Goal: Task Accomplishment & Management: Complete application form

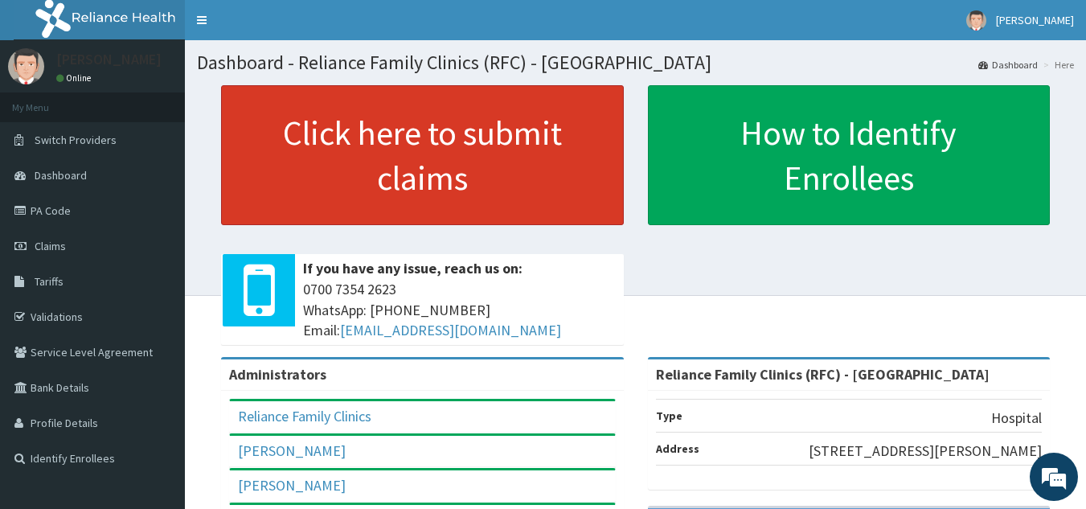
click at [468, 154] on link "Click here to submit claims" at bounding box center [422, 155] width 403 height 140
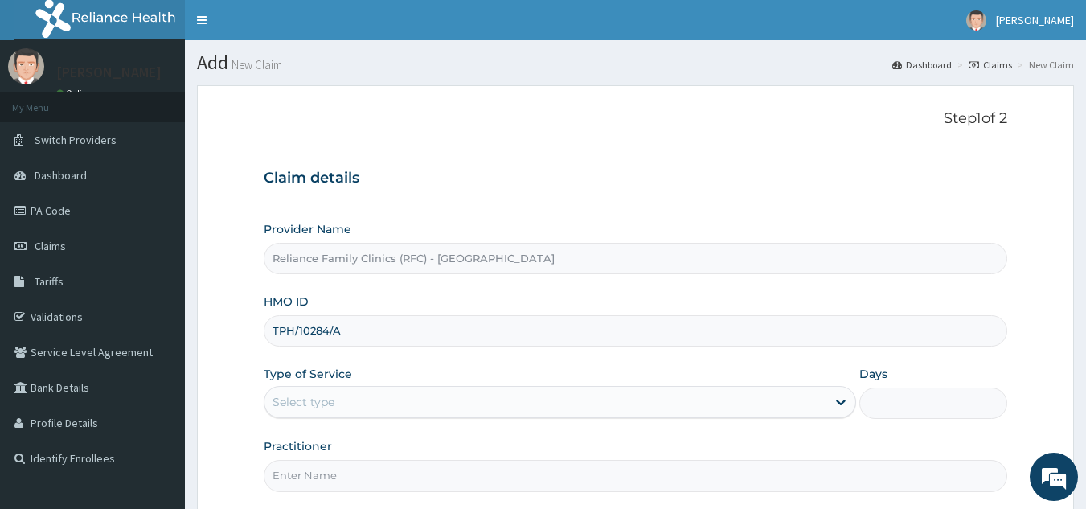
type input "TPH/10284/A"
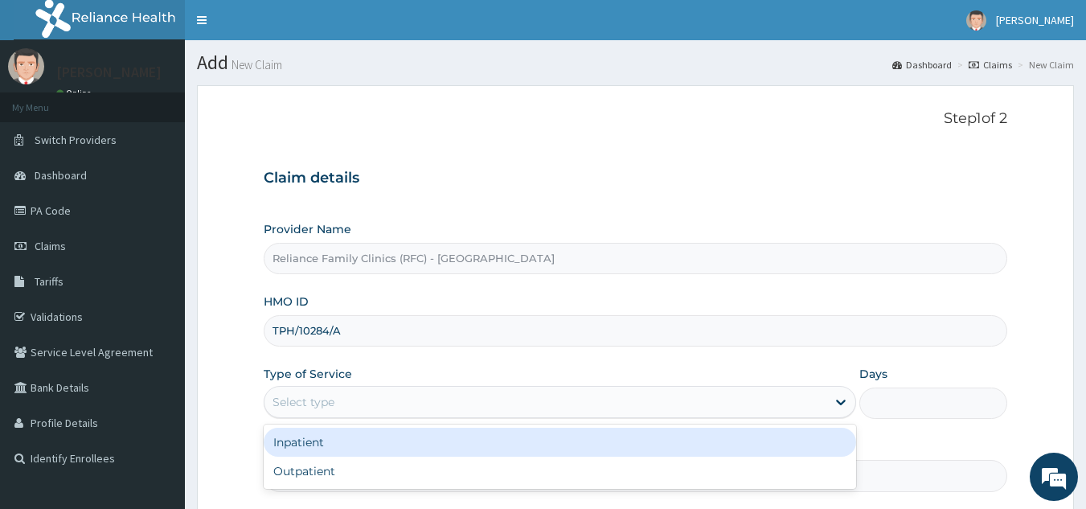
click at [476, 412] on div "Select type" at bounding box center [545, 402] width 562 height 26
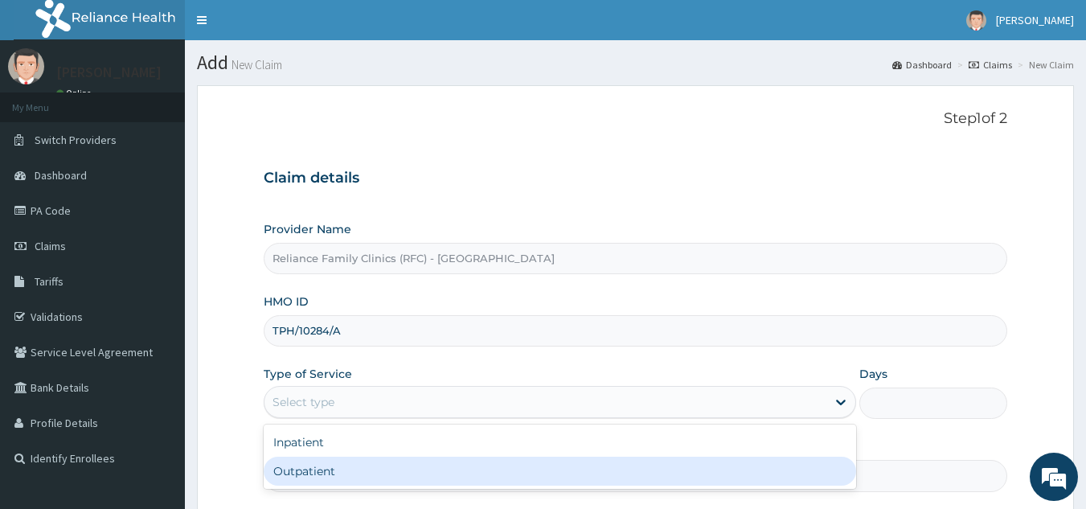
click at [451, 458] on div "Outpatient" at bounding box center [560, 471] width 592 height 29
type input "1"
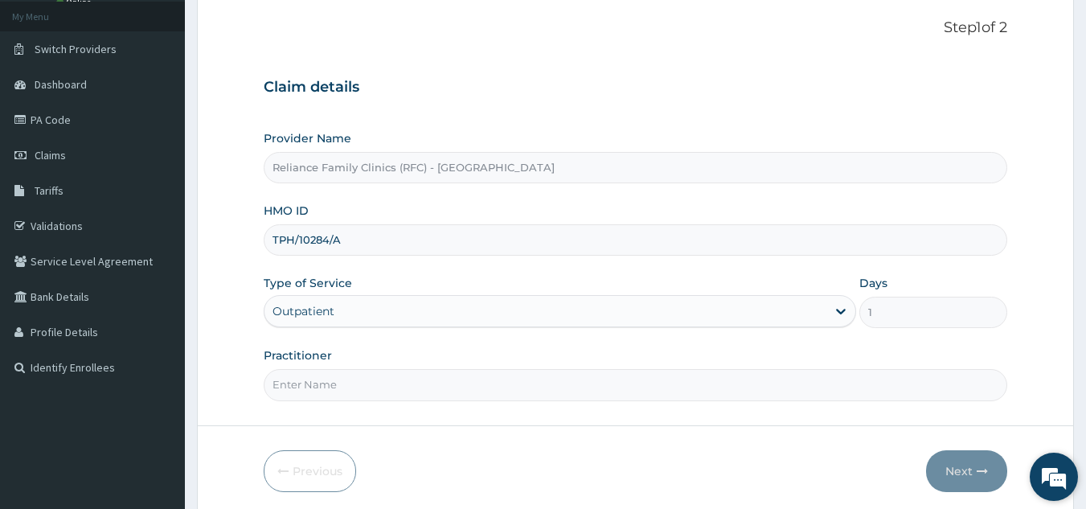
scroll to position [152, 0]
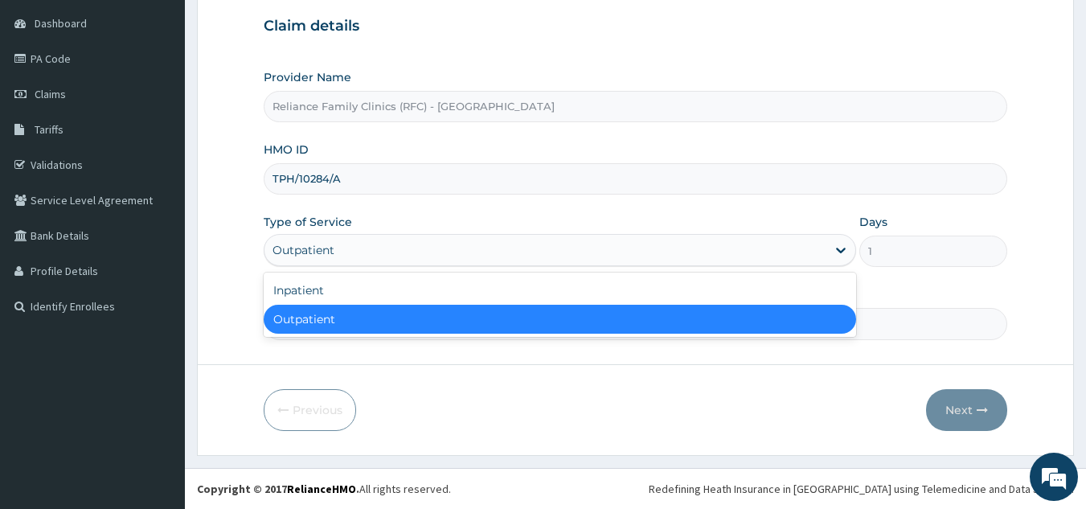
click at [506, 236] on div "Outpatient" at bounding box center [560, 250] width 592 height 32
click at [460, 310] on div "Outpatient" at bounding box center [560, 319] width 592 height 29
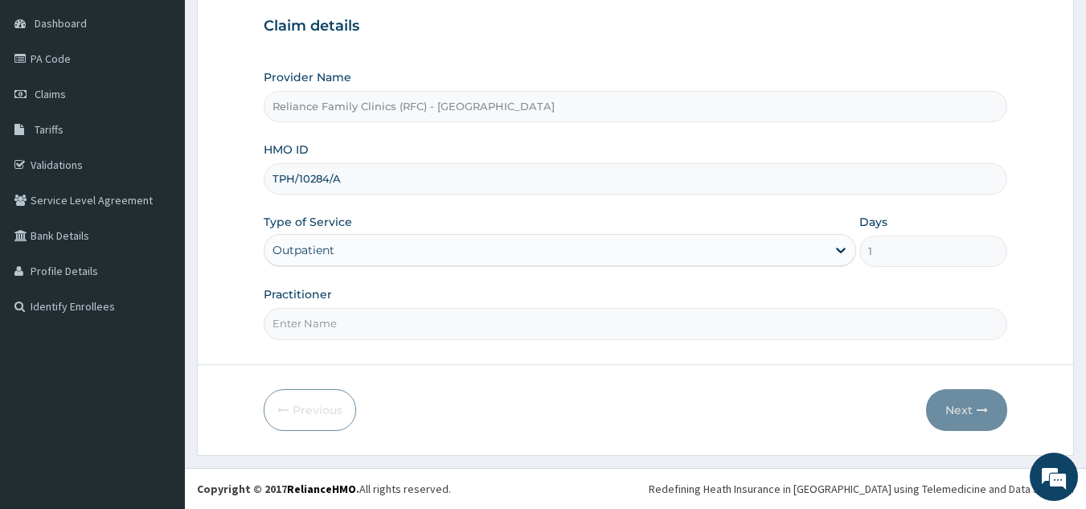
click at [435, 325] on input "Practitioner" at bounding box center [636, 323] width 744 height 31
type input "locum"
click at [960, 417] on button "Next" at bounding box center [966, 410] width 81 height 42
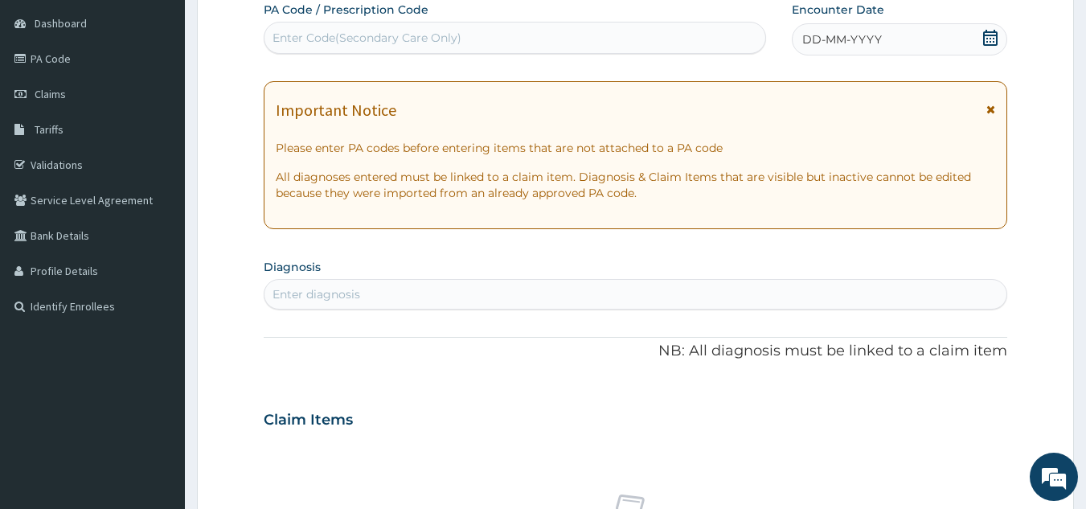
click at [960, 417] on div "Claim Items" at bounding box center [636, 416] width 744 height 42
click at [840, 55] on div "DD-MM-YYYY" at bounding box center [899, 39] width 215 height 32
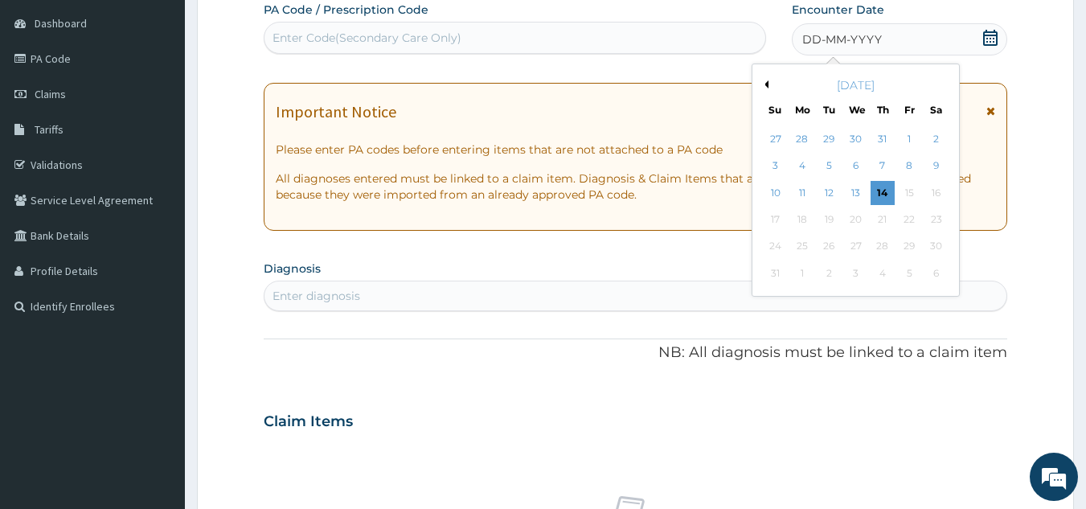
click at [853, 39] on span "DD-MM-YYYY" at bounding box center [842, 39] width 80 height 16
click at [862, 190] on div "13" at bounding box center [856, 193] width 24 height 24
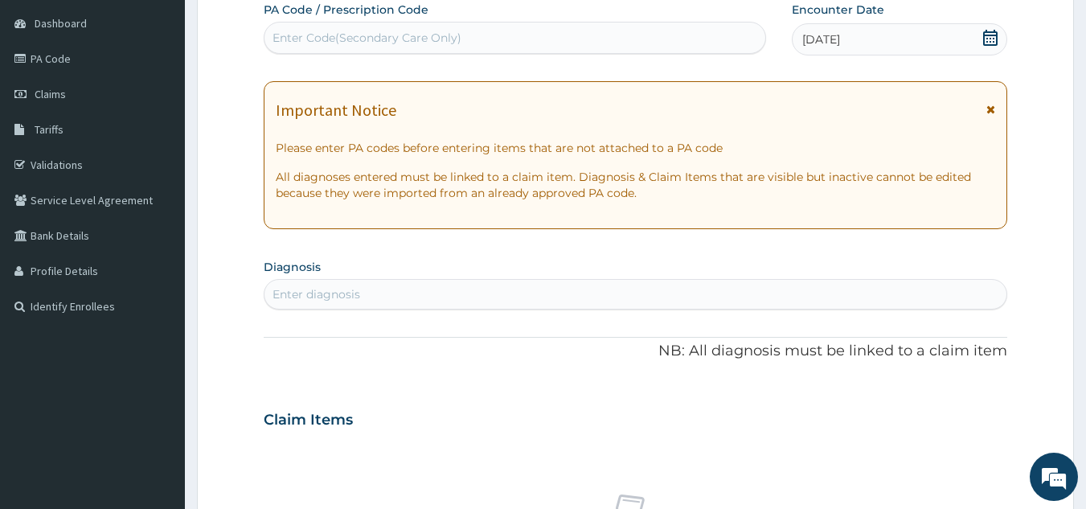
click at [654, 295] on div "Enter diagnosis" at bounding box center [635, 294] width 743 height 26
type input "malaria"
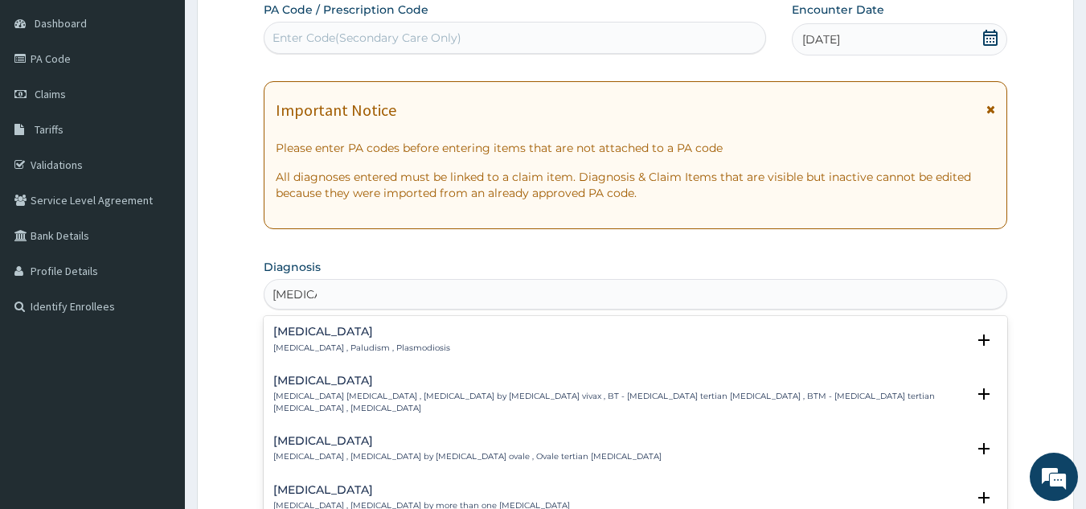
click at [311, 342] on p "Malaria , Paludism , Plasmodiosis" at bounding box center [361, 347] width 177 height 11
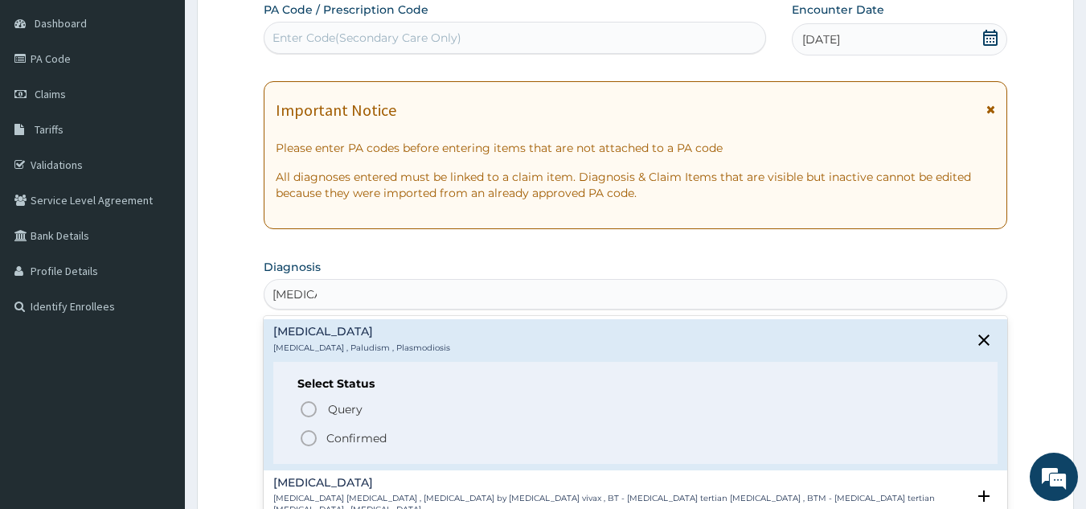
click at [353, 441] on p "Confirmed" at bounding box center [356, 438] width 60 height 16
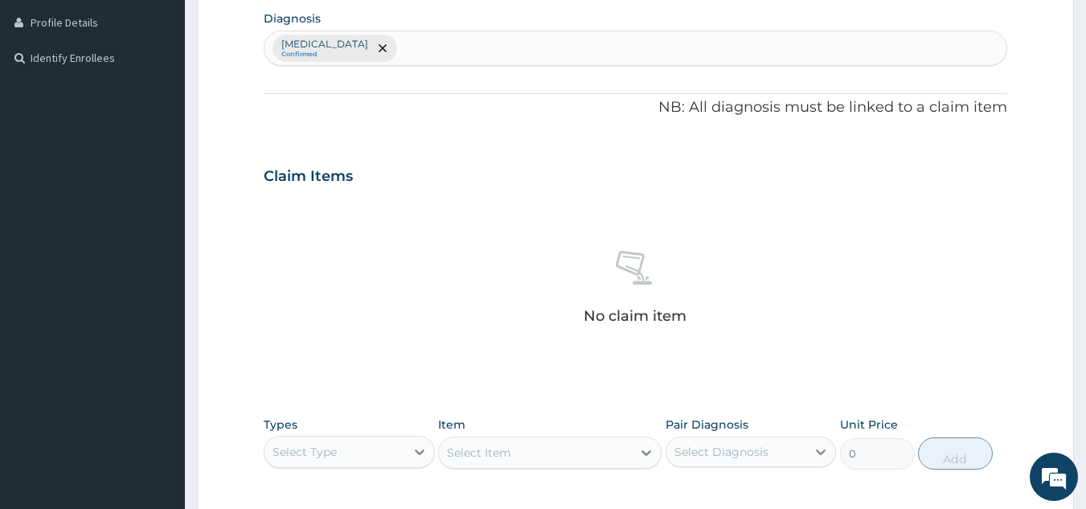
scroll to position [443, 0]
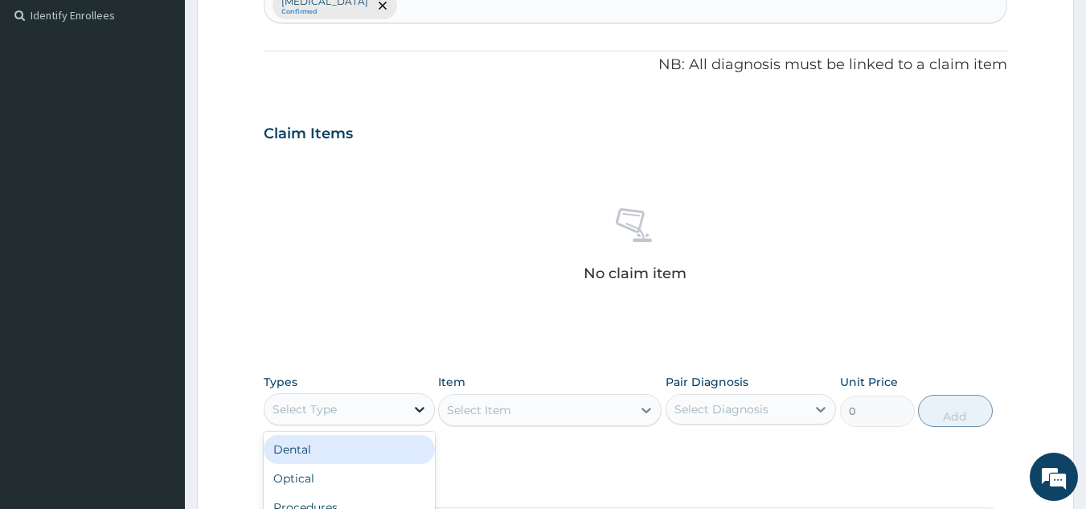
click at [414, 413] on icon at bounding box center [420, 409] width 16 height 16
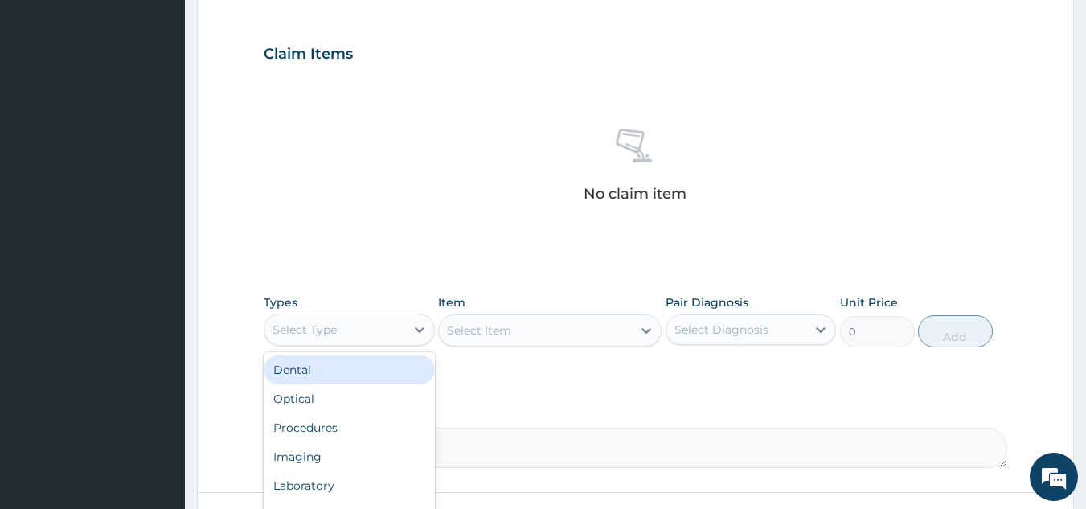
scroll to position [650, 0]
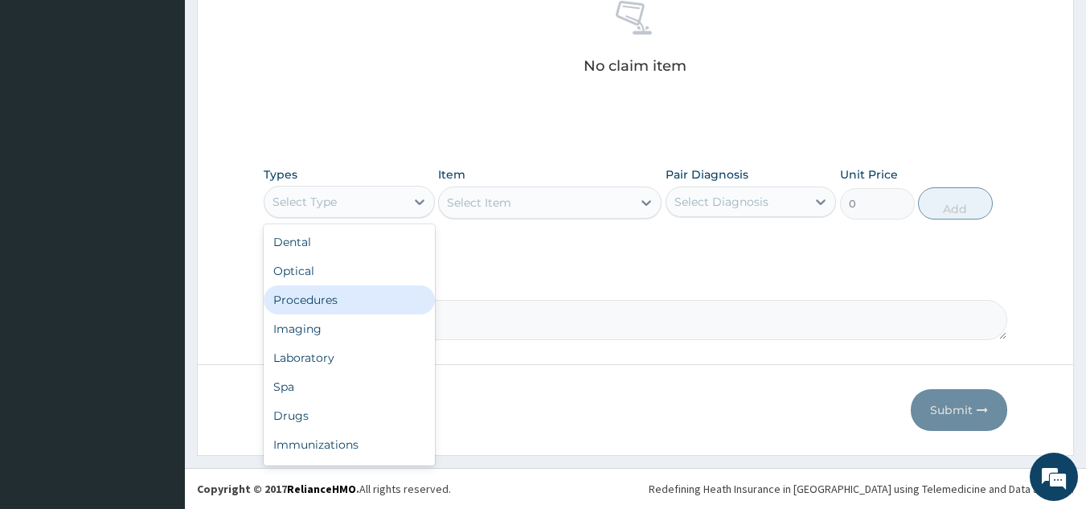
click at [367, 295] on div "Procedures" at bounding box center [349, 299] width 171 height 29
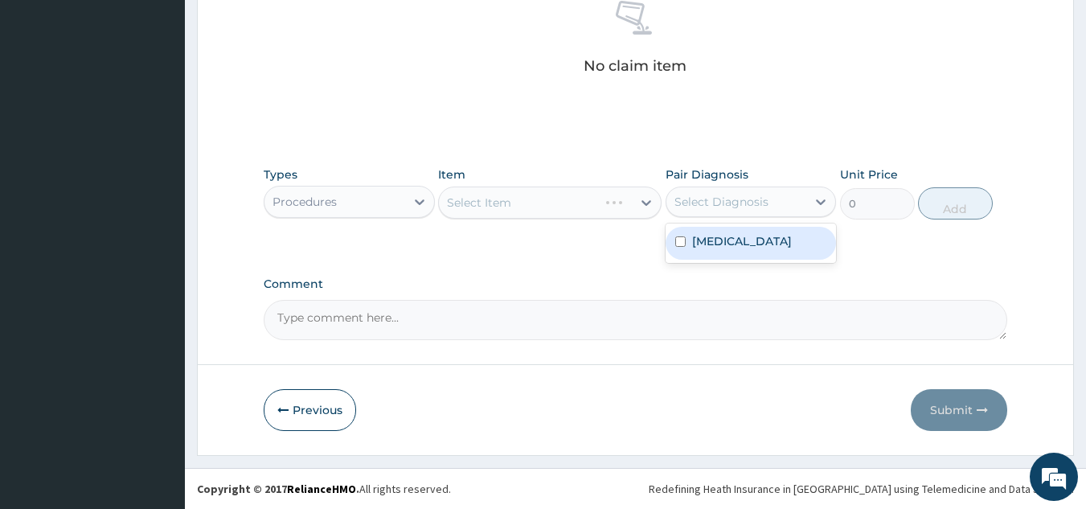
click at [689, 201] on div "Select Diagnosis" at bounding box center [721, 202] width 94 height 16
click at [706, 236] on label "Malaria" at bounding box center [742, 241] width 100 height 16
checkbox input "true"
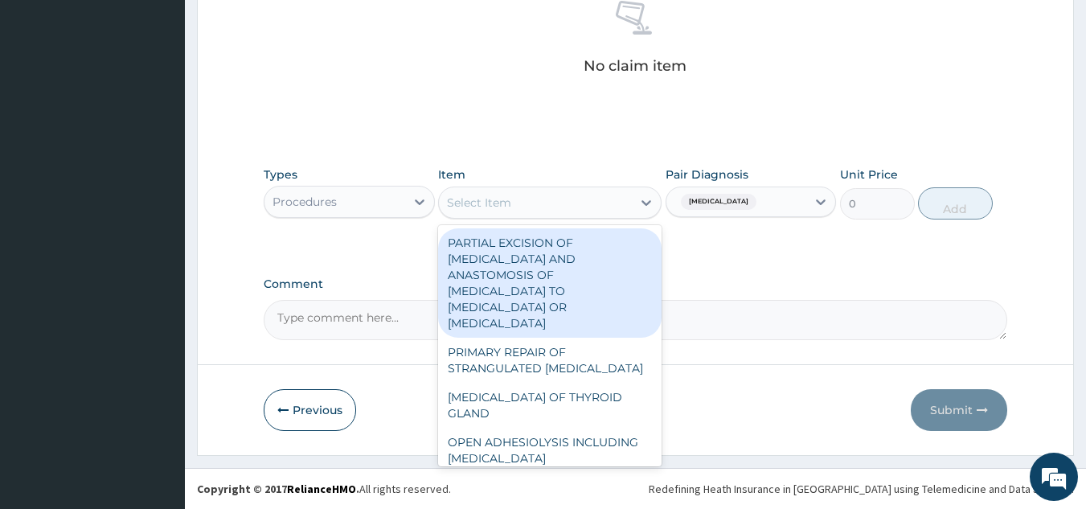
click at [619, 218] on div "Select Item" at bounding box center [549, 202] width 223 height 32
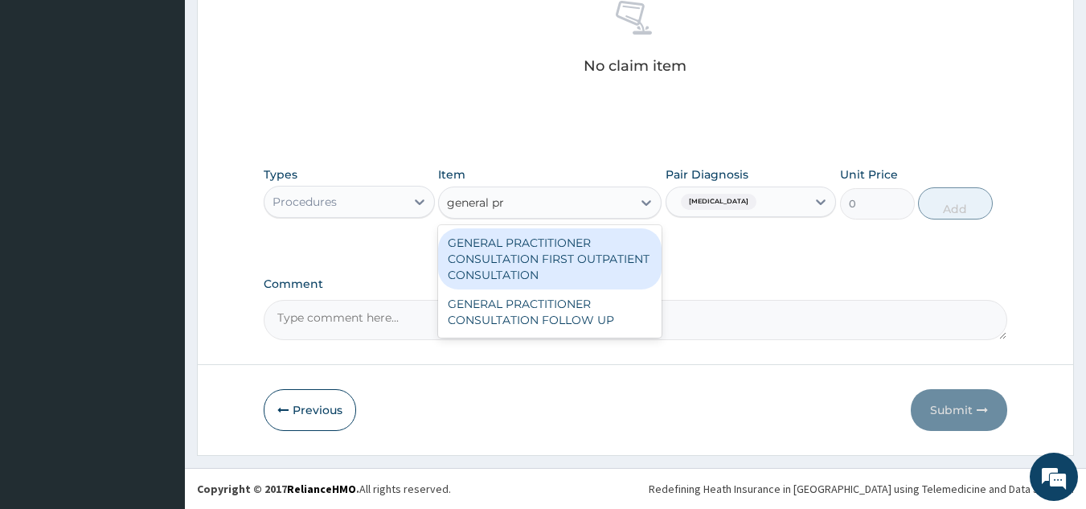
type input "general pra"
click at [563, 267] on div "GENERAL PRACTITIONER CONSULTATION FIRST OUTPATIENT CONSULTATION" at bounding box center [549, 258] width 223 height 61
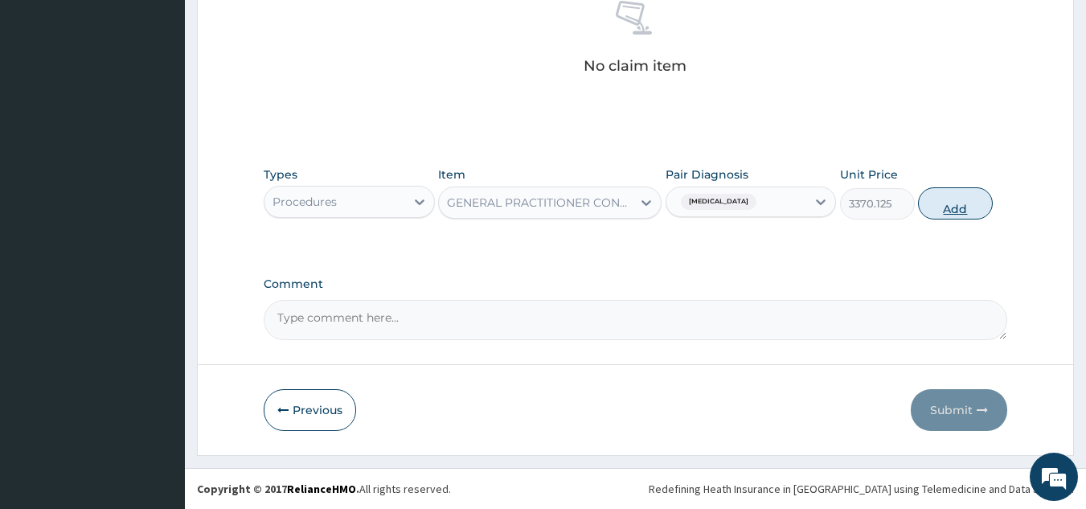
click at [924, 203] on button "Add" at bounding box center [955, 203] width 75 height 32
type input "0"
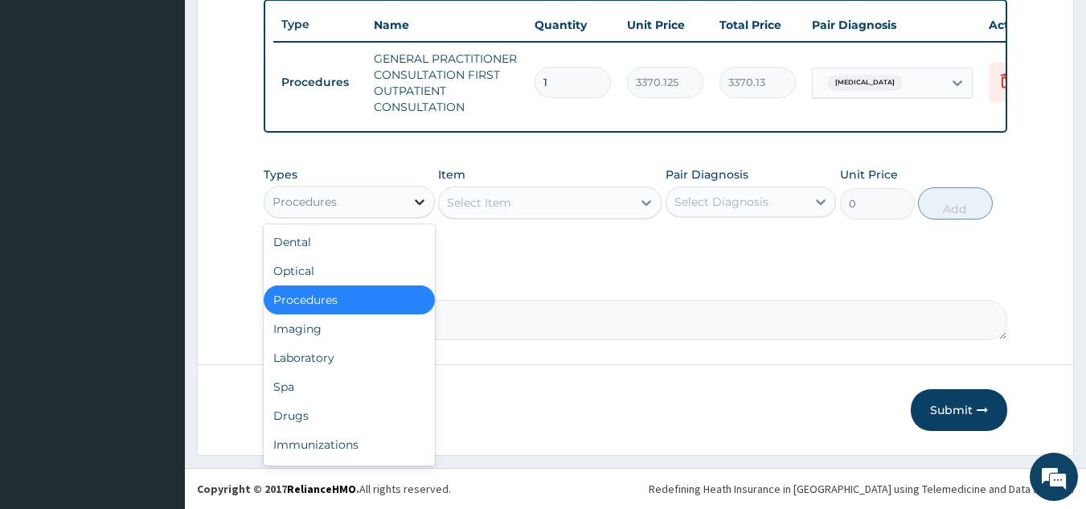
click at [409, 213] on div at bounding box center [419, 201] width 29 height 29
click at [375, 412] on div "Drugs" at bounding box center [349, 415] width 171 height 29
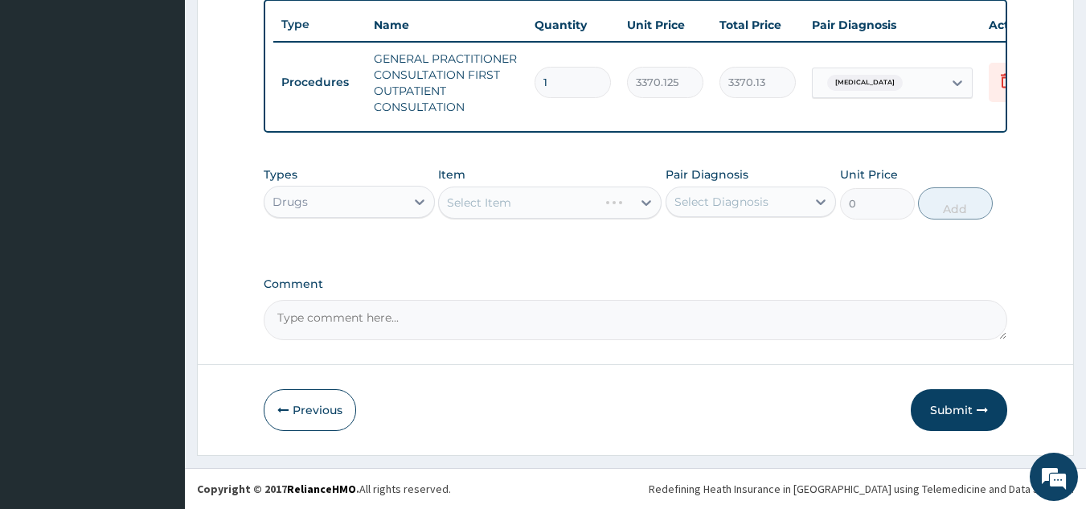
click at [634, 199] on div "Select Item" at bounding box center [549, 202] width 223 height 32
click at [612, 209] on div "Select Item" at bounding box center [549, 202] width 223 height 32
click at [749, 203] on div "Select Diagnosis" at bounding box center [721, 202] width 94 height 16
click at [752, 231] on div "Malaria" at bounding box center [750, 243] width 171 height 33
checkbox input "true"
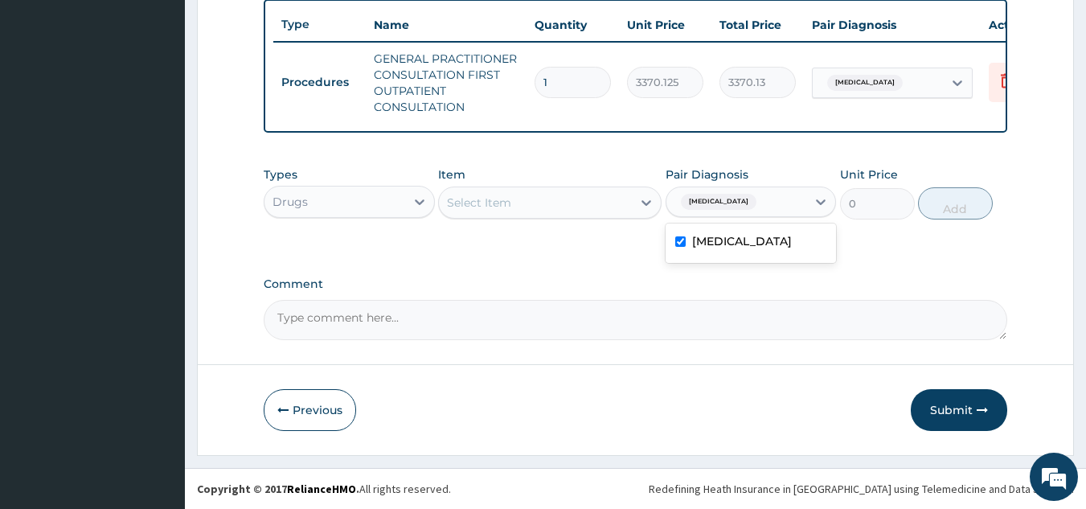
click at [604, 211] on div "Select Item" at bounding box center [535, 203] width 193 height 26
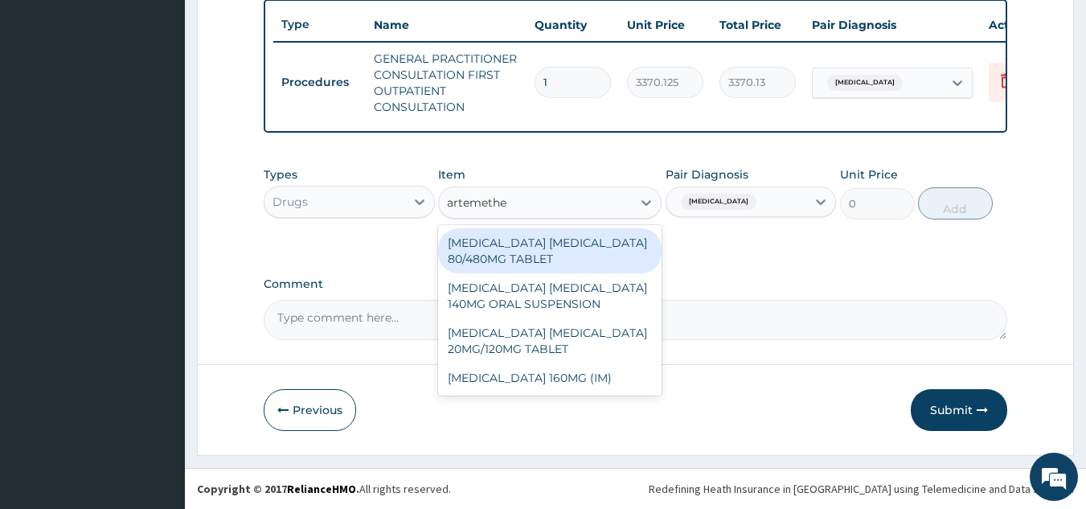
type input "artemether"
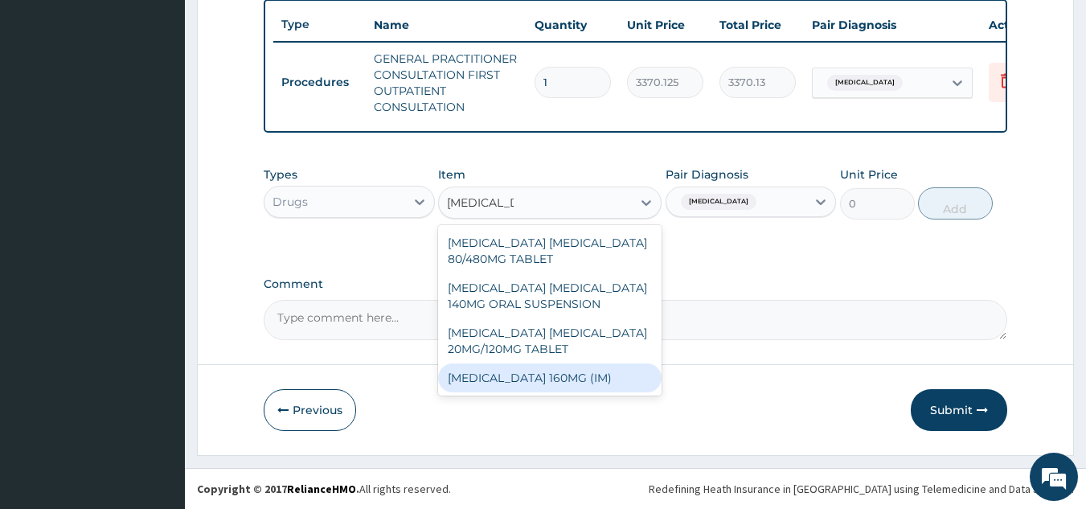
click at [584, 379] on div "ARTEMETHER 160MG (IM)" at bounding box center [549, 377] width 223 height 29
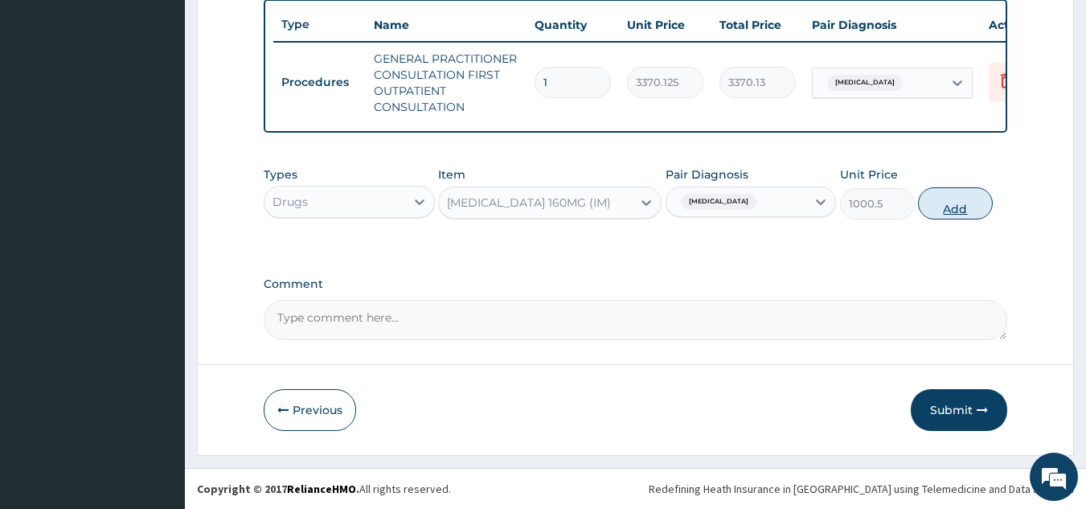
click at [942, 197] on button "Add" at bounding box center [955, 203] width 75 height 32
type input "0"
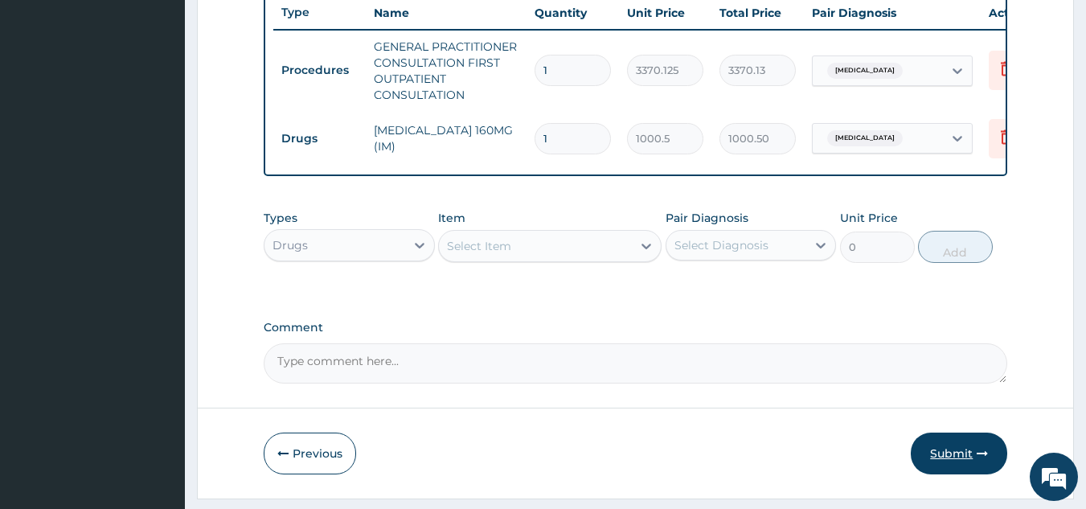
click at [963, 465] on button "Submit" at bounding box center [959, 453] width 96 height 42
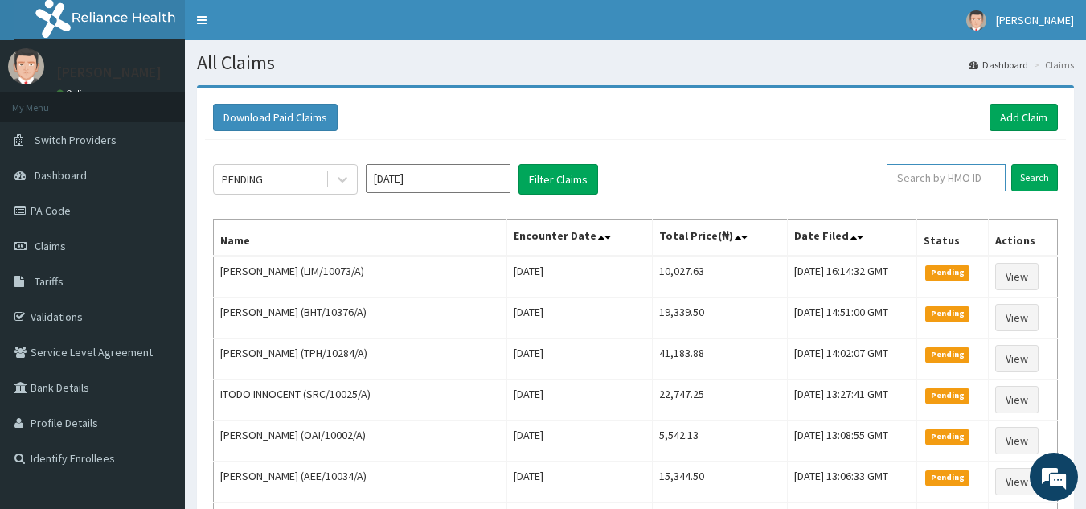
click at [915, 174] on input "text" at bounding box center [946, 177] width 119 height 27
paste input "TPH/10284/A"
click at [1011, 164] on input "Search" at bounding box center [1034, 177] width 47 height 27
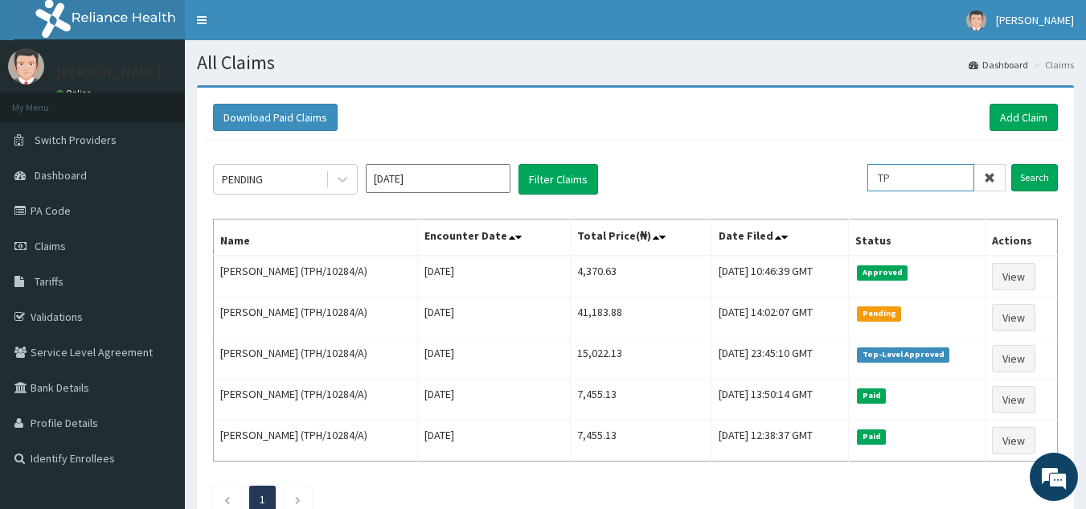
type input "T"
paste input "TPH/10284/A"
type input "TPH/10284/A"
click at [1011, 164] on input "Search" at bounding box center [1034, 177] width 47 height 27
click at [1036, 113] on link "Add Claim" at bounding box center [1023, 117] width 68 height 27
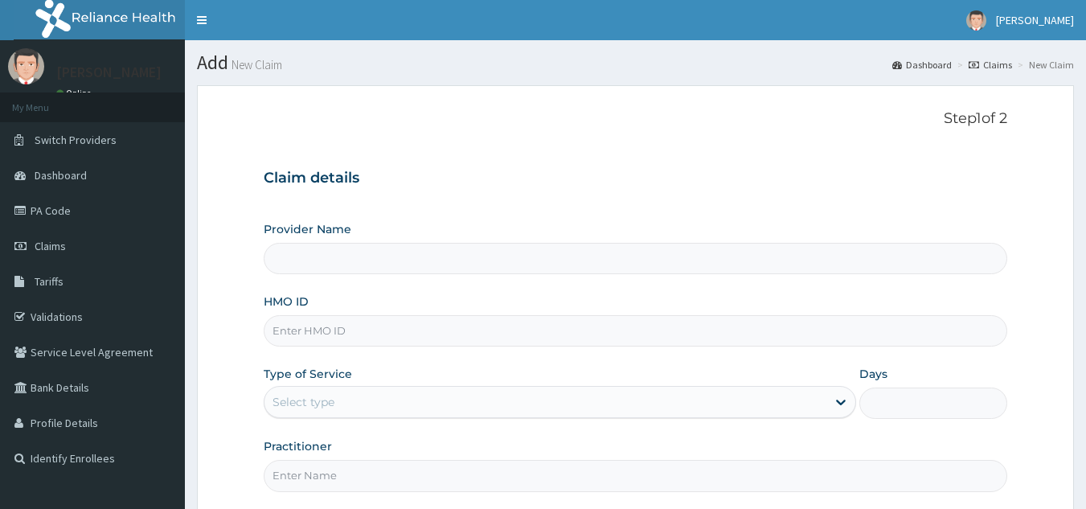
click at [441, 341] on input "HMO ID" at bounding box center [636, 330] width 744 height 31
type input "Reliance Family Clinics (RFC) - [GEOGRAPHIC_DATA]"
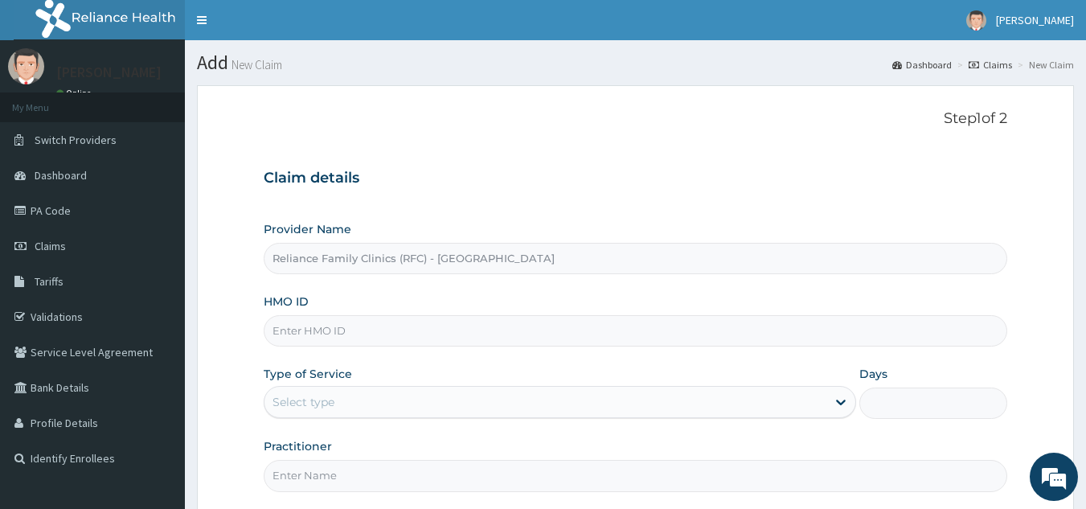
paste input "WEE/10005/A"
type input "WEE/10005/A"
click at [365, 385] on div "Type of Service Select type" at bounding box center [560, 392] width 592 height 53
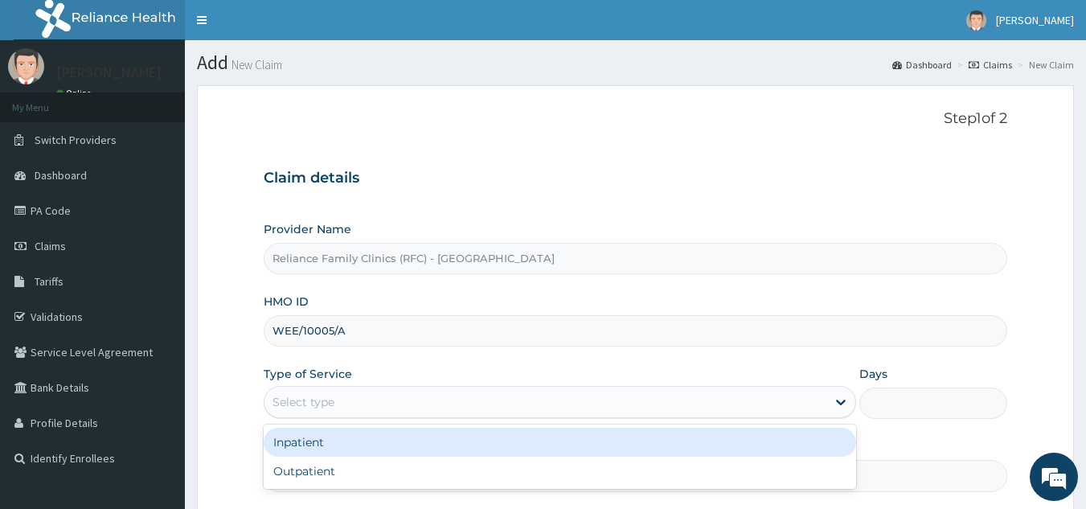
click at [364, 391] on div "Select type" at bounding box center [545, 402] width 562 height 26
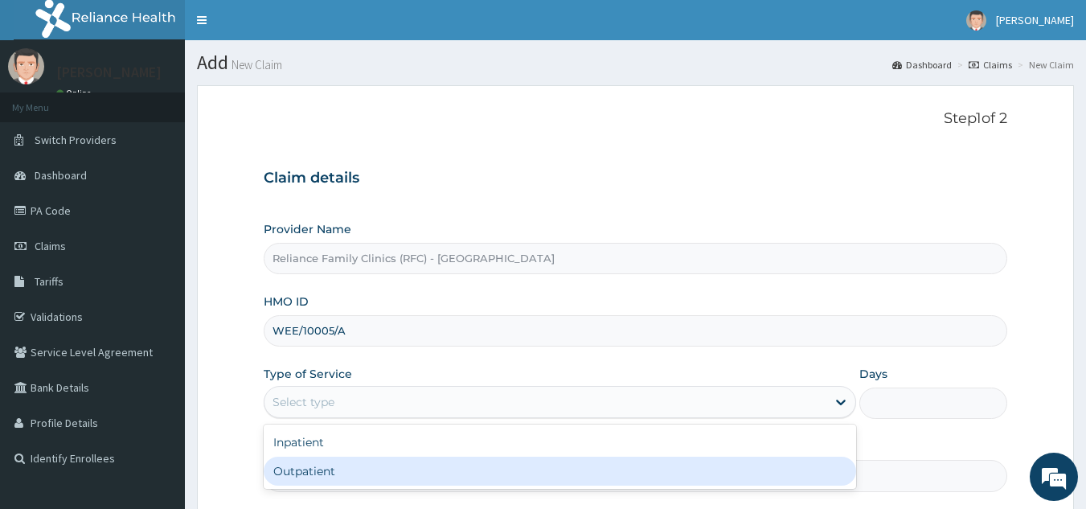
click at [369, 464] on div "Outpatient" at bounding box center [560, 471] width 592 height 29
type input "1"
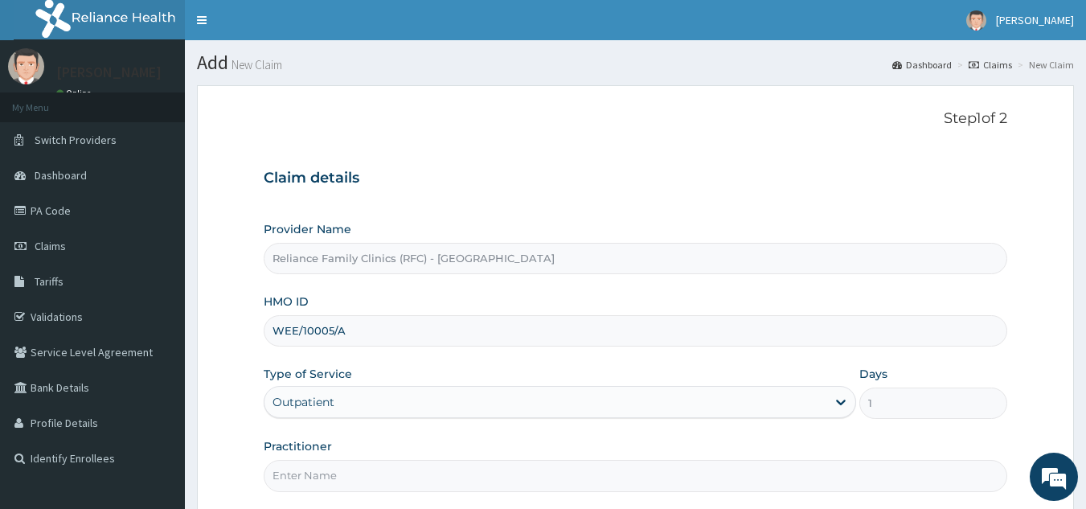
drag, startPoint x: 447, startPoint y: 457, endPoint x: 431, endPoint y: 474, distance: 23.3
click at [431, 474] on div "Practitioner" at bounding box center [636, 464] width 744 height 53
click at [431, 474] on input "Practitioner" at bounding box center [636, 475] width 744 height 31
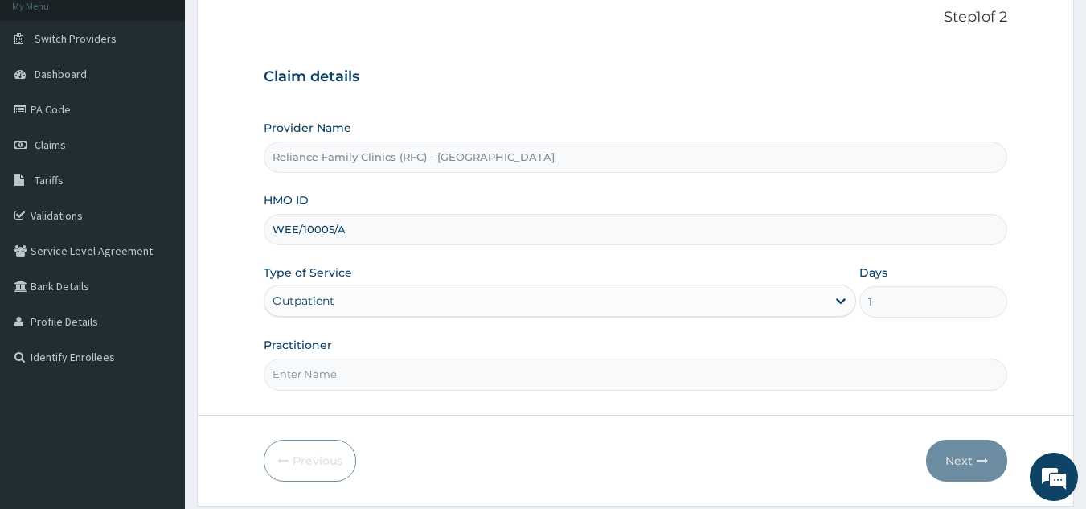
scroll to position [152, 0]
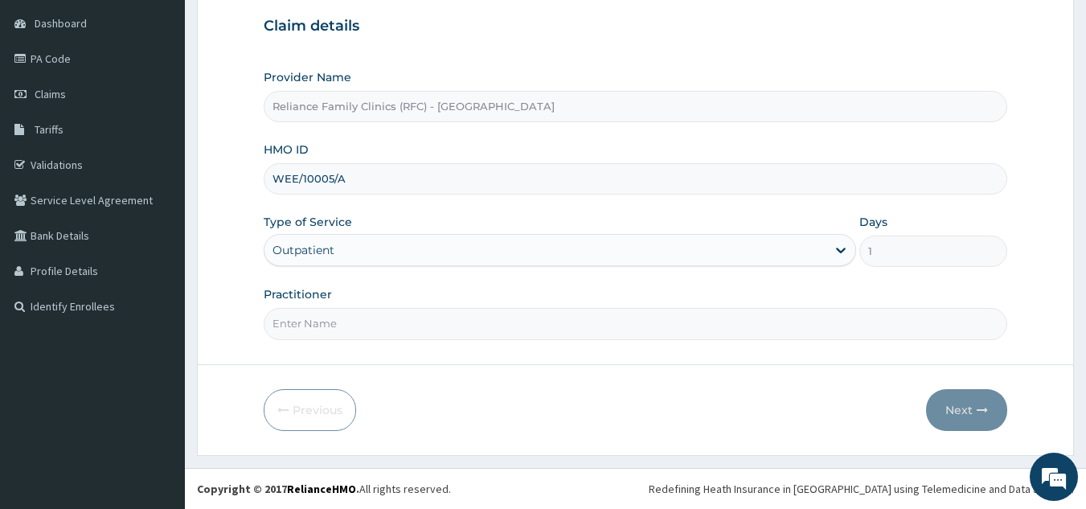
click at [419, 334] on input "Practitioner" at bounding box center [636, 323] width 744 height 31
type input "dr bunmi"
click at [970, 418] on button "Next" at bounding box center [966, 410] width 81 height 42
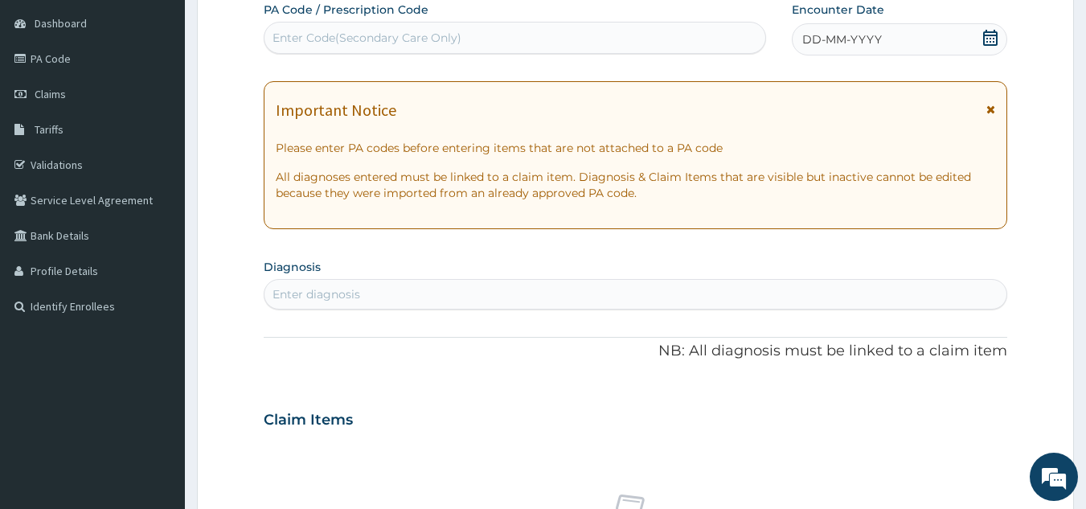
click at [844, 47] on span "DD-MM-YYYY" at bounding box center [842, 39] width 80 height 16
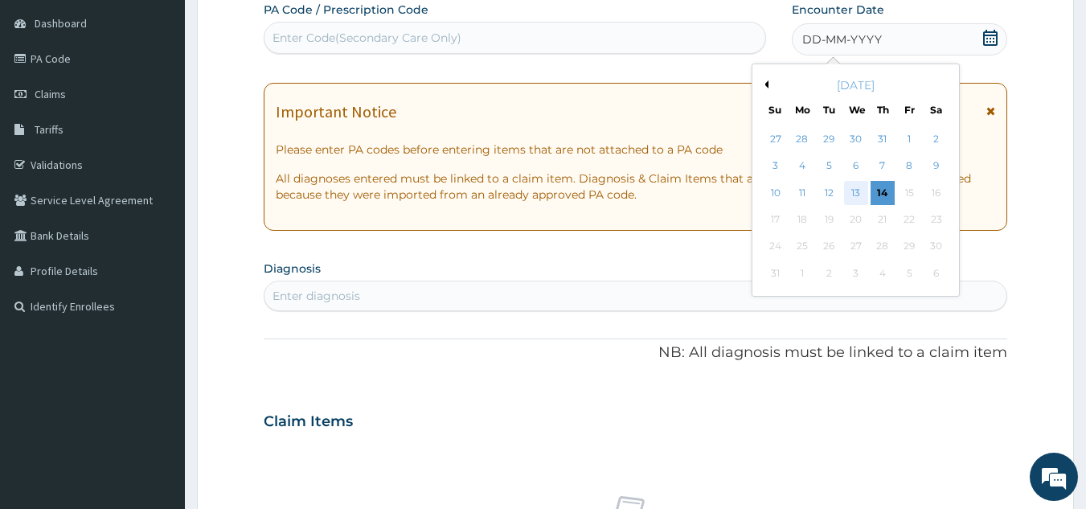
click at [846, 188] on div "13" at bounding box center [856, 193] width 24 height 24
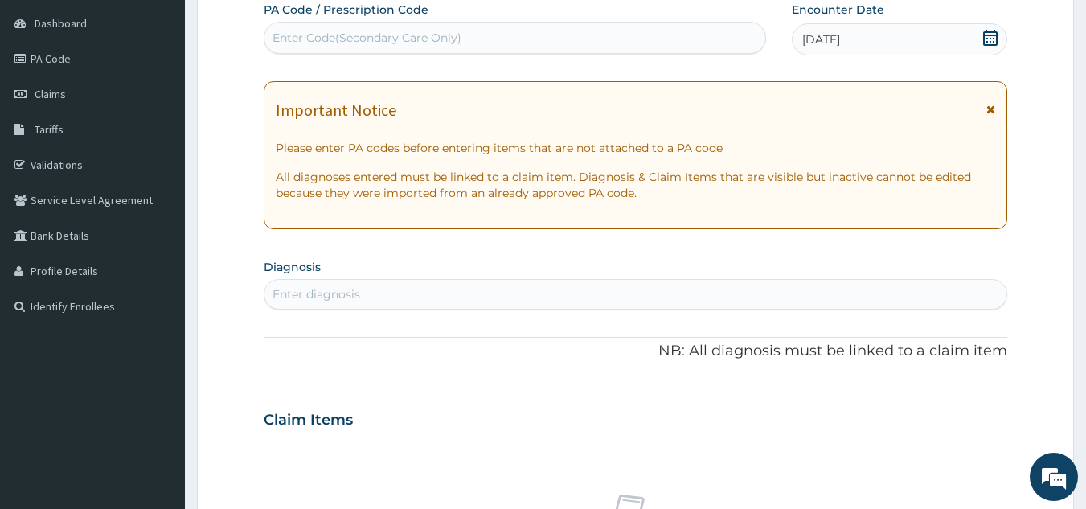
click at [466, 292] on div "Enter diagnosis" at bounding box center [635, 294] width 743 height 26
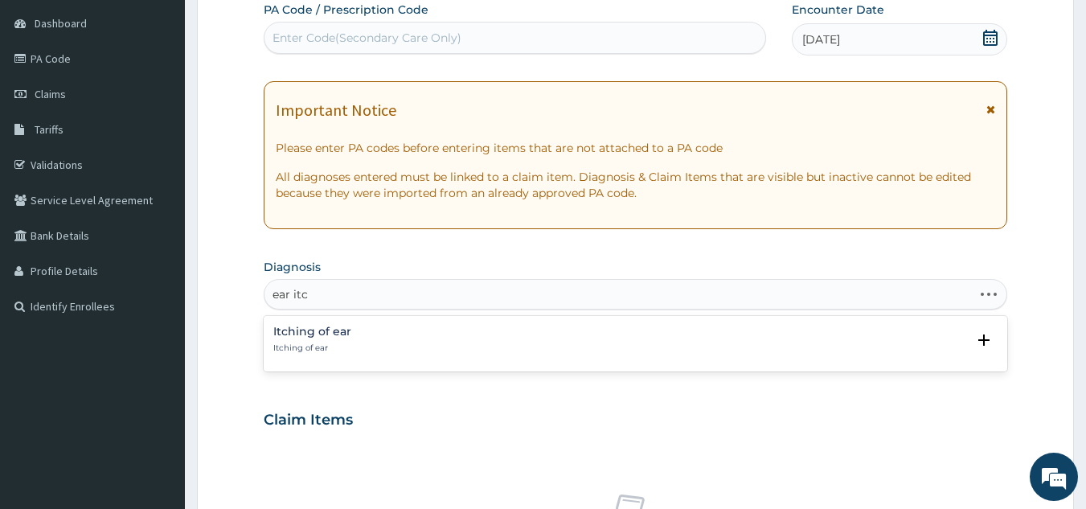
type input "ear itch"
click at [321, 330] on h4 "Itching of ear" at bounding box center [312, 332] width 78 height 12
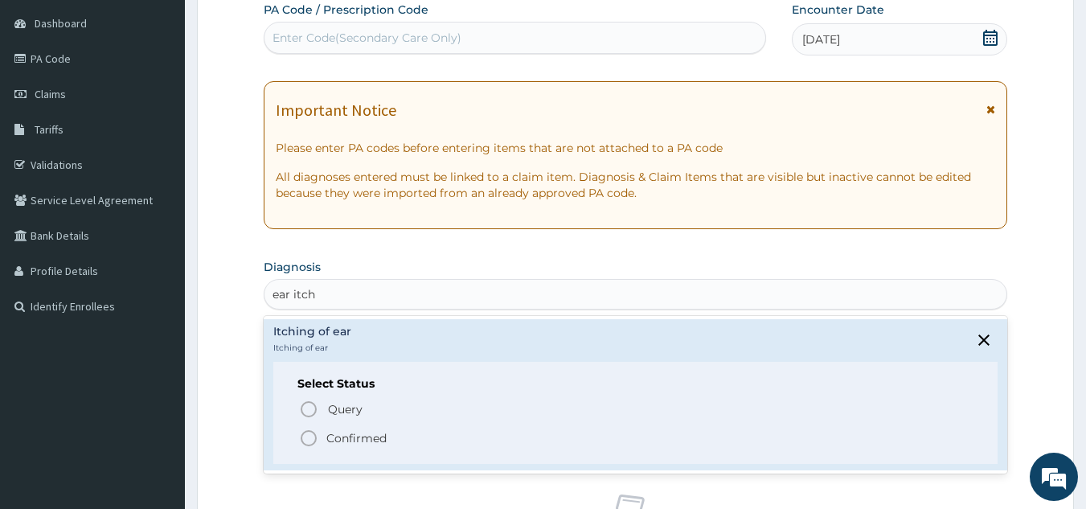
click at [322, 442] on span "Confirmed" at bounding box center [636, 437] width 675 height 19
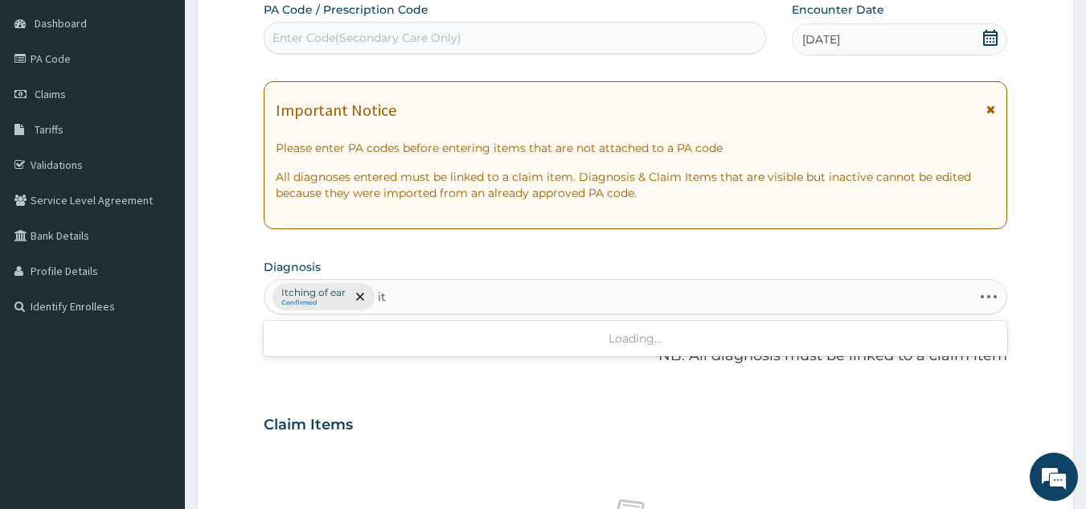
type input "i"
type input "fever"
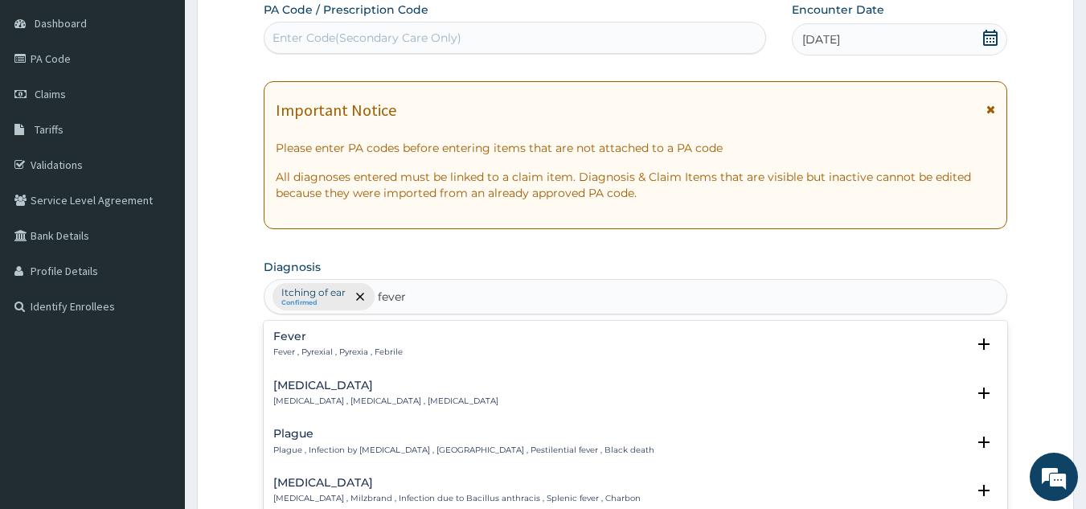
click at [334, 354] on p "Fever , Pyrexial , Pyrexia , Febrile" at bounding box center [337, 351] width 129 height 11
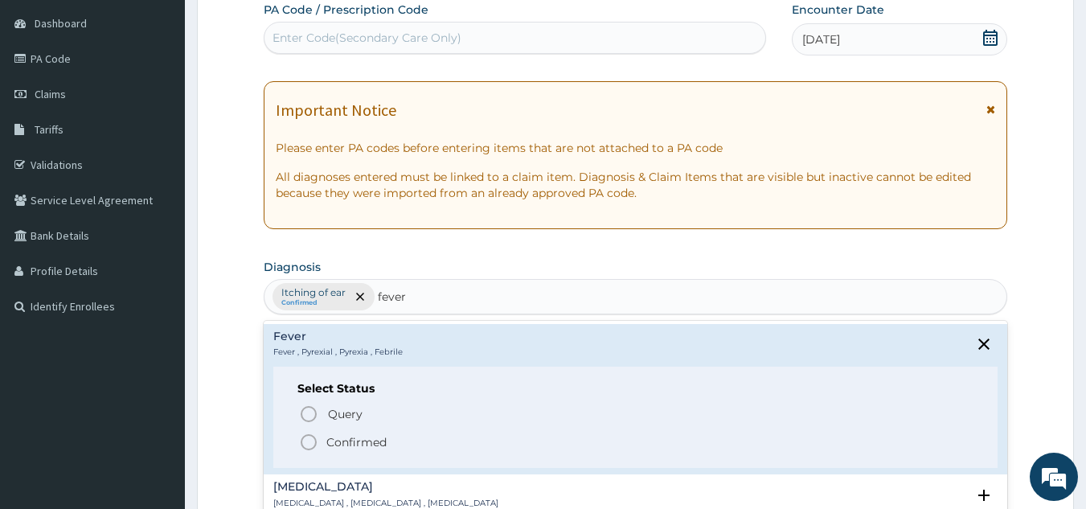
click at [334, 433] on span "Confirmed" at bounding box center [636, 441] width 675 height 19
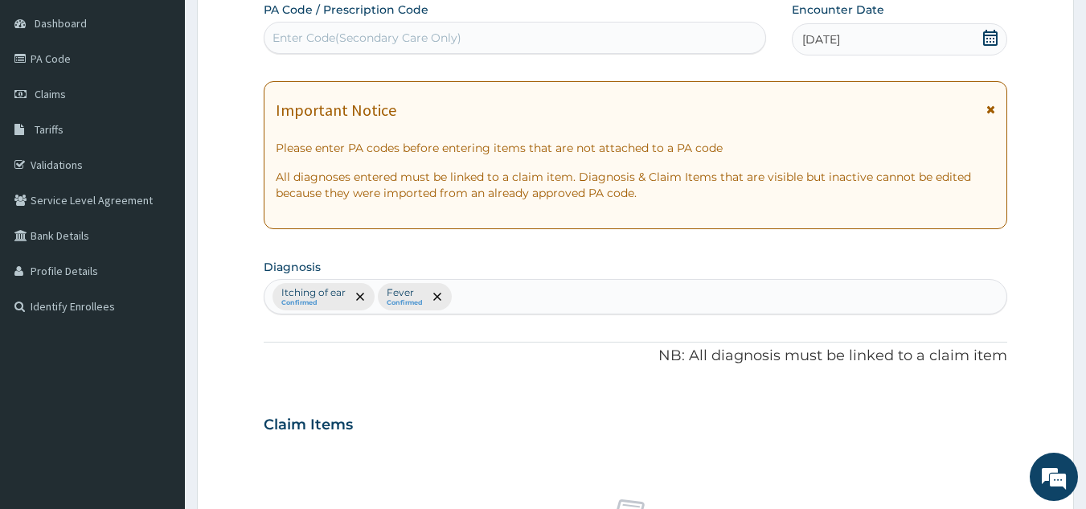
click at [479, 303] on div "Itching of ear Confirmed Fever Confirmed" at bounding box center [635, 297] width 743 height 34
type input "upper res"
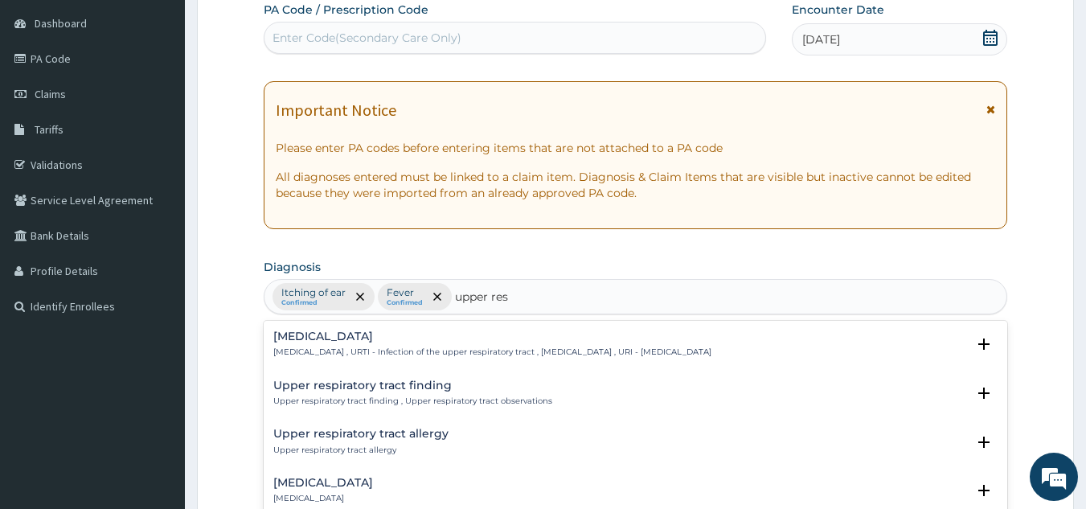
click at [396, 337] on h4 "Upper respiratory infection" at bounding box center [492, 336] width 438 height 12
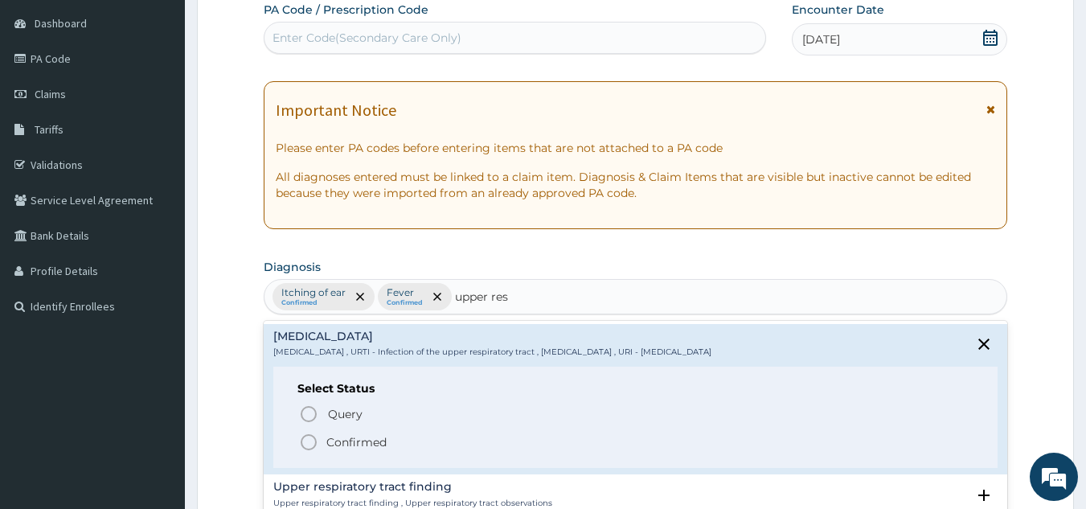
click at [388, 445] on span "Confirmed" at bounding box center [636, 441] width 675 height 19
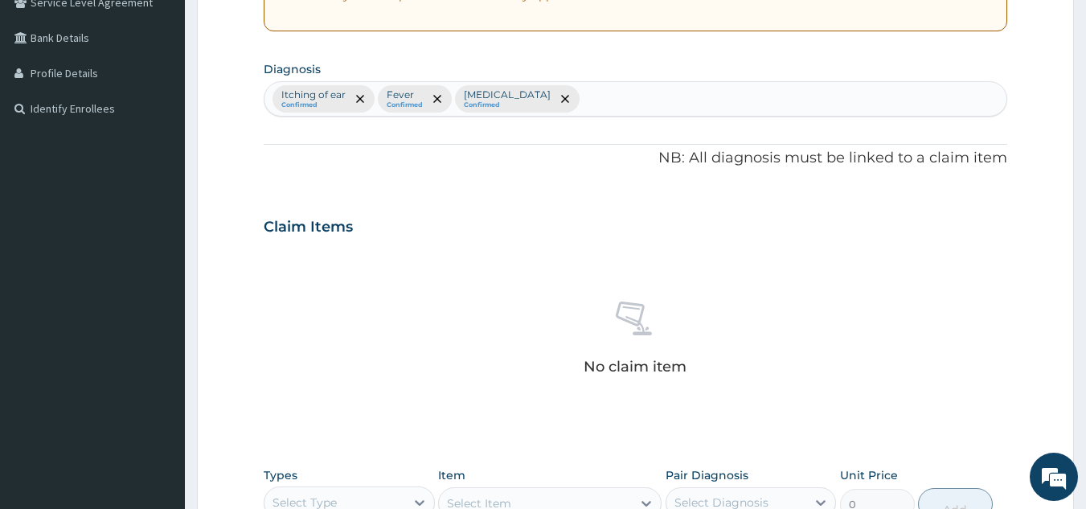
scroll to position [521, 0]
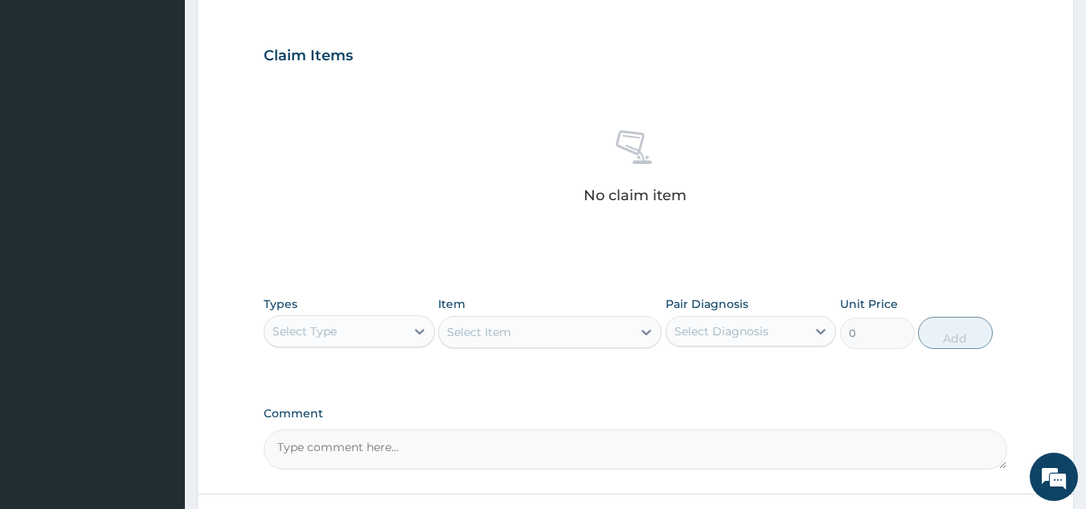
click at [396, 326] on div "Select Type" at bounding box center [334, 331] width 141 height 26
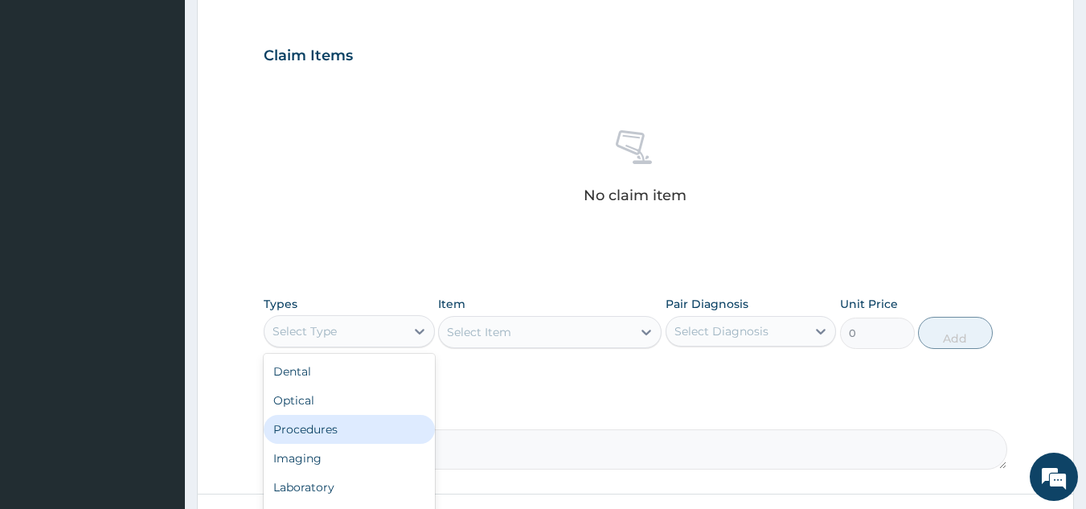
click at [371, 424] on div "Procedures" at bounding box center [349, 429] width 171 height 29
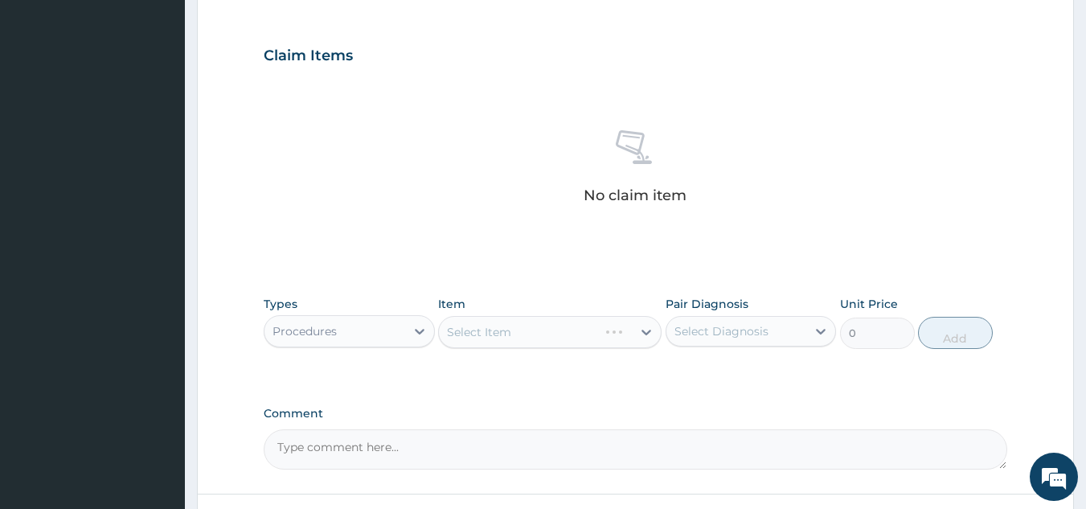
click at [642, 328] on div "Select Item" at bounding box center [549, 332] width 223 height 32
click at [584, 342] on div "Select Item" at bounding box center [549, 332] width 223 height 32
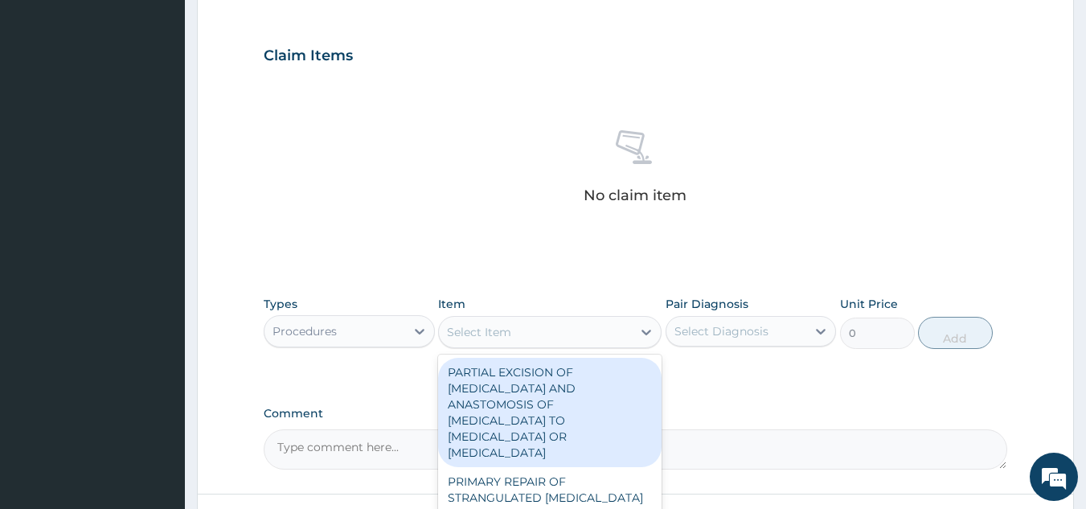
click at [586, 338] on div "Select Item" at bounding box center [535, 332] width 193 height 26
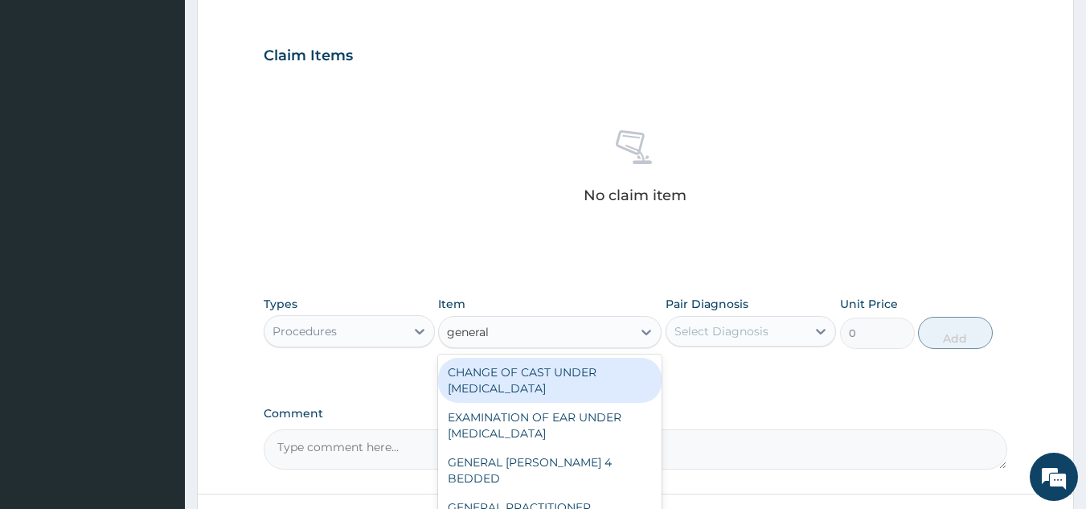
type input "general p"
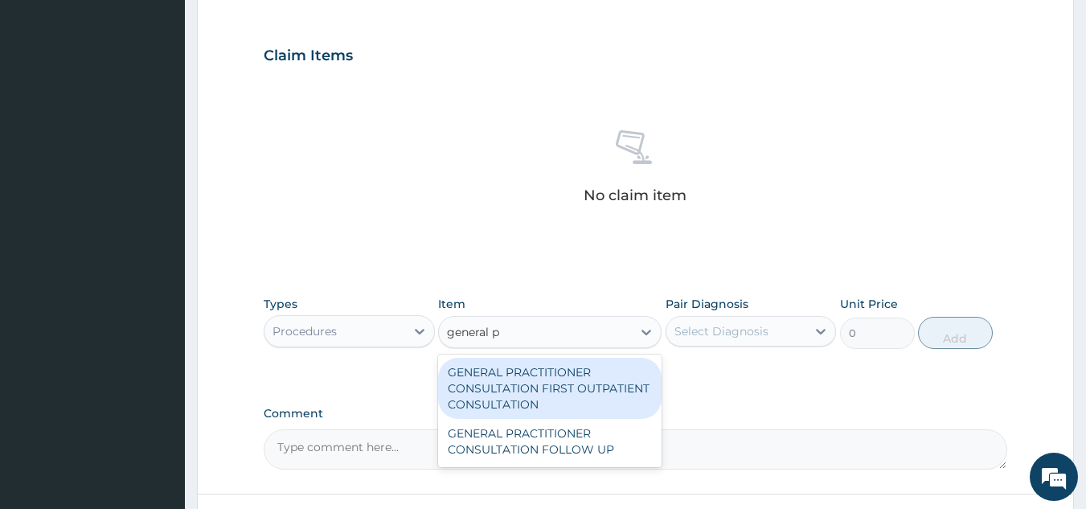
click at [576, 385] on div "GENERAL PRACTITIONER CONSULTATION FIRST OUTPATIENT CONSULTATION" at bounding box center [549, 388] width 223 height 61
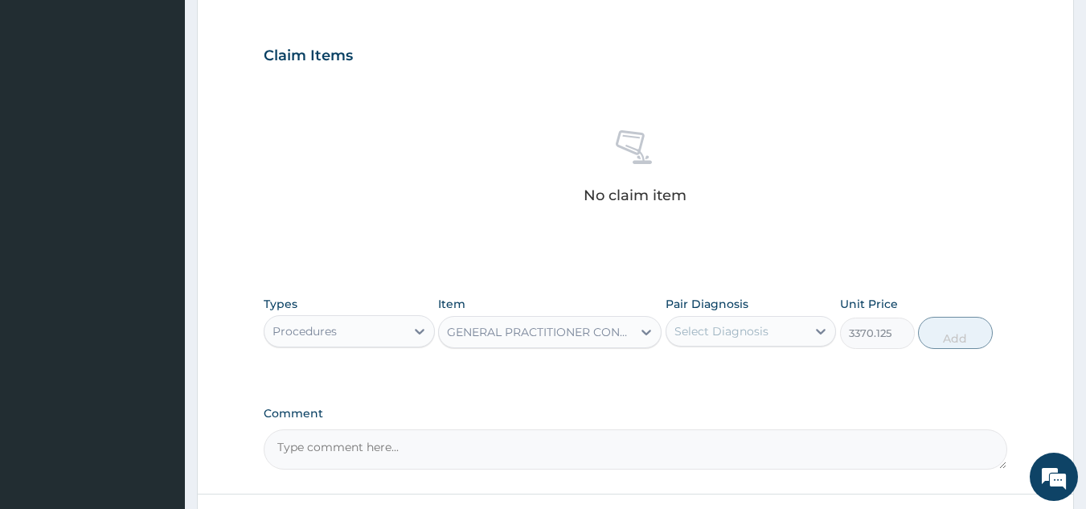
type input "3370.125"
click at [736, 330] on div "Select Diagnosis" at bounding box center [721, 331] width 94 height 16
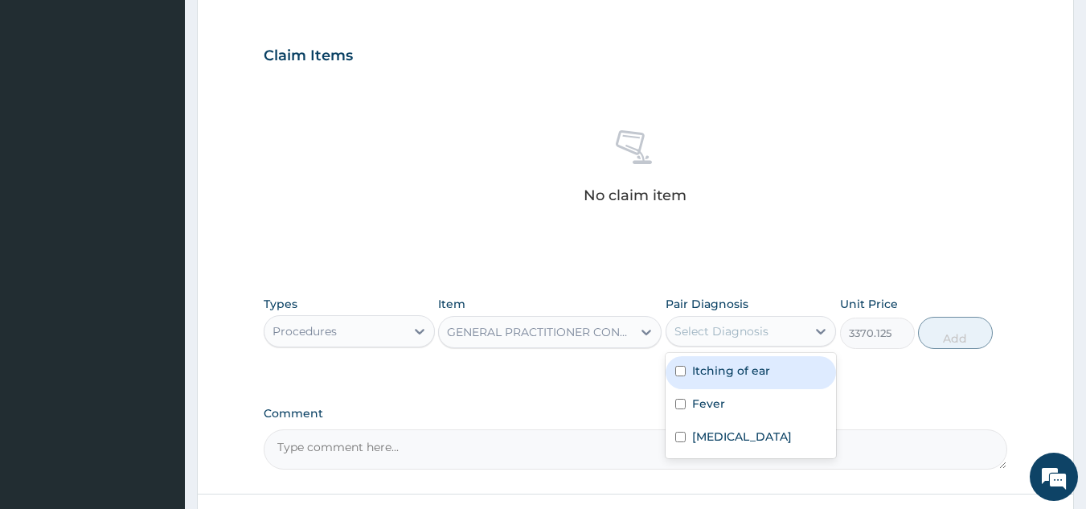
click at [749, 366] on label "Itching of ear" at bounding box center [731, 370] width 78 height 16
checkbox input "true"
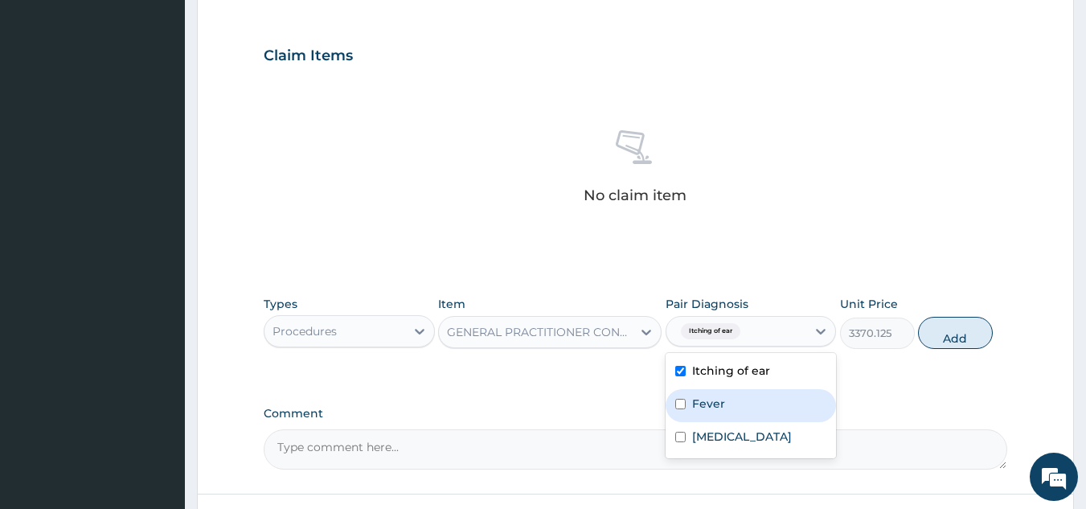
click at [747, 402] on div "Fever" at bounding box center [750, 405] width 171 height 33
checkbox input "true"
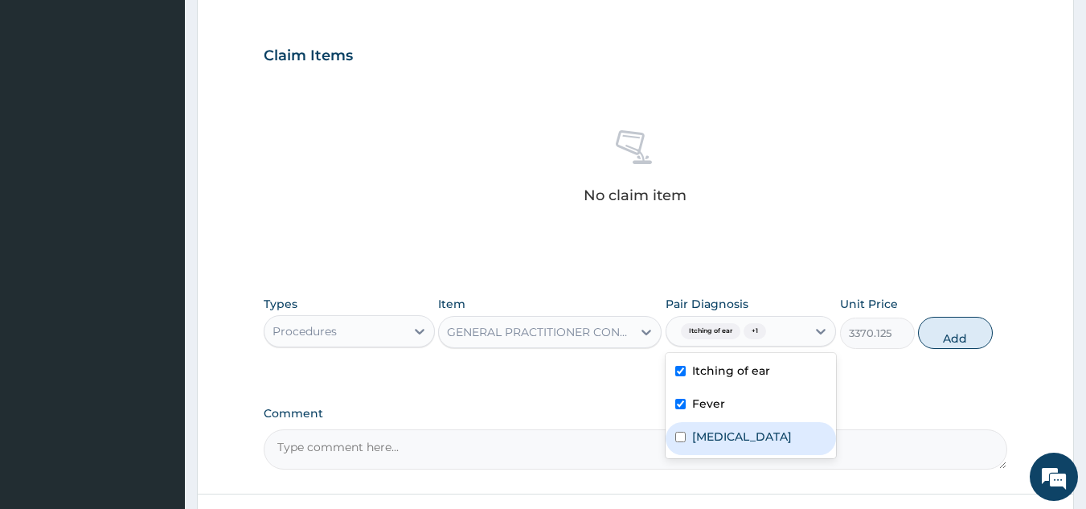
click at [768, 440] on label "Upper respiratory infection" at bounding box center [742, 436] width 100 height 16
checkbox input "true"
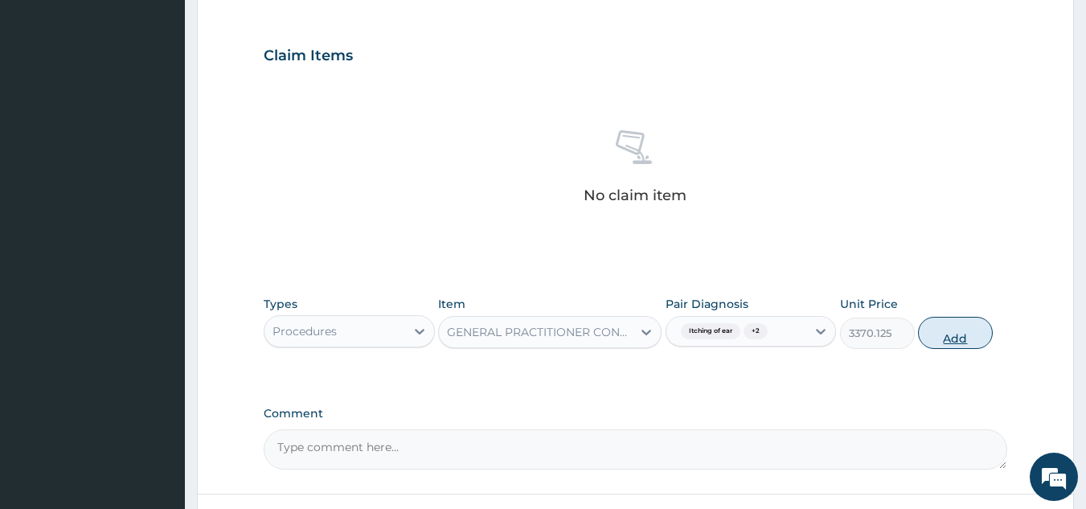
click at [956, 338] on button "Add" at bounding box center [955, 333] width 75 height 32
type input "0"
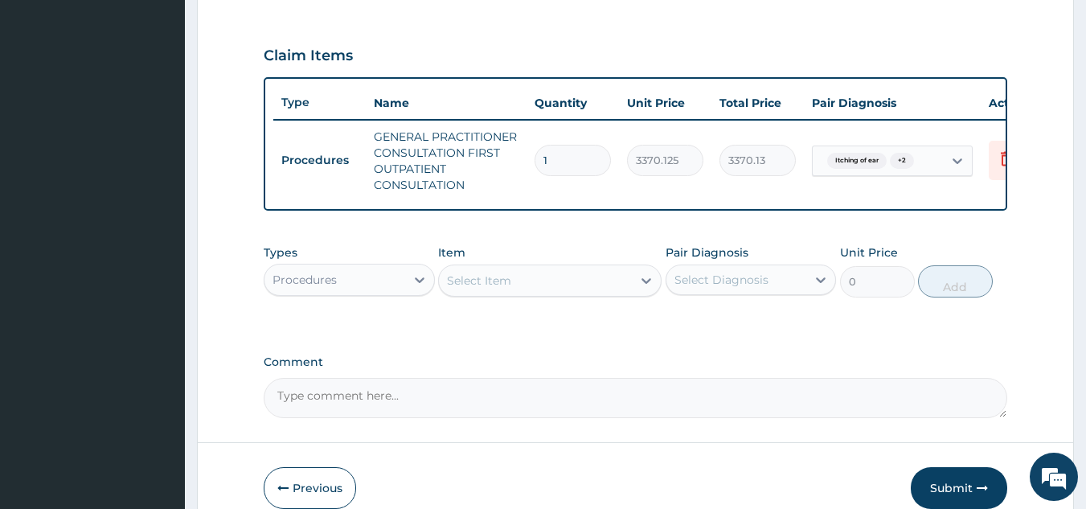
scroll to position [611, 0]
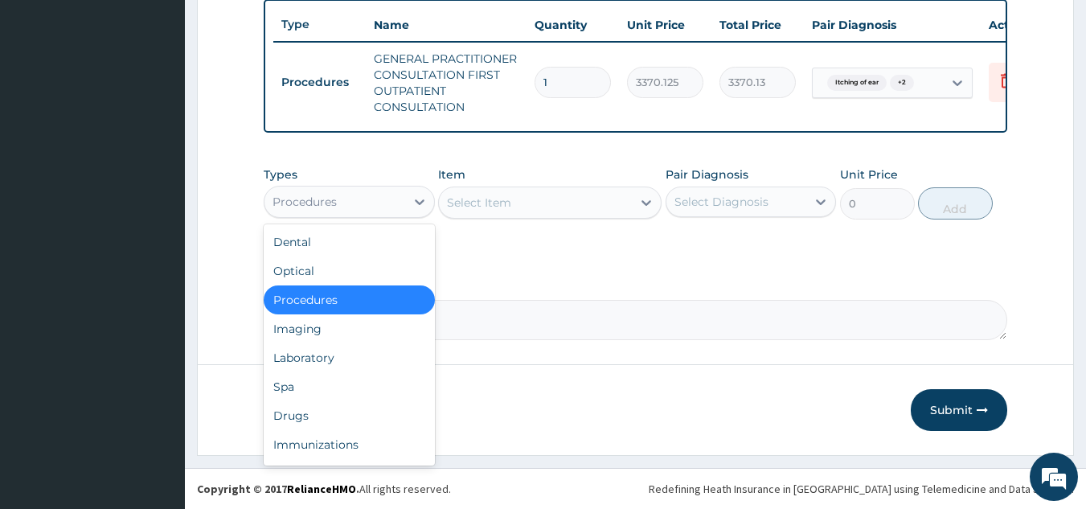
click at [354, 186] on div "Procedures" at bounding box center [349, 202] width 171 height 32
click at [374, 357] on div "Laboratory" at bounding box center [349, 357] width 171 height 29
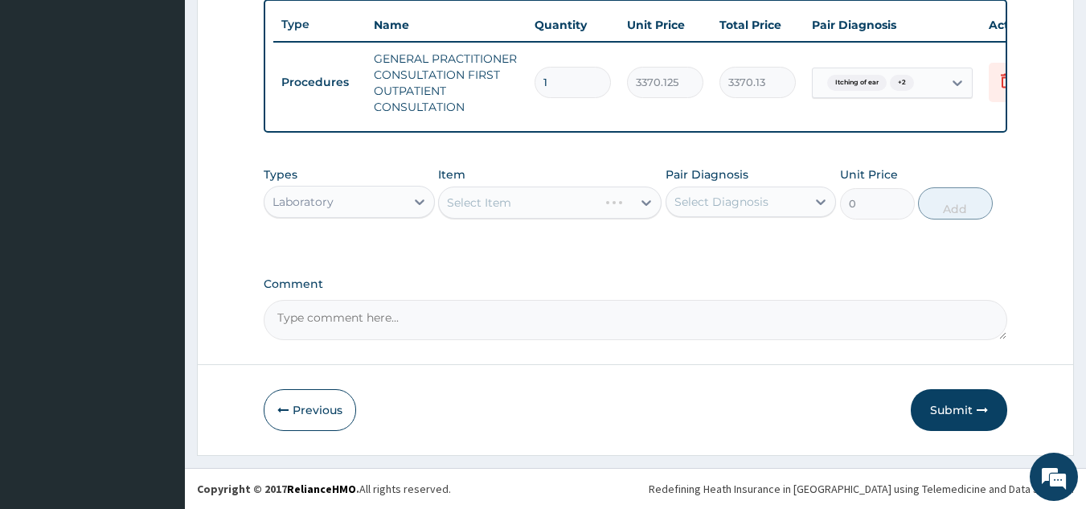
click at [665, 212] on div "Select Diagnosis" at bounding box center [750, 201] width 171 height 31
click at [705, 220] on div "Types Laboratory Item Select Item Pair Diagnosis Select Diagnosis Unit Price 0 …" at bounding box center [636, 192] width 744 height 69
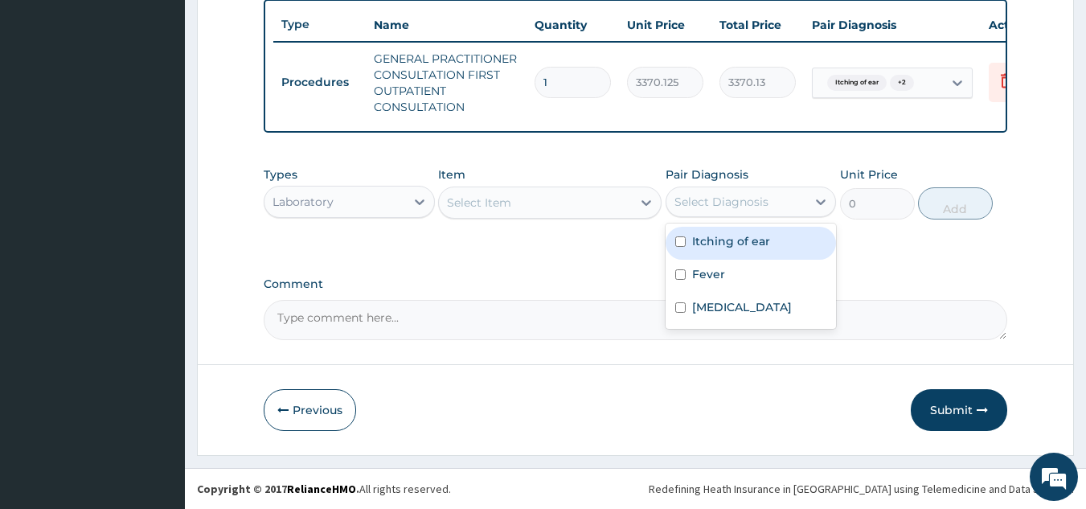
click at [716, 207] on div "Select Diagnosis" at bounding box center [721, 202] width 94 height 16
click at [727, 248] on label "Itching of ear" at bounding box center [731, 241] width 78 height 16
checkbox input "true"
click at [587, 201] on div "Select Item" at bounding box center [535, 203] width 193 height 26
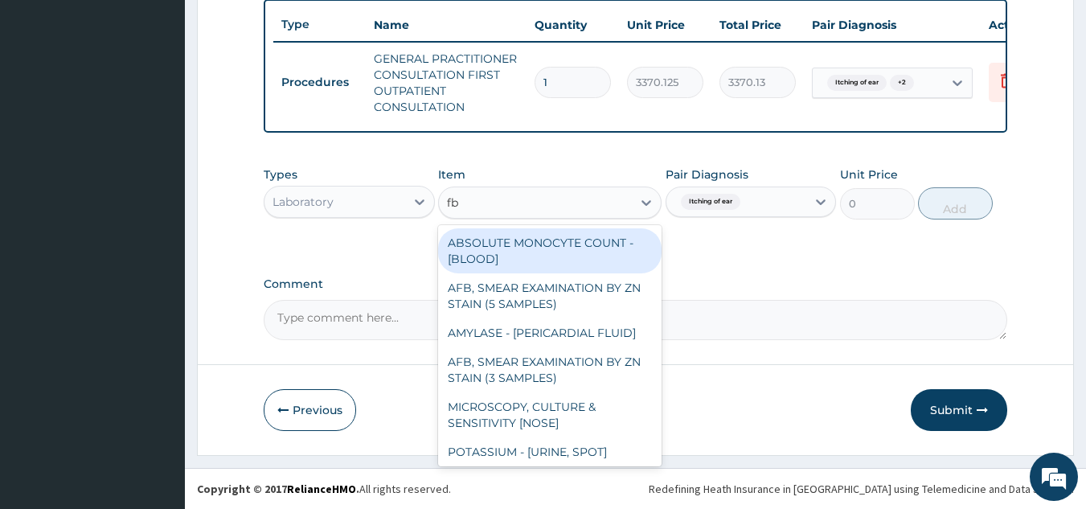
type input "fbc"
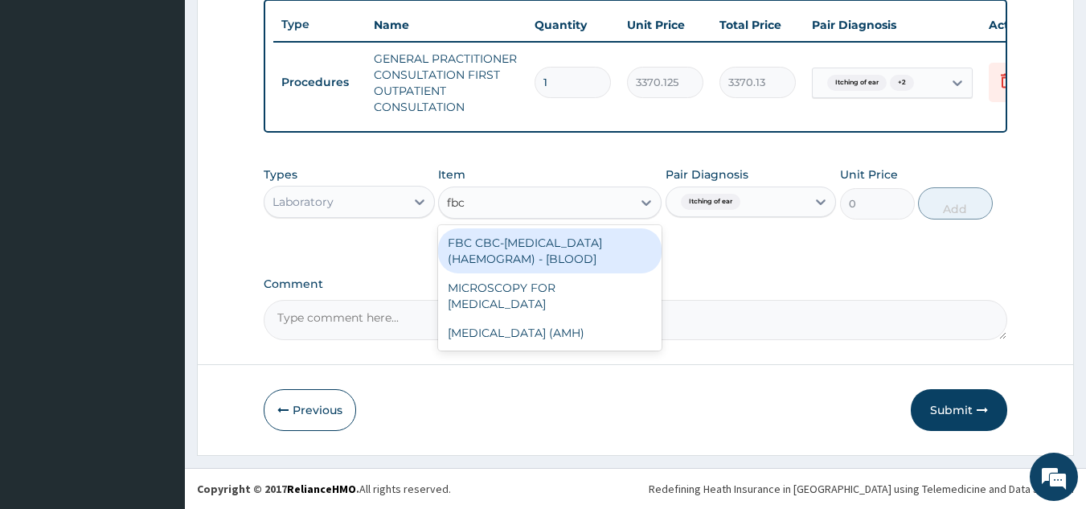
click at [564, 250] on div "FBC CBC-COMPLETE BLOOD COUNT (HAEMOGRAM) - [BLOOD]" at bounding box center [549, 250] width 223 height 45
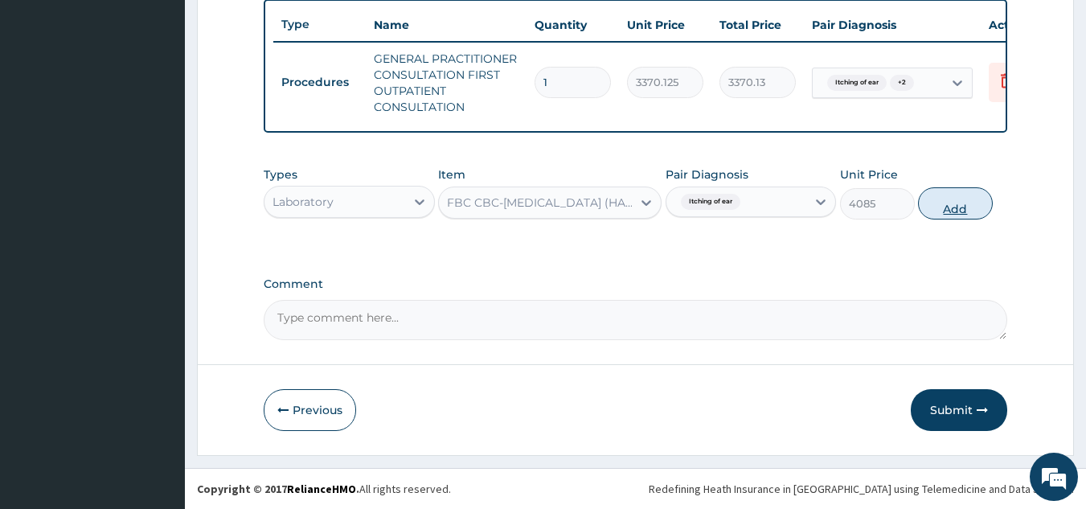
click at [932, 206] on button "Add" at bounding box center [955, 203] width 75 height 32
type input "0"
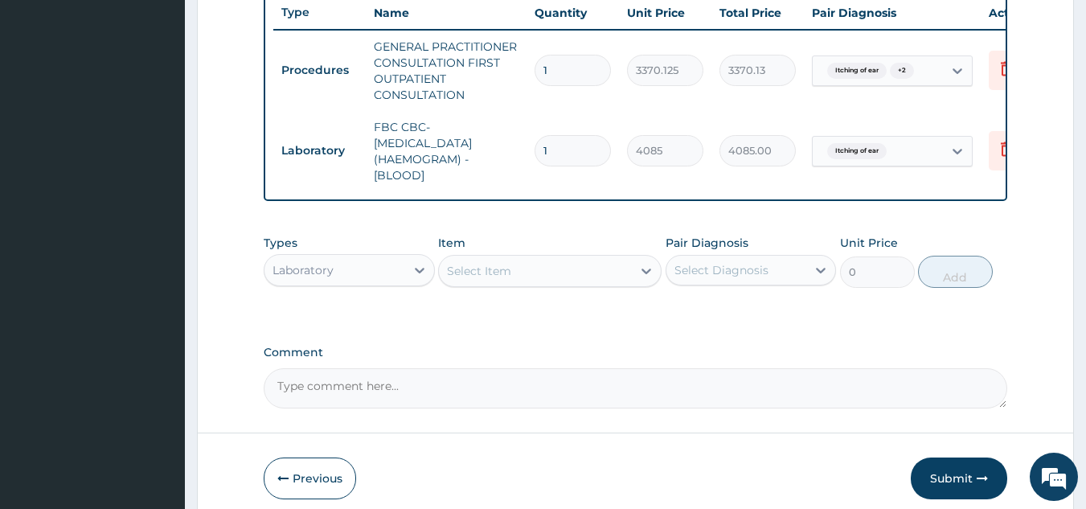
click at [593, 279] on div "Select Item" at bounding box center [535, 271] width 193 height 26
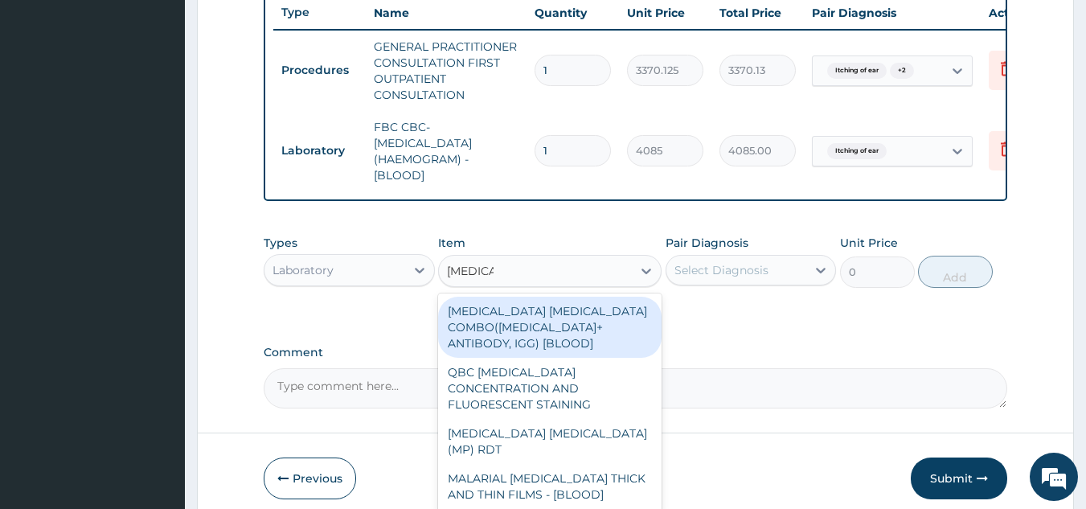
type input "malaria p"
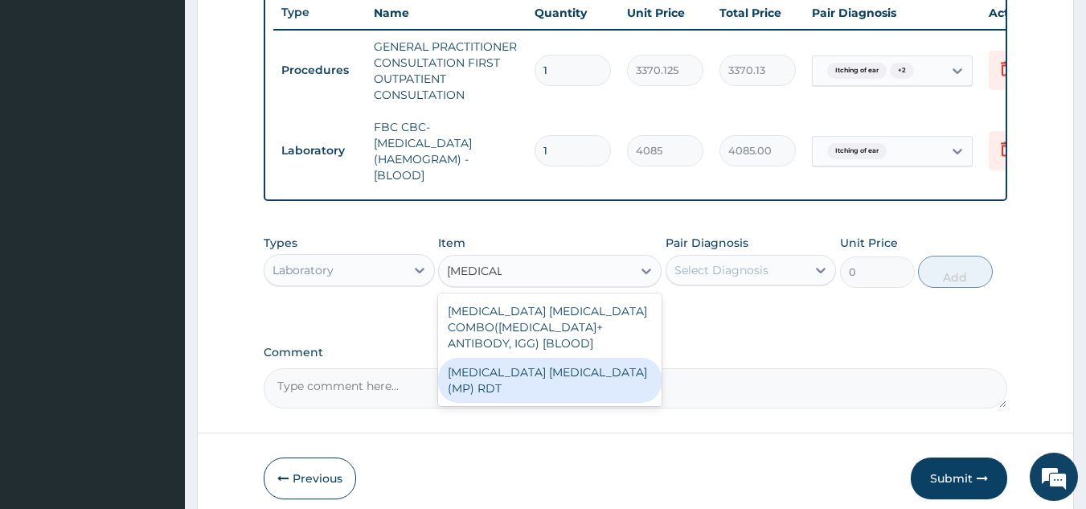
click at [588, 388] on div "MALARIA PARASITE (MP) RDT" at bounding box center [549, 380] width 223 height 45
type input "1531.875"
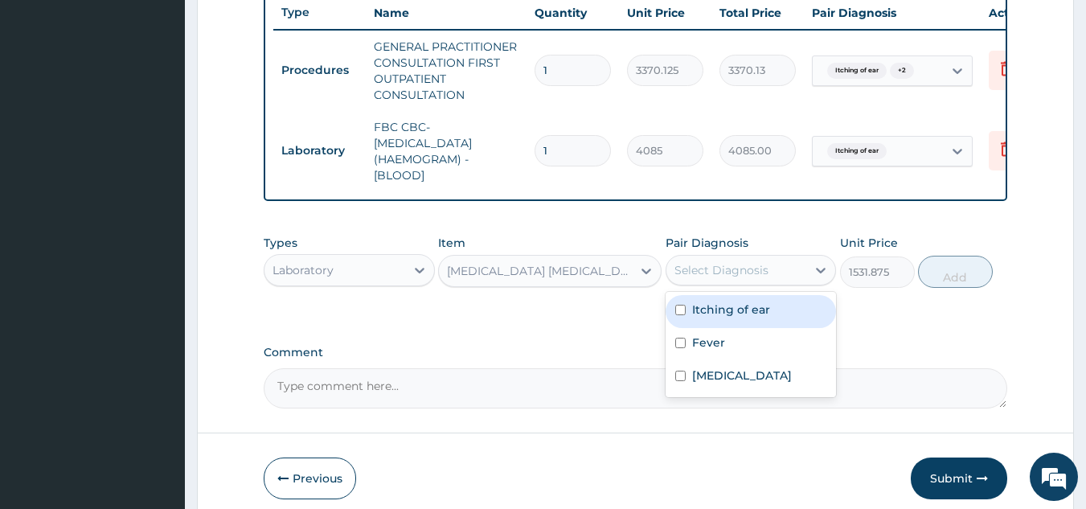
click at [734, 278] on div "Select Diagnosis" at bounding box center [721, 270] width 94 height 16
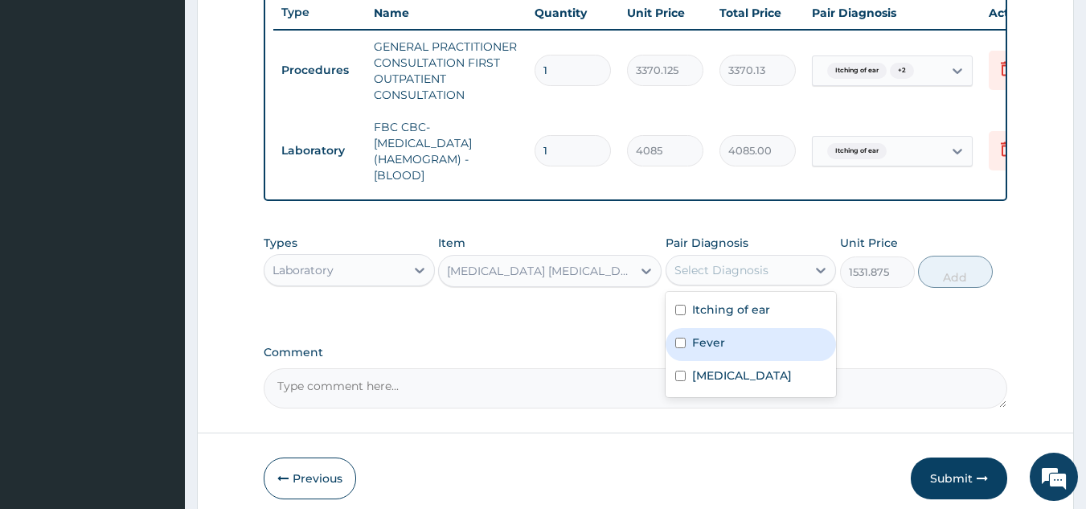
click at [754, 342] on div "Fever" at bounding box center [750, 344] width 171 height 33
checkbox input "true"
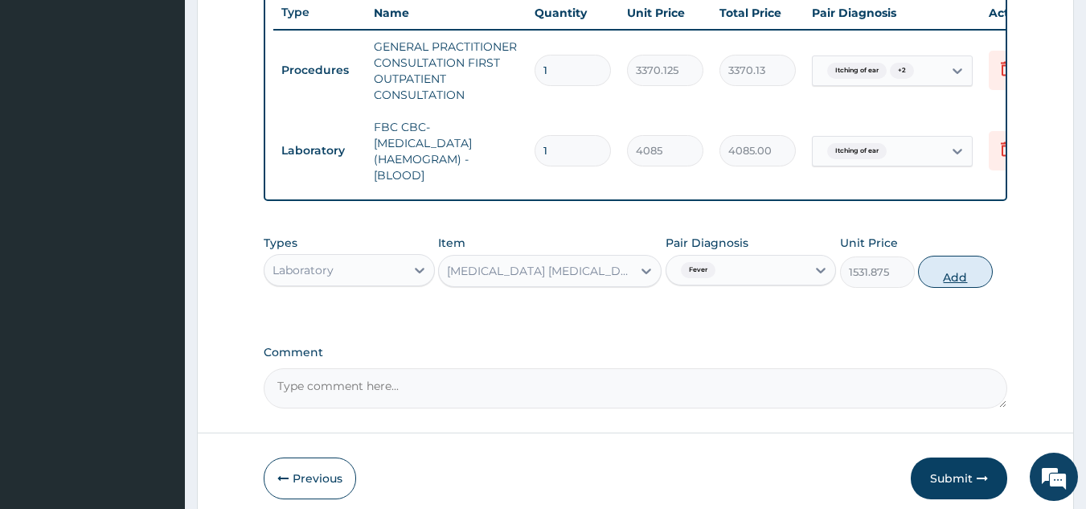
click at [957, 288] on button "Add" at bounding box center [955, 272] width 75 height 32
type input "0"
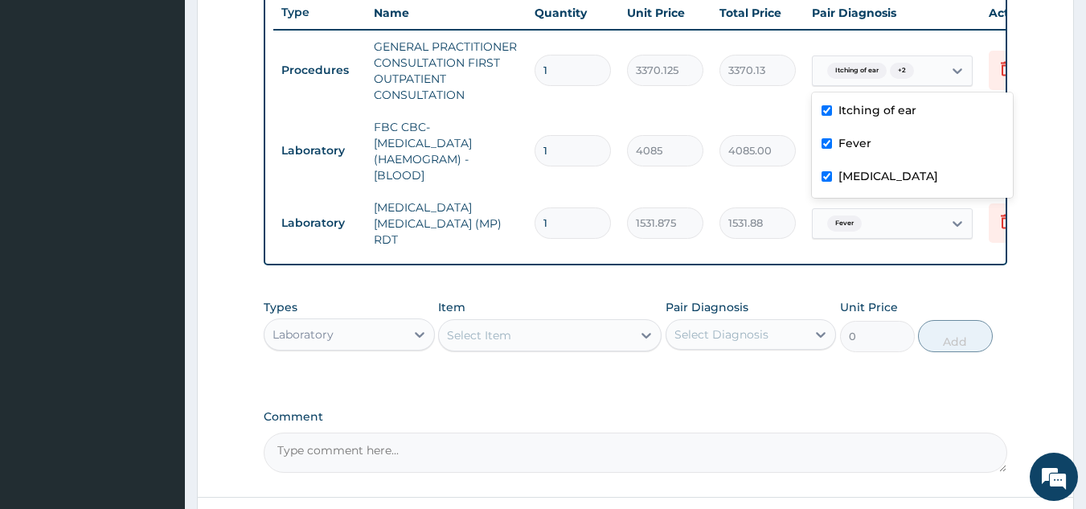
click at [821, 72] on div "Itching of ear + 2" at bounding box center [869, 70] width 96 height 21
click at [810, 149] on td "Itching of ear" at bounding box center [892, 151] width 177 height 47
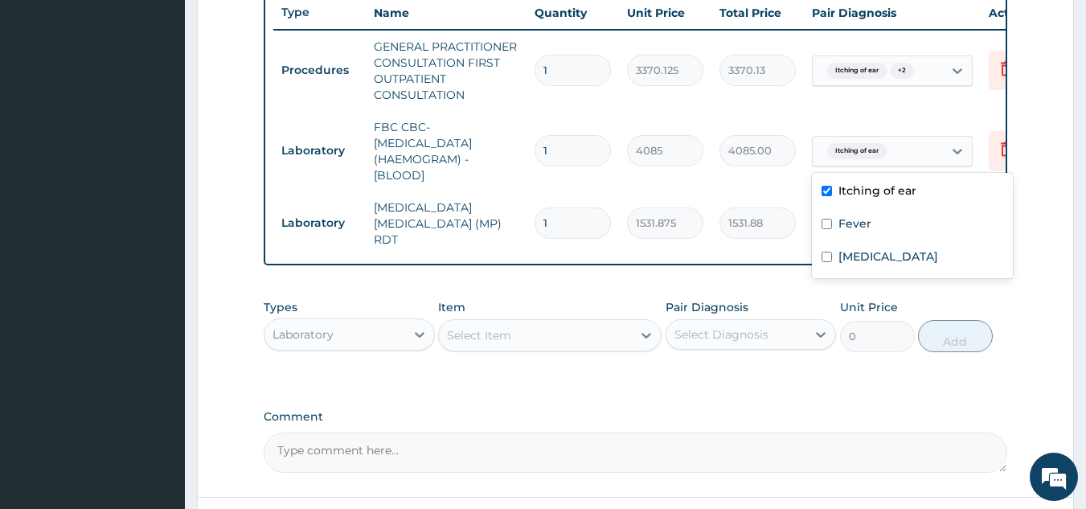
click at [837, 162] on div "Itching of ear" at bounding box center [878, 150] width 130 height 27
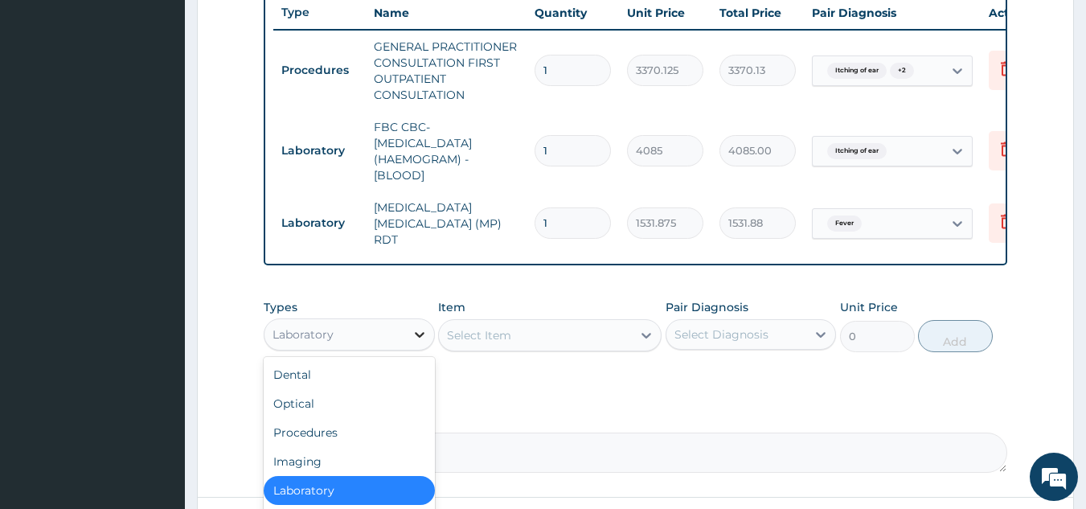
click at [405, 341] on div at bounding box center [419, 334] width 29 height 29
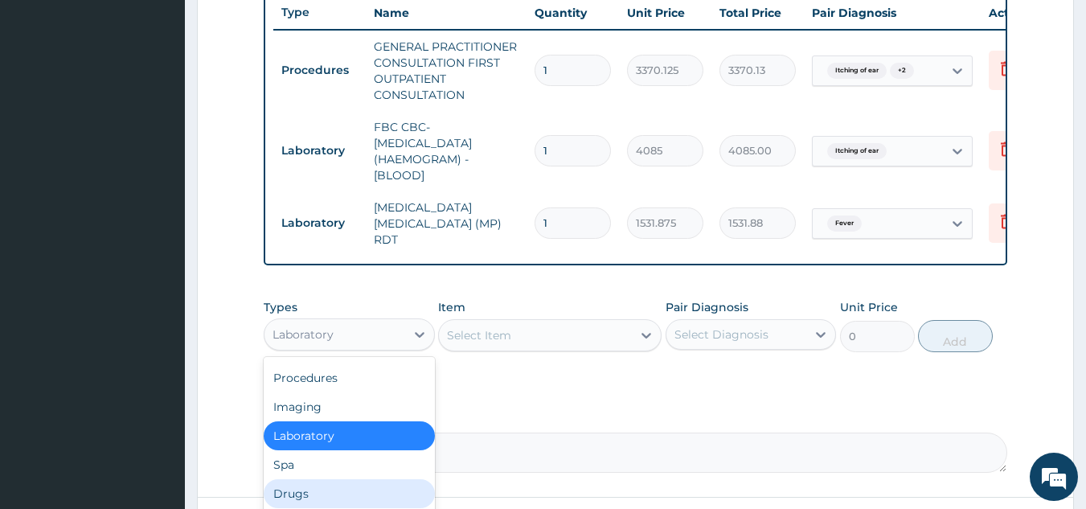
click at [346, 489] on div "Drugs" at bounding box center [349, 493] width 171 height 29
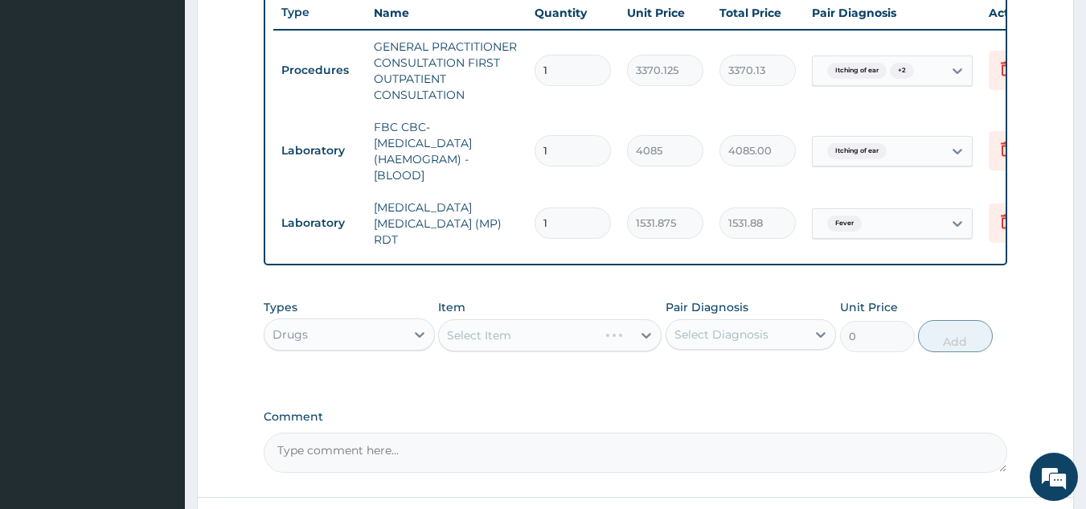
click at [617, 337] on div "Select Item" at bounding box center [549, 335] width 223 height 32
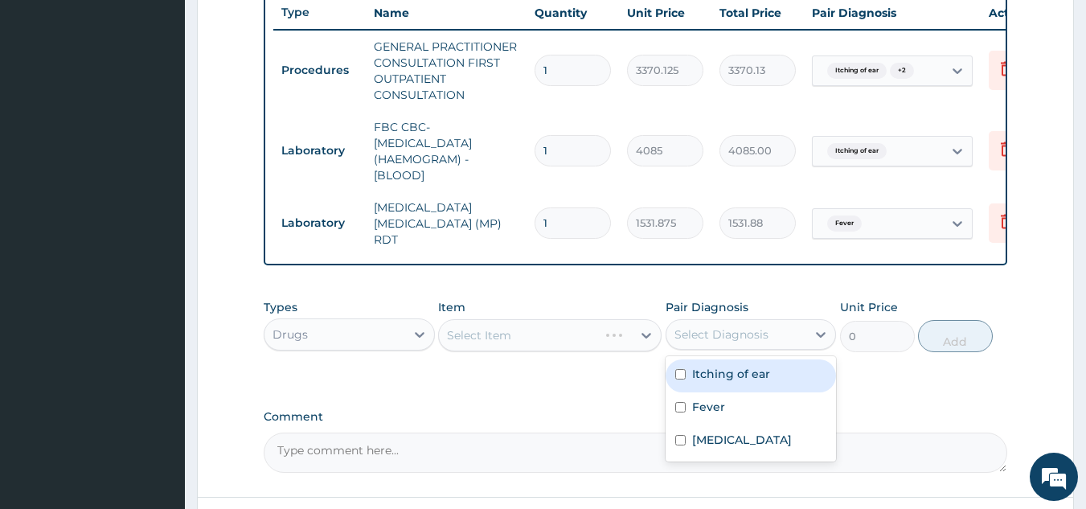
click at [704, 342] on div "Select Diagnosis" at bounding box center [721, 334] width 94 height 16
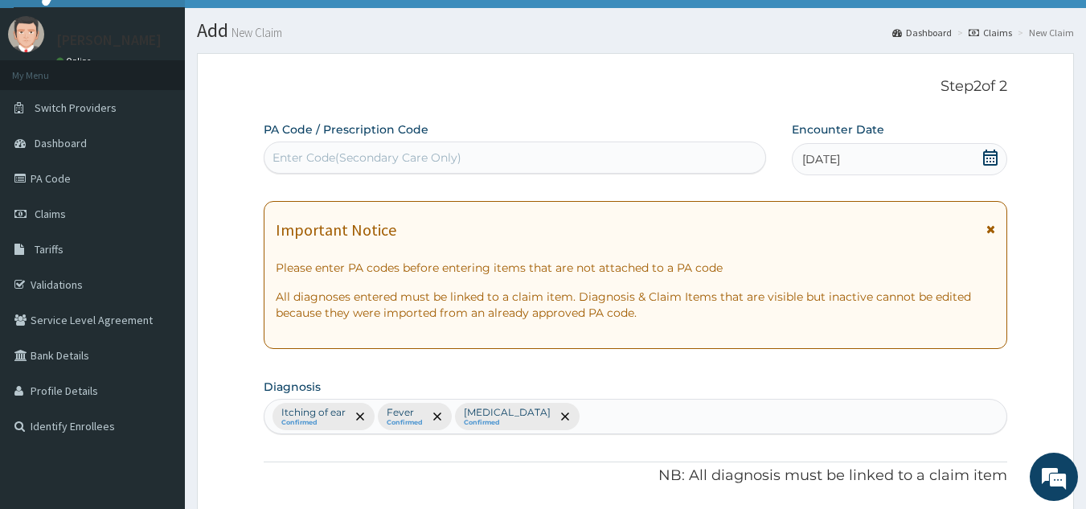
scroll to position [0, 0]
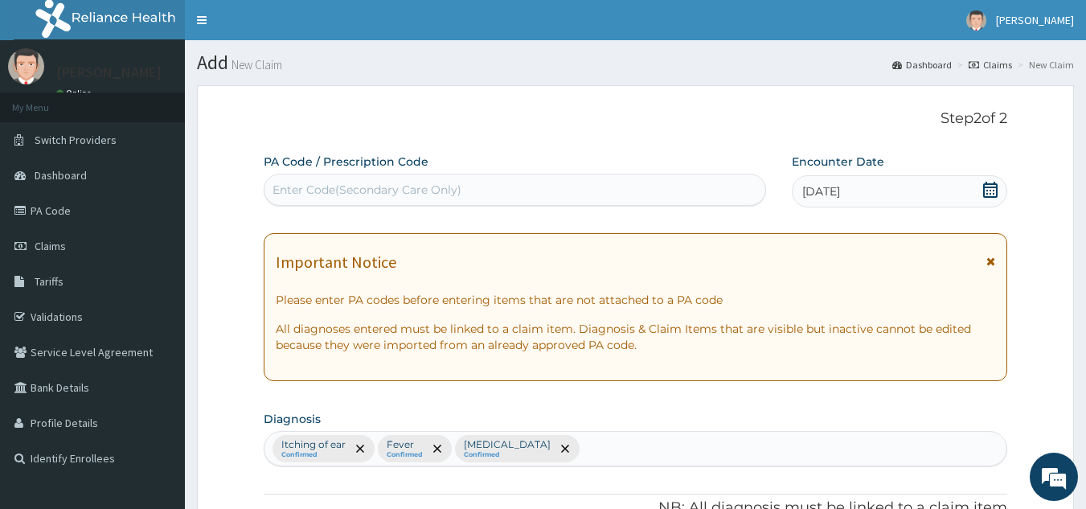
click at [151, 71] on div "Huldah Abiola Online" at bounding box center [92, 66] width 185 height 52
click at [317, 174] on div "Enter Code(Secondary Care Only)" at bounding box center [515, 190] width 503 height 32
click at [319, 190] on div "Enter Code(Secondary Care Only)" at bounding box center [366, 190] width 189 height 16
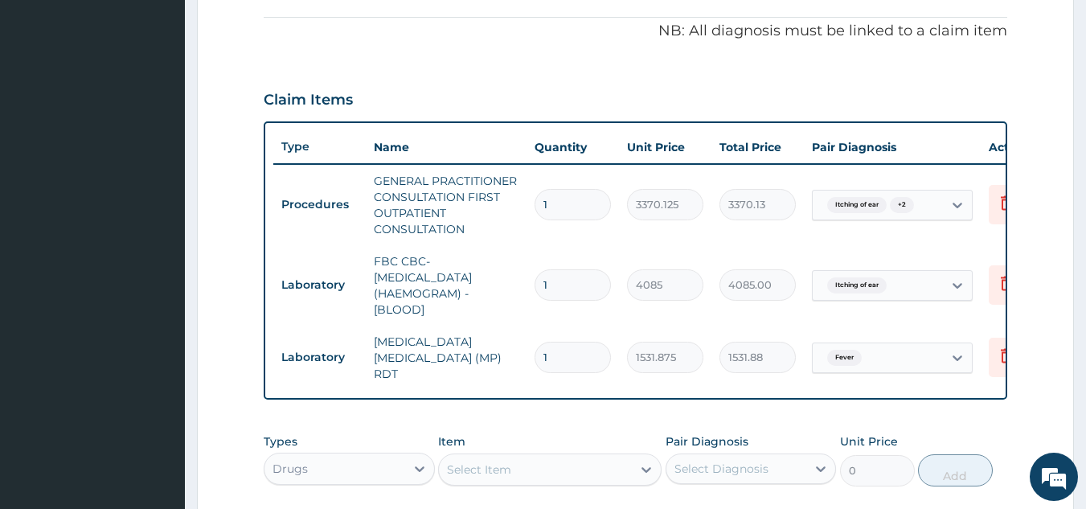
scroll to position [482, 0]
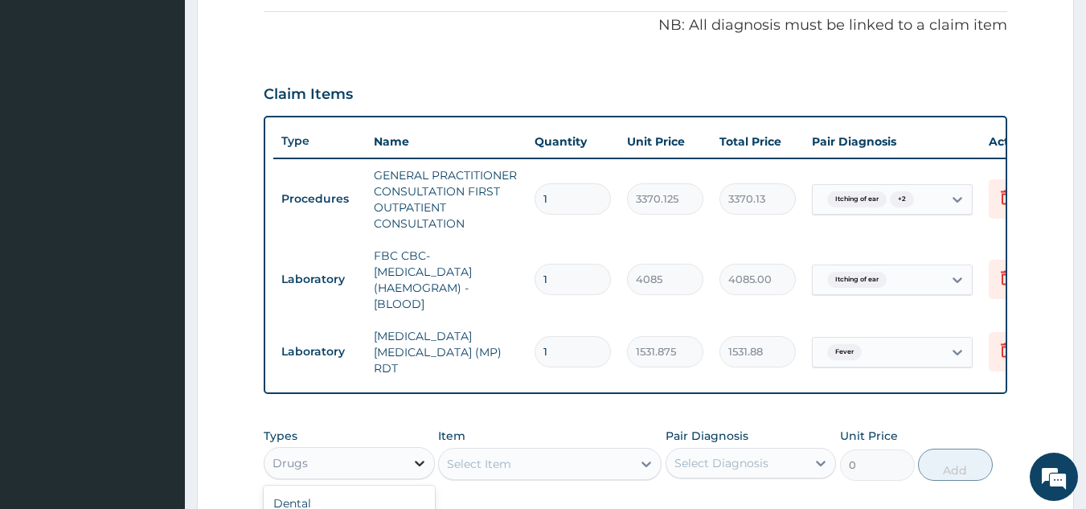
click at [412, 459] on icon at bounding box center [420, 463] width 16 height 16
click at [307, 469] on div "Drugs" at bounding box center [334, 463] width 141 height 26
click at [997, 194] on icon at bounding box center [1006, 196] width 19 height 19
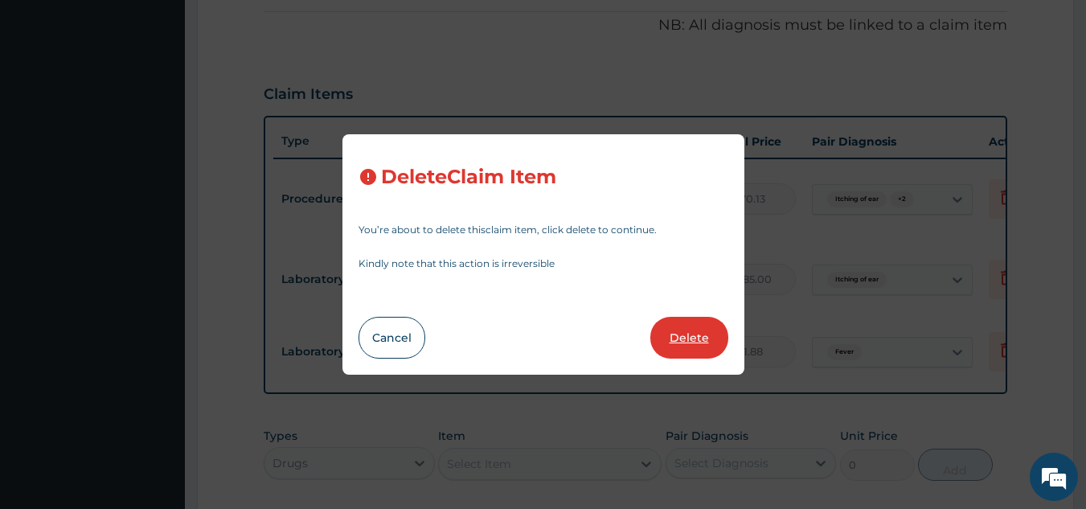
click at [706, 331] on button "Delete" at bounding box center [689, 338] width 78 height 42
type input "4085"
type input "4085.00"
type input "1531.875"
type input "1531.88"
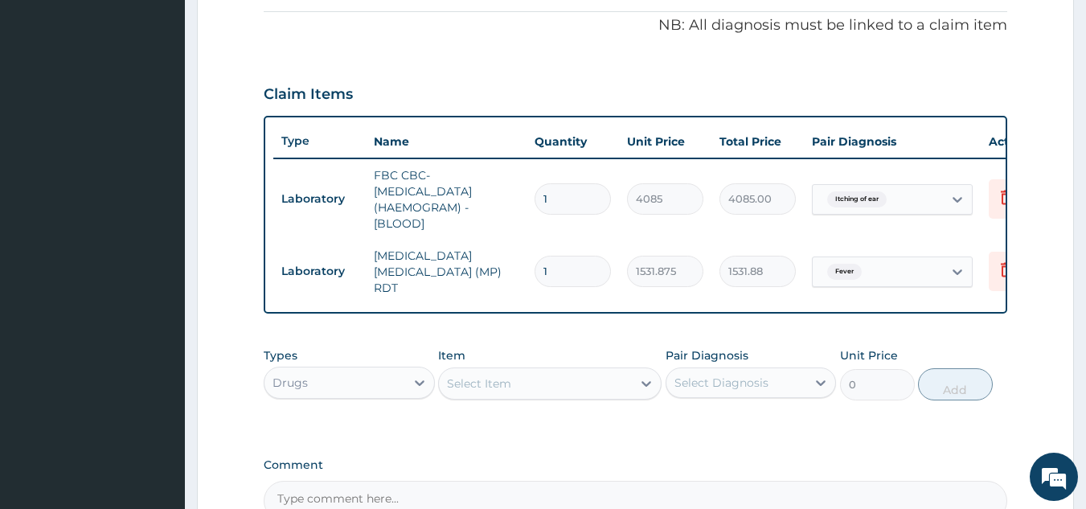
drag, startPoint x: 547, startPoint y: 54, endPoint x: 768, endPoint y: 47, distance: 220.3
click at [768, 47] on div "PA Code / Prescription Code Enter Code(Secondary Care Only) Encounter Date 13-0…" at bounding box center [636, 96] width 744 height 850
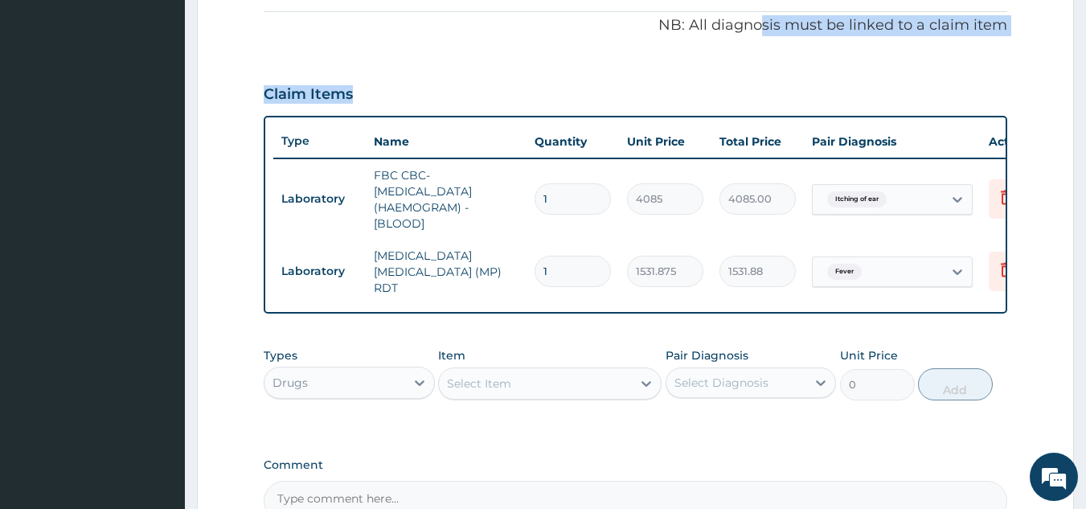
click at [944, 61] on div "PA Code / Prescription Code Enter Code(Secondary Care Only) Encounter Date 13-0…" at bounding box center [636, 96] width 744 height 850
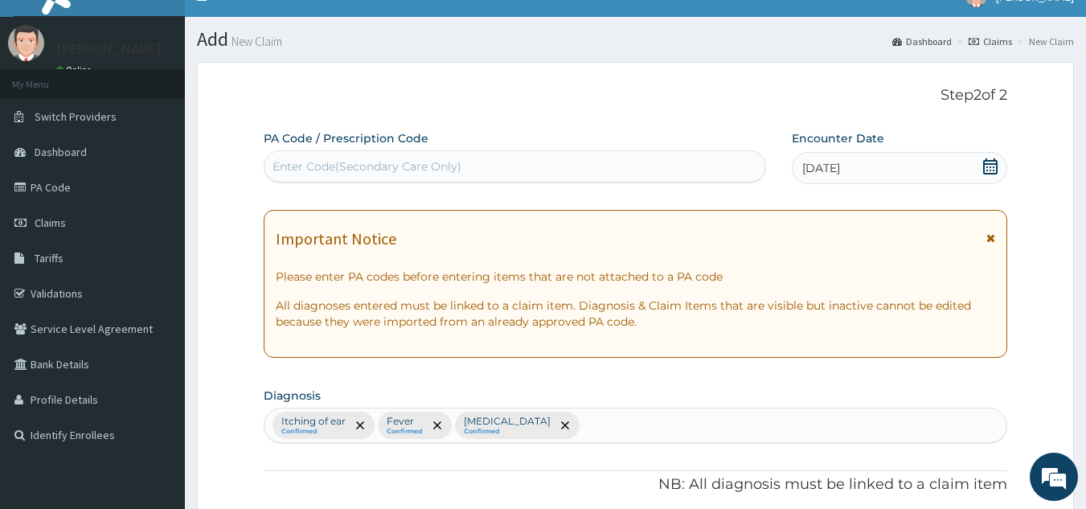
scroll to position [0, 0]
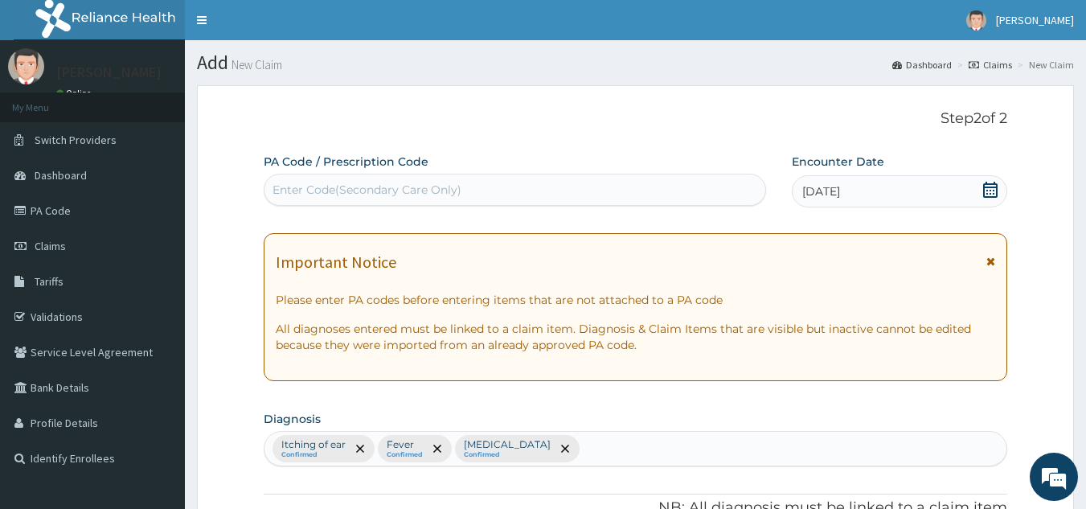
click at [429, 188] on div "Enter Code(Secondary Care Only)" at bounding box center [366, 190] width 189 height 16
click at [283, 180] on div "Enter Code(Secondary Care Only)" at bounding box center [515, 190] width 502 height 26
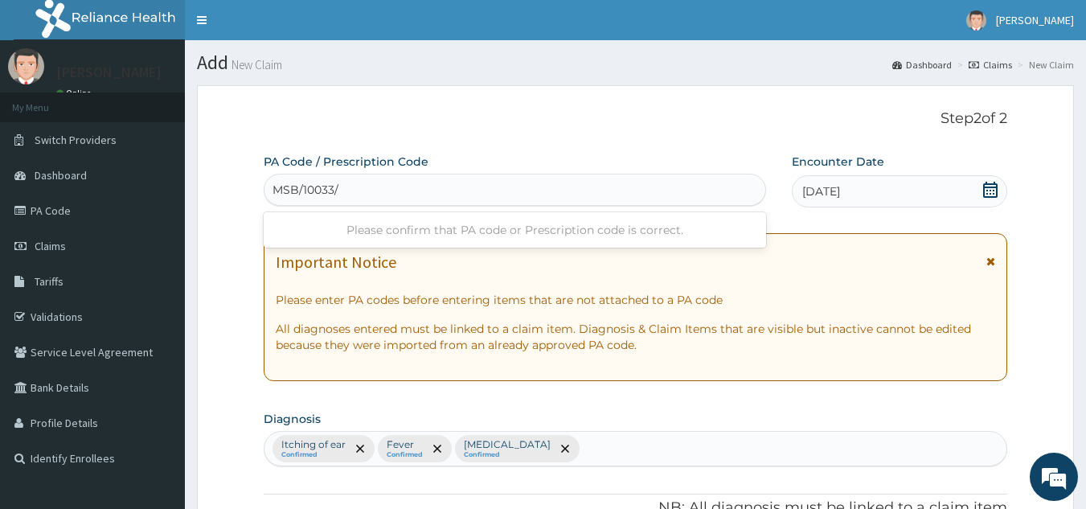
type input "MSB/10033/A"
click at [606, 221] on div "Please confirm that PA code or Prescription code is correct." at bounding box center [515, 229] width 503 height 29
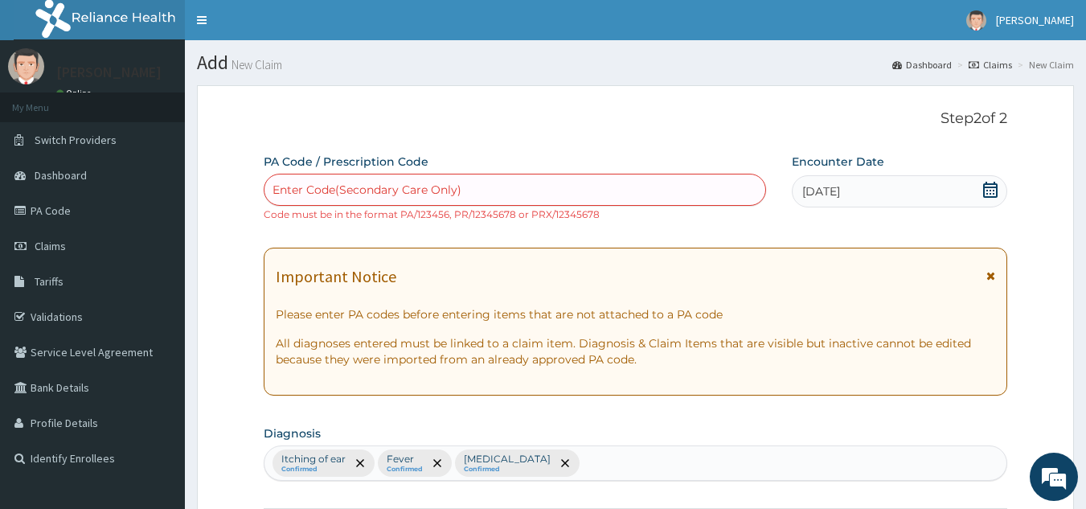
click at [629, 196] on div "Enter Code(Secondary Care Only)" at bounding box center [515, 190] width 502 height 26
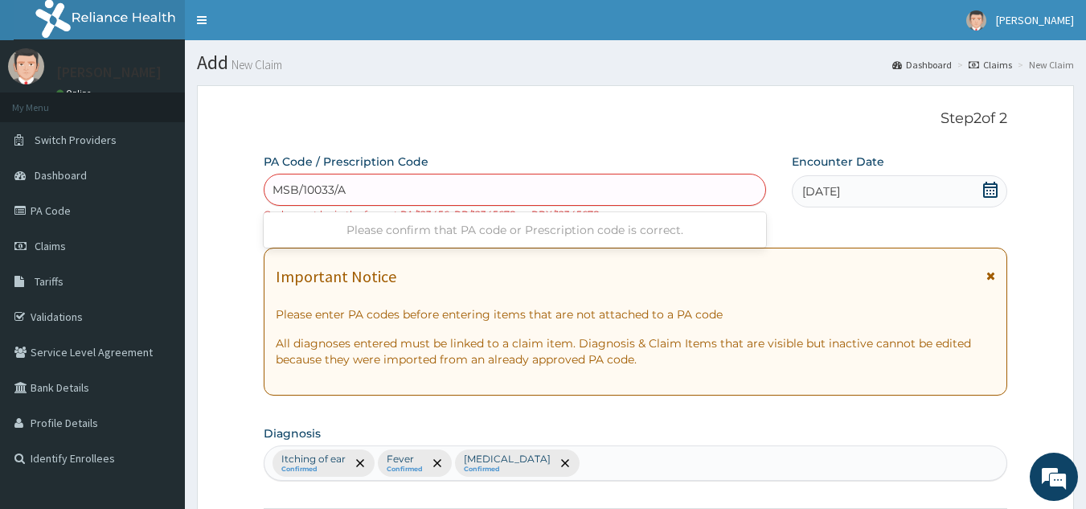
type input "MSB/10033/A"
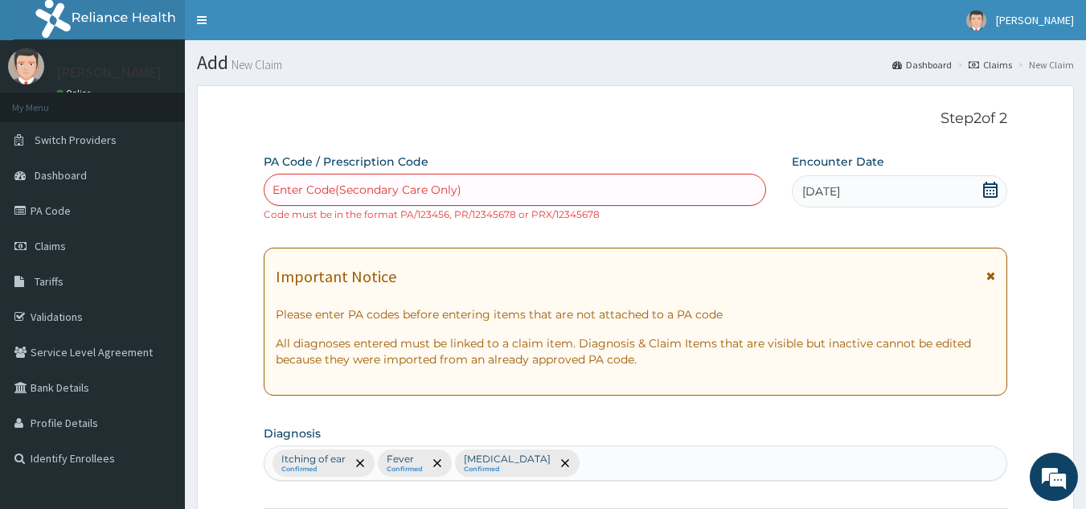
click at [654, 185] on div "Enter Code(Secondary Care Only)" at bounding box center [515, 190] width 502 height 26
click at [303, 182] on div "Enter Code(Secondary Care Only)" at bounding box center [366, 190] width 189 height 16
drag, startPoint x: 303, startPoint y: 182, endPoint x: 287, endPoint y: 184, distance: 16.2
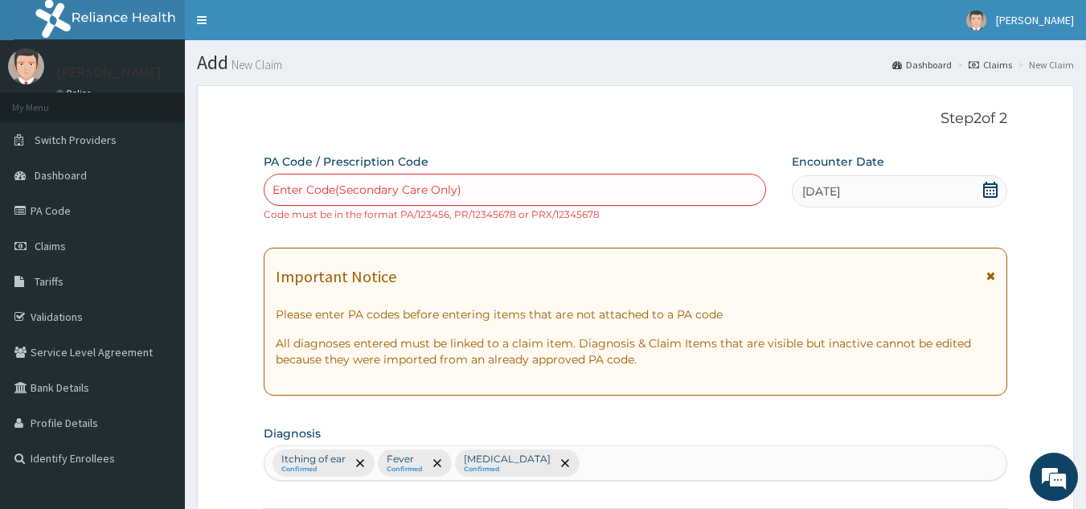
click at [287, 184] on div "Enter Code(Secondary Care Only)" at bounding box center [366, 190] width 189 height 16
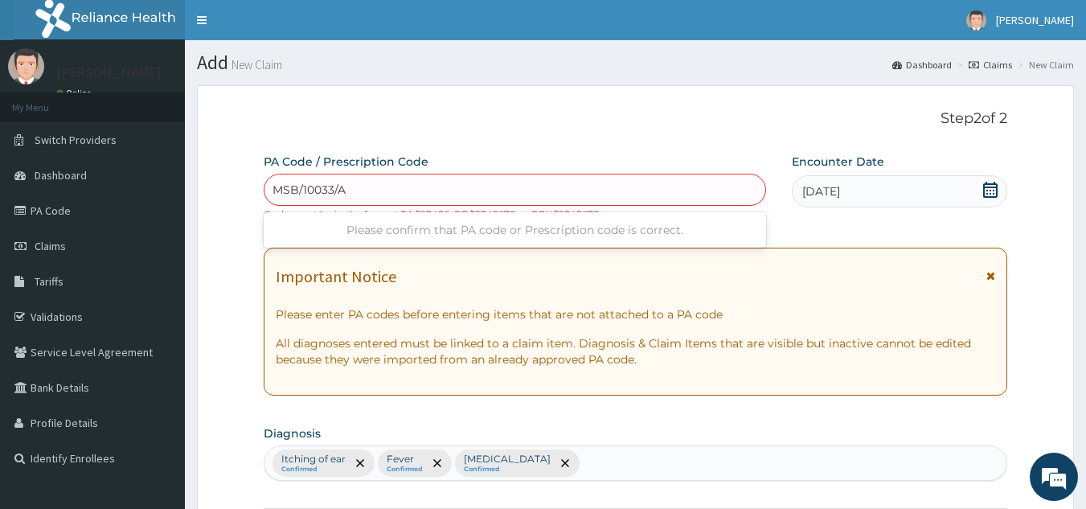
type input "MSB/10033/A"
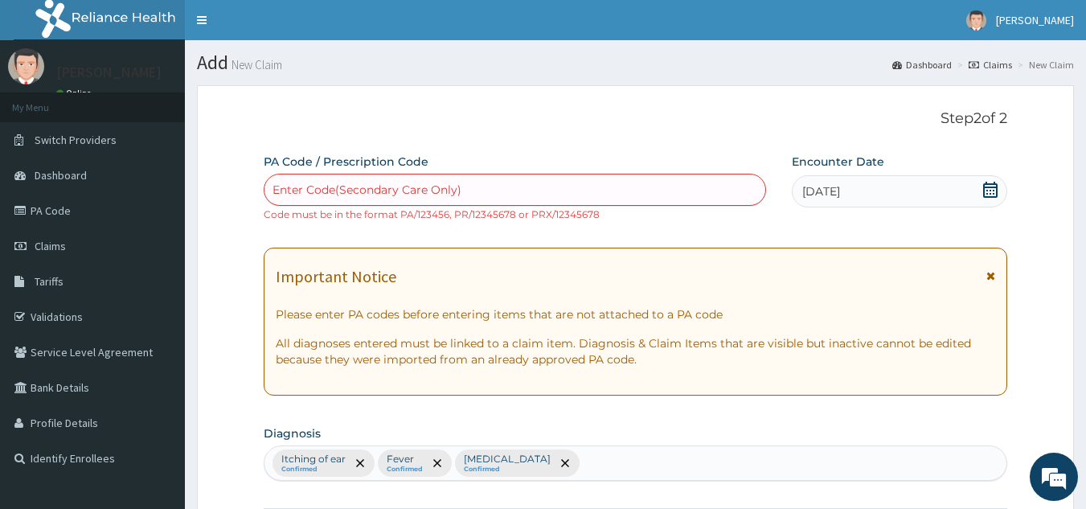
click at [693, 248] on div "Important Notice Please enter PA codes before entering items that are not attac…" at bounding box center [636, 322] width 744 height 148
click at [63, 252] on span "Claims" at bounding box center [50, 246] width 31 height 14
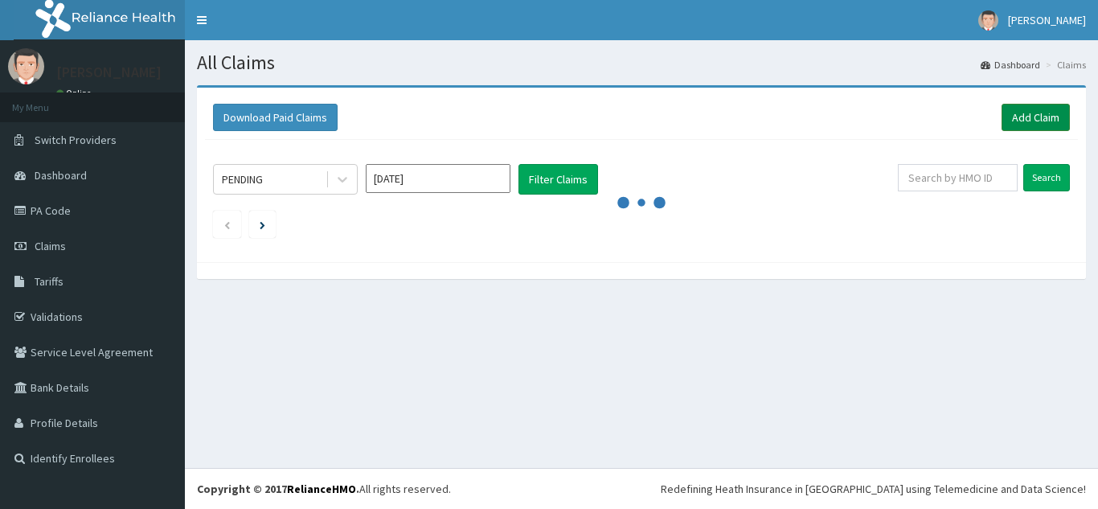
click at [1042, 117] on link "Add Claim" at bounding box center [1035, 117] width 68 height 27
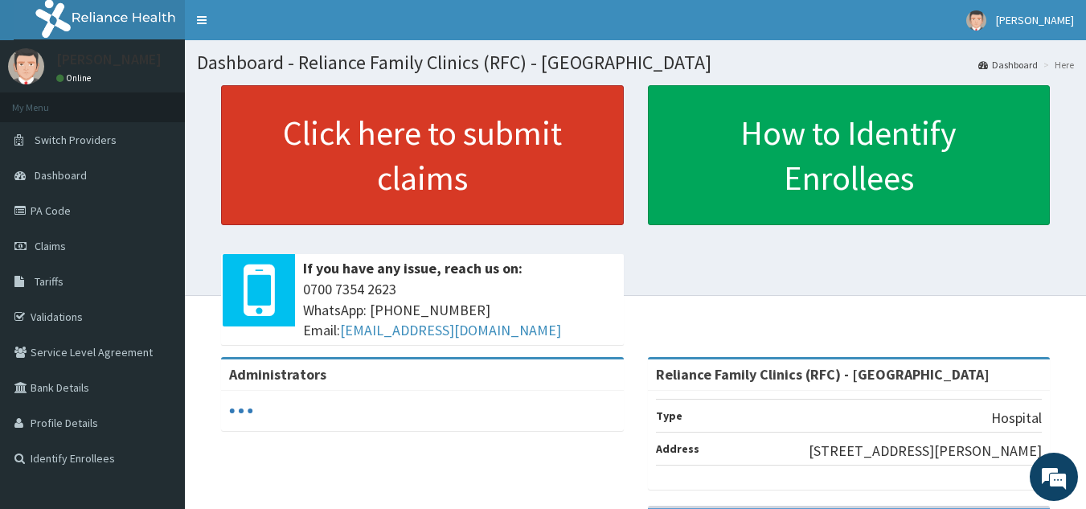
click at [420, 211] on link "Click here to submit claims" at bounding box center [422, 155] width 403 height 140
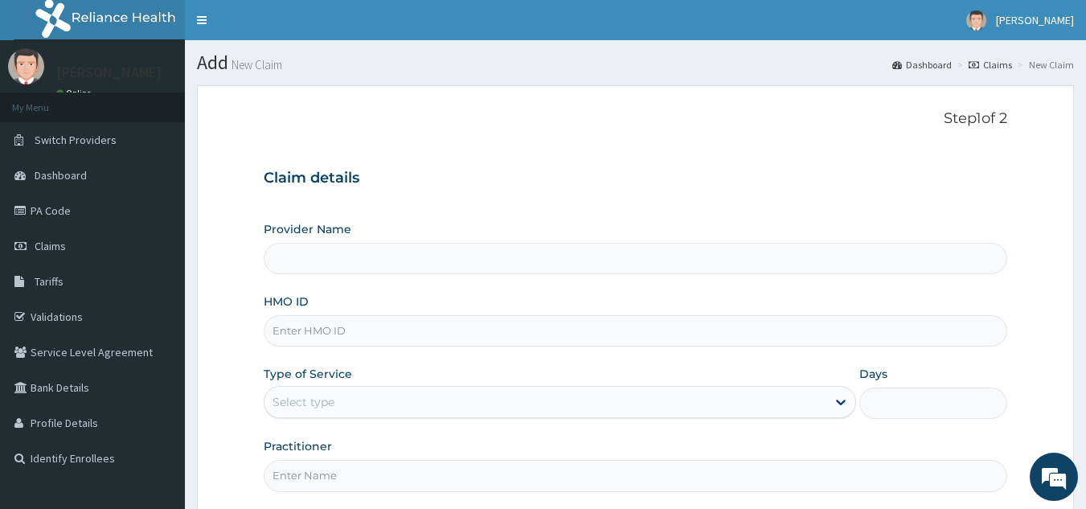
click at [383, 321] on input "HMO ID" at bounding box center [636, 330] width 744 height 31
type input "Reliance Family Clinics (RFC) - [GEOGRAPHIC_DATA]"
click at [301, 330] on input "HMO ID" at bounding box center [636, 330] width 744 height 31
click at [301, 329] on input "HMO ID" at bounding box center [636, 330] width 744 height 31
click at [308, 321] on input "HMO ID" at bounding box center [636, 330] width 744 height 31
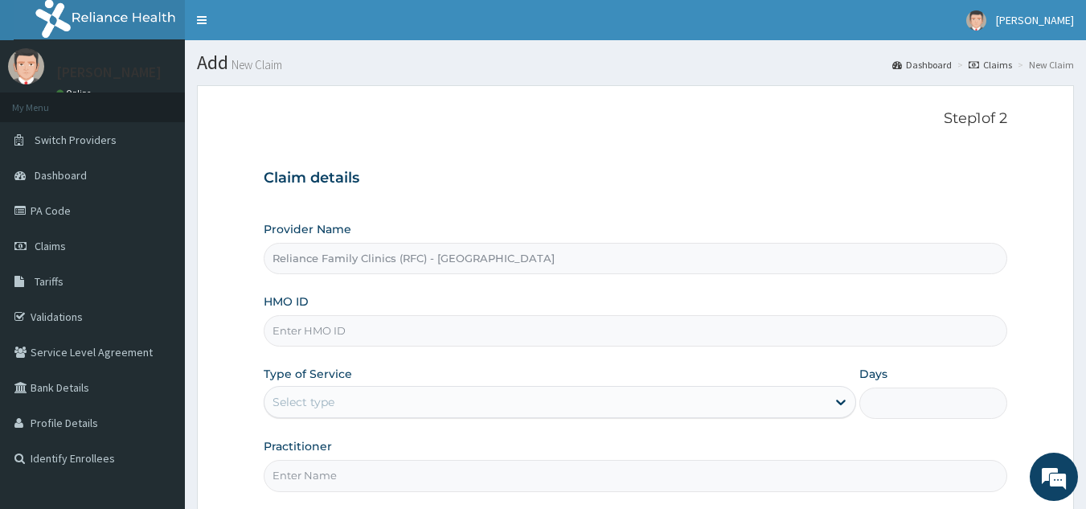
click at [308, 322] on input "HMO ID" at bounding box center [636, 330] width 744 height 31
click at [289, 332] on input "HMO ID" at bounding box center [636, 330] width 744 height 31
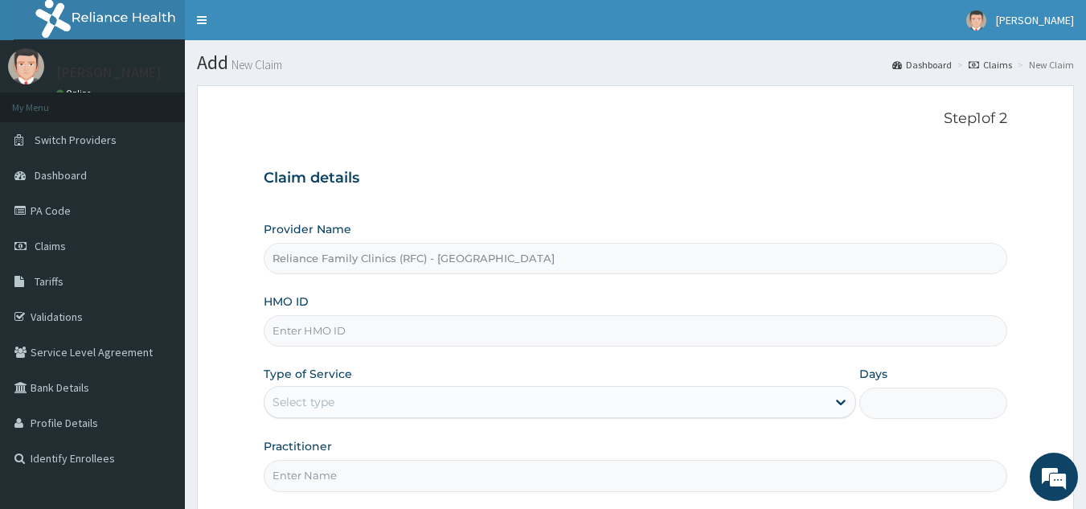
click at [289, 332] on input "HMO ID" at bounding box center [636, 330] width 744 height 31
drag, startPoint x: 289, startPoint y: 332, endPoint x: 272, endPoint y: 333, distance: 16.1
click at [272, 333] on input "HMO ID" at bounding box center [636, 330] width 744 height 31
paste input "MSB/10033/A"
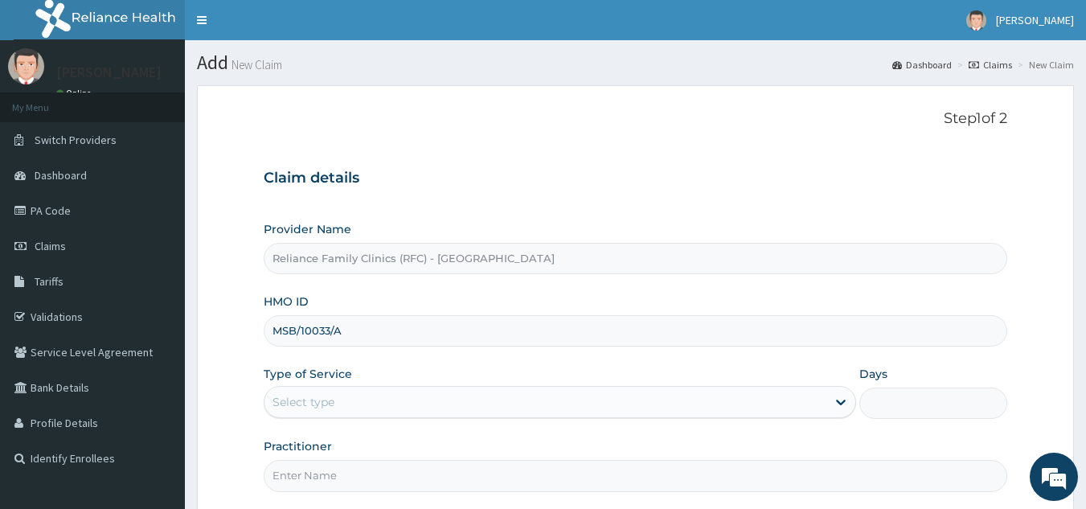
type input "MSB/10033/A"
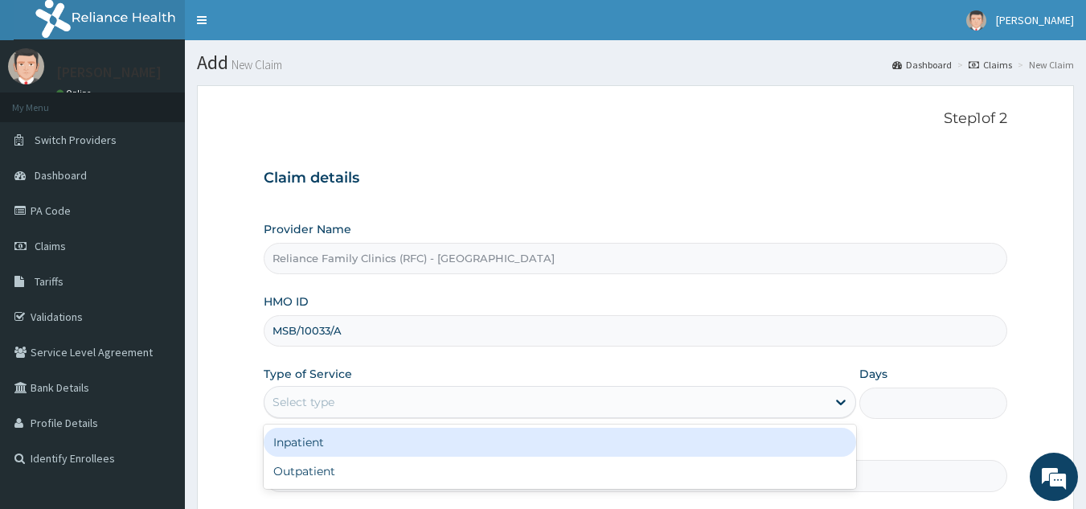
click at [334, 403] on div "Select type" at bounding box center [303, 402] width 62 height 16
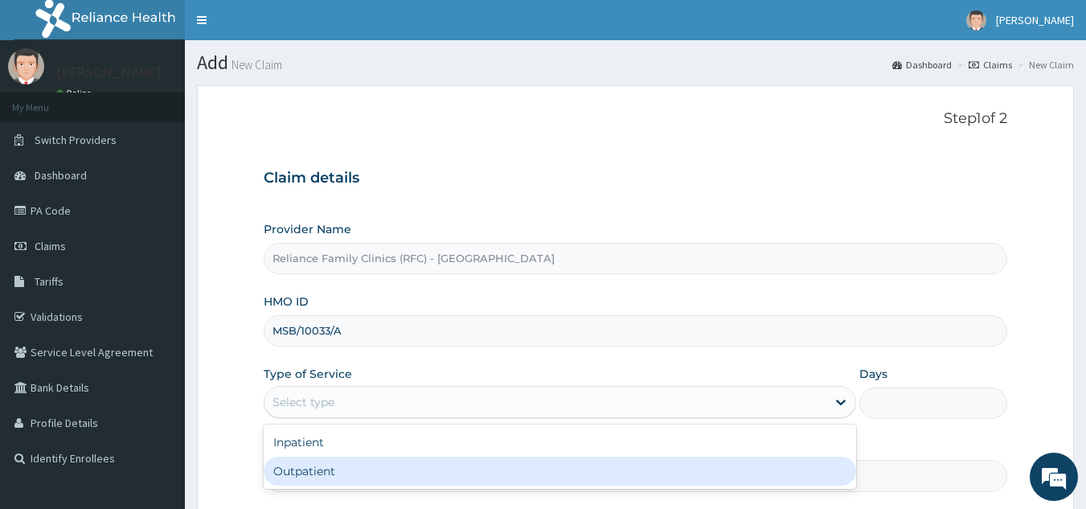
click at [317, 464] on div "Outpatient" at bounding box center [560, 471] width 592 height 29
type input "1"
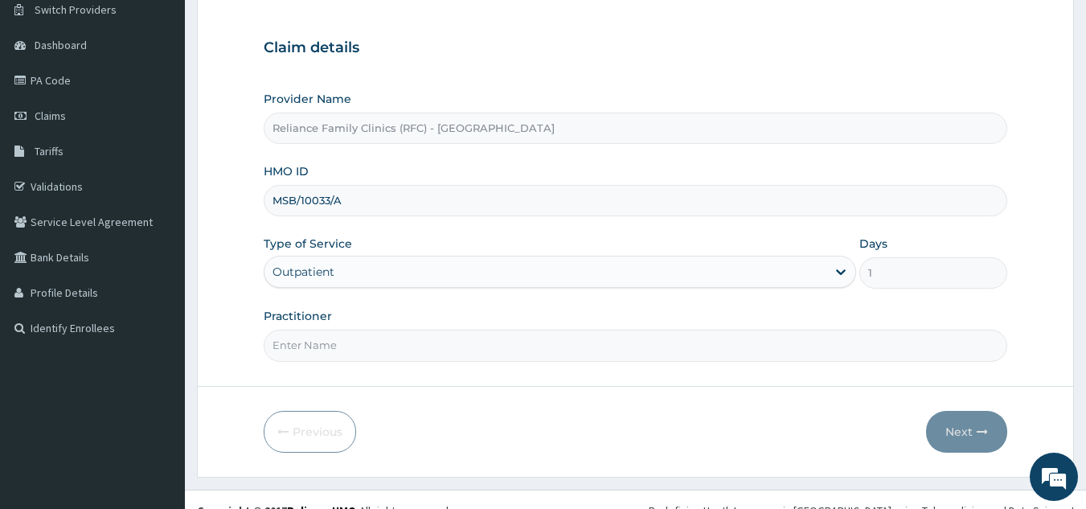
scroll to position [152, 0]
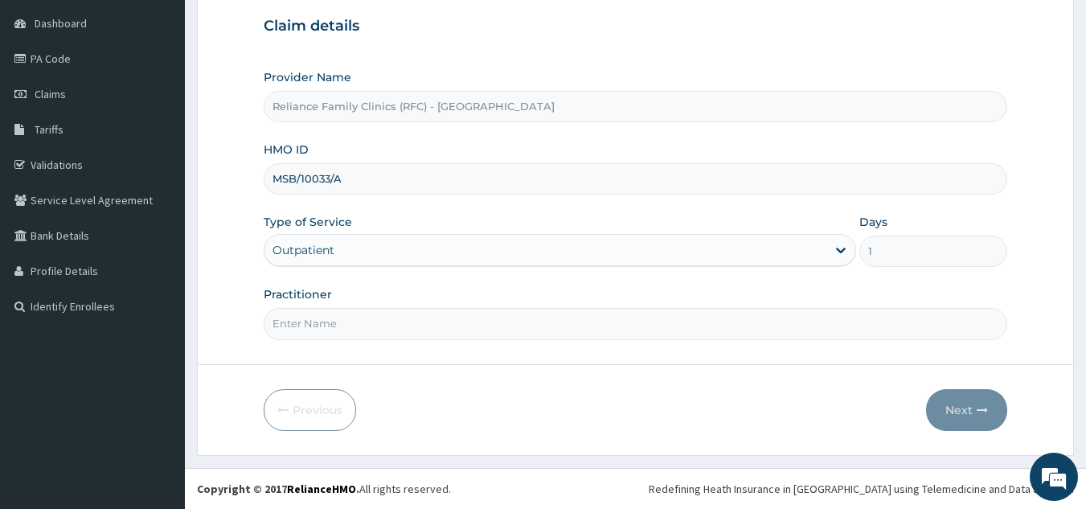
click at [377, 326] on input "Practitioner" at bounding box center [636, 323] width 744 height 31
type input "dr bunmi"
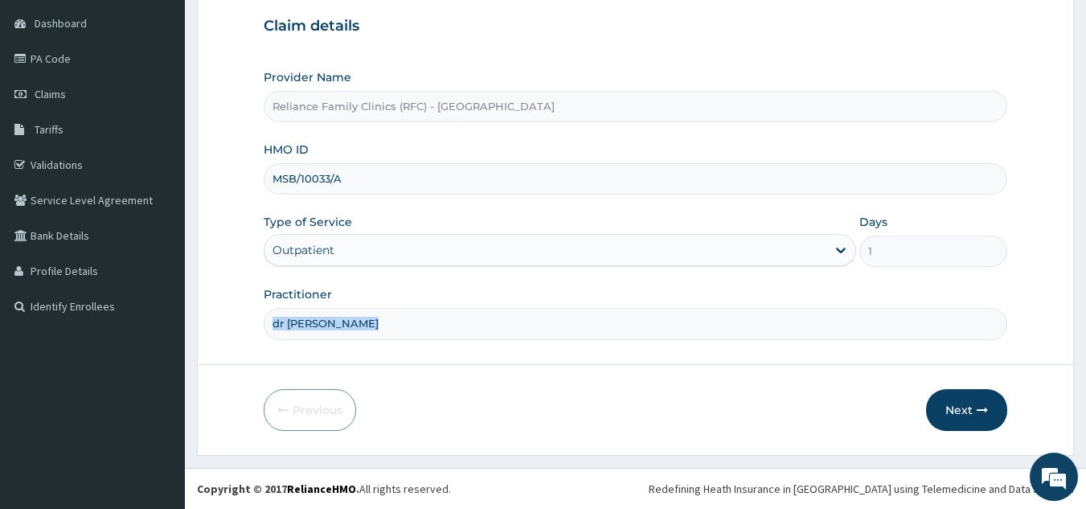
drag, startPoint x: 369, startPoint y: 373, endPoint x: 553, endPoint y: 300, distance: 198.1
click at [553, 300] on form "Step 1 of 2 Claim details Provider Name Reliance Family Clinics (RFC) - Lekki H…" at bounding box center [635, 194] width 877 height 522
click at [998, 403] on button "Next" at bounding box center [966, 410] width 81 height 42
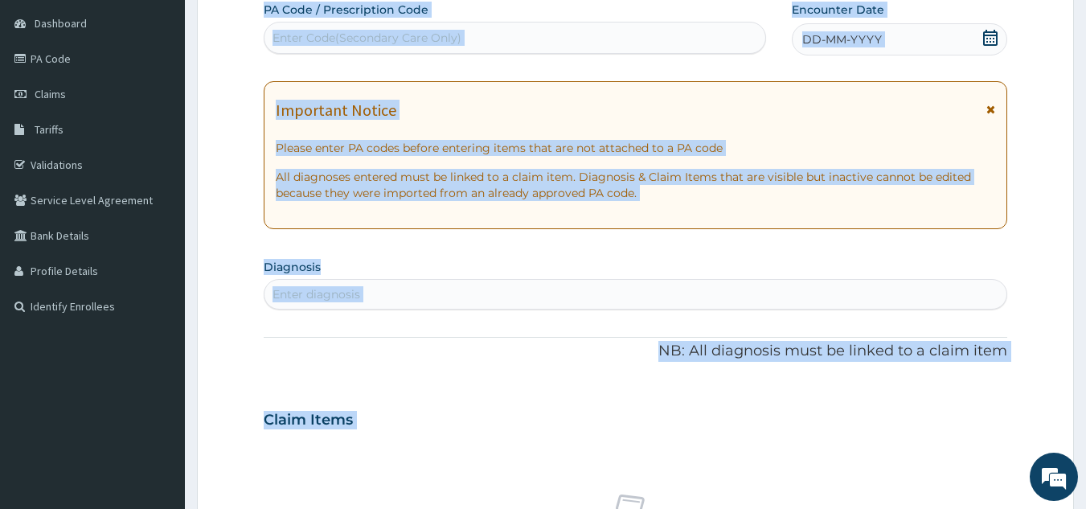
click at [836, 420] on div "Claim Items" at bounding box center [636, 416] width 744 height 42
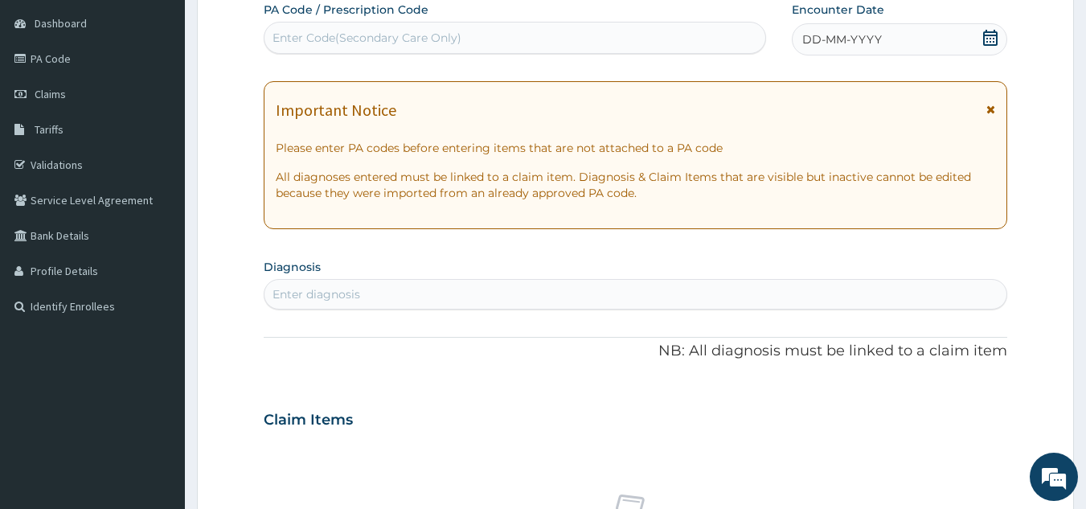
click at [836, 420] on div "Claim Items" at bounding box center [636, 416] width 744 height 42
click at [417, 294] on div "Enter diagnosis" at bounding box center [635, 294] width 743 height 26
click at [816, 47] on span "DD-MM-YYYY" at bounding box center [842, 39] width 80 height 16
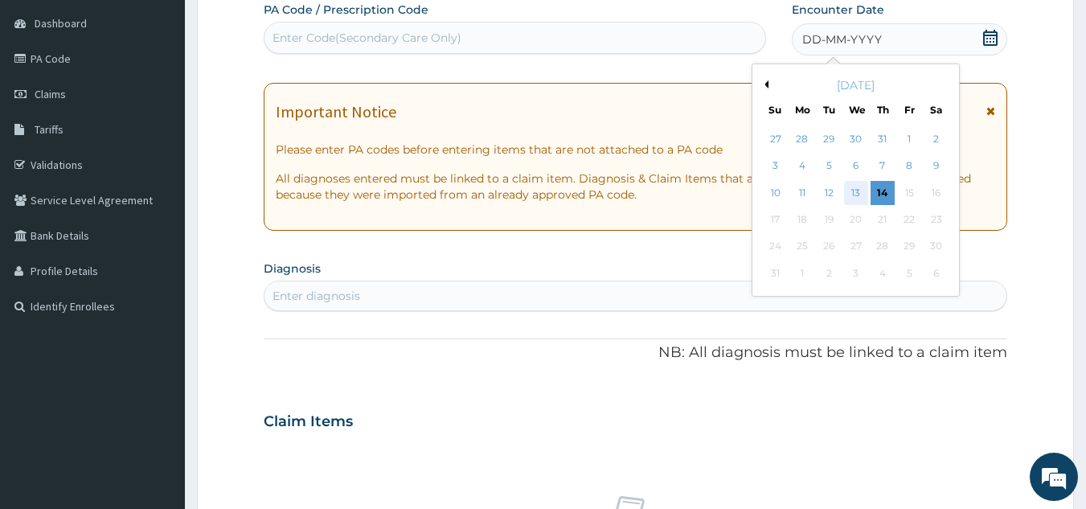
click at [860, 186] on div "13" at bounding box center [856, 193] width 24 height 24
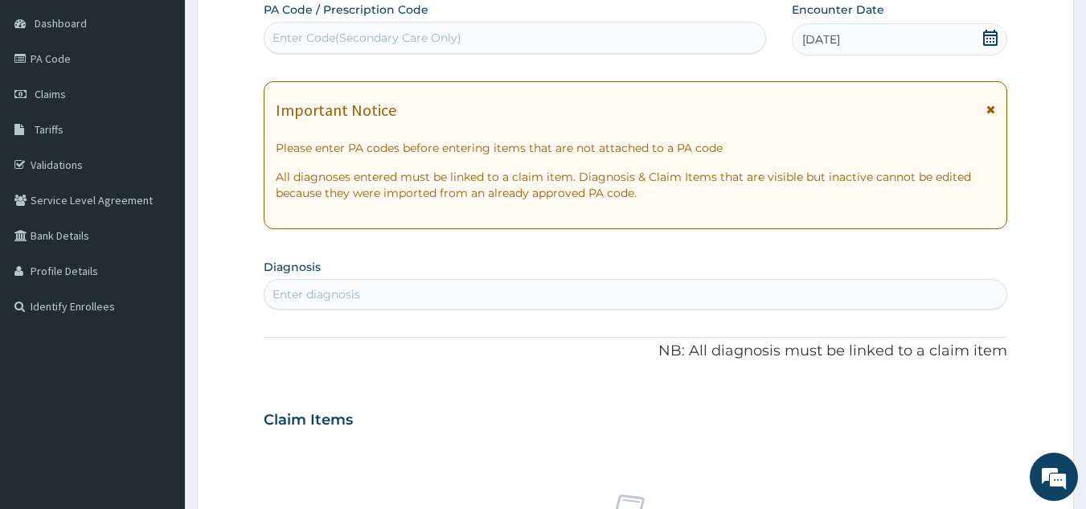
click at [448, 309] on div "Enter diagnosis" at bounding box center [636, 294] width 744 height 31
click at [343, 285] on div "Enter diagnosis" at bounding box center [635, 294] width 743 height 26
click at [319, 293] on div "Enter diagnosis" at bounding box center [316, 294] width 88 height 16
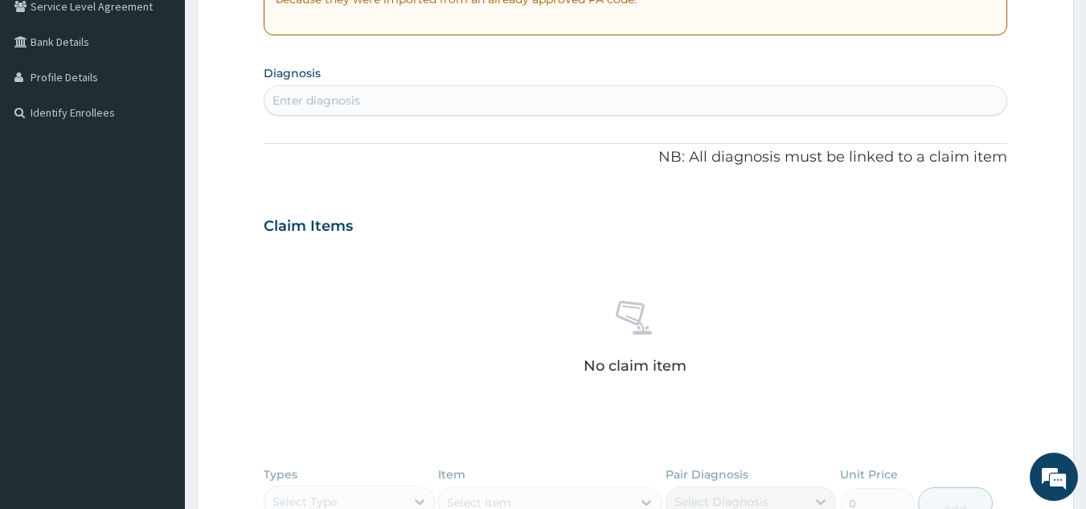
scroll to position [377, 0]
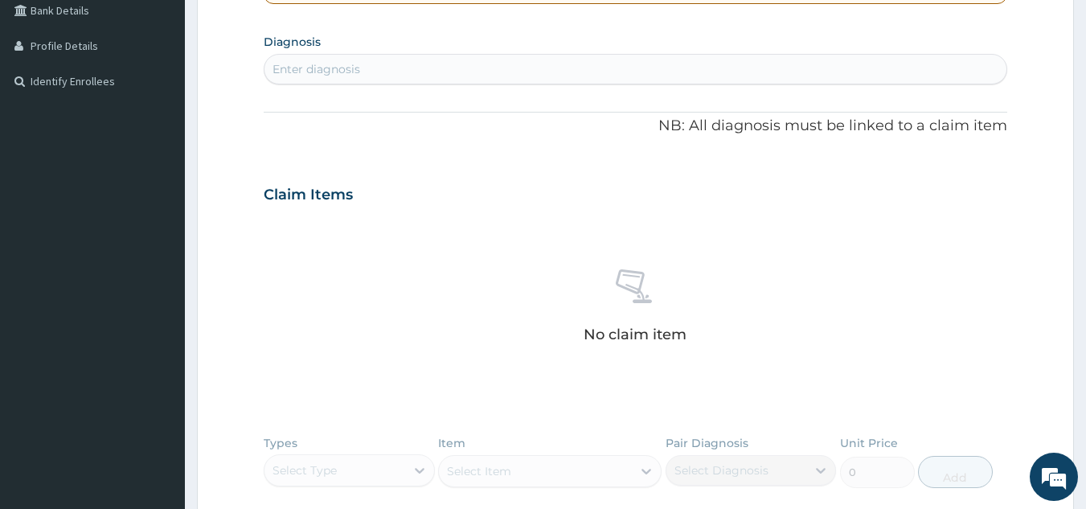
click at [289, 55] on div "Enter diagnosis" at bounding box center [636, 69] width 744 height 31
drag, startPoint x: 289, startPoint y: 55, endPoint x: 614, endPoint y: 49, distance: 324.8
click at [614, 49] on section "Diagnosis Select is focused ,type to refine list, press Down to open the menu, …" at bounding box center [636, 57] width 744 height 55
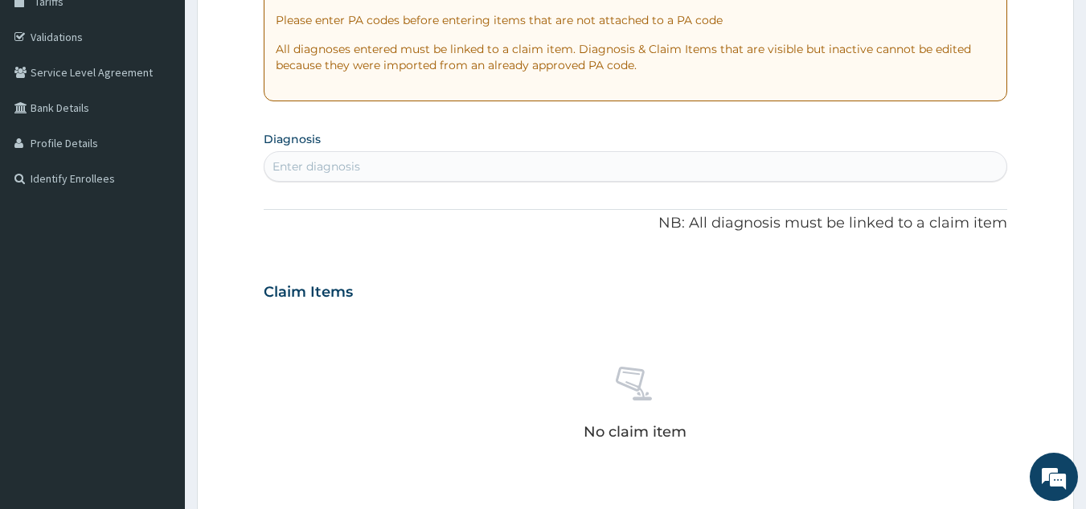
scroll to position [248, 0]
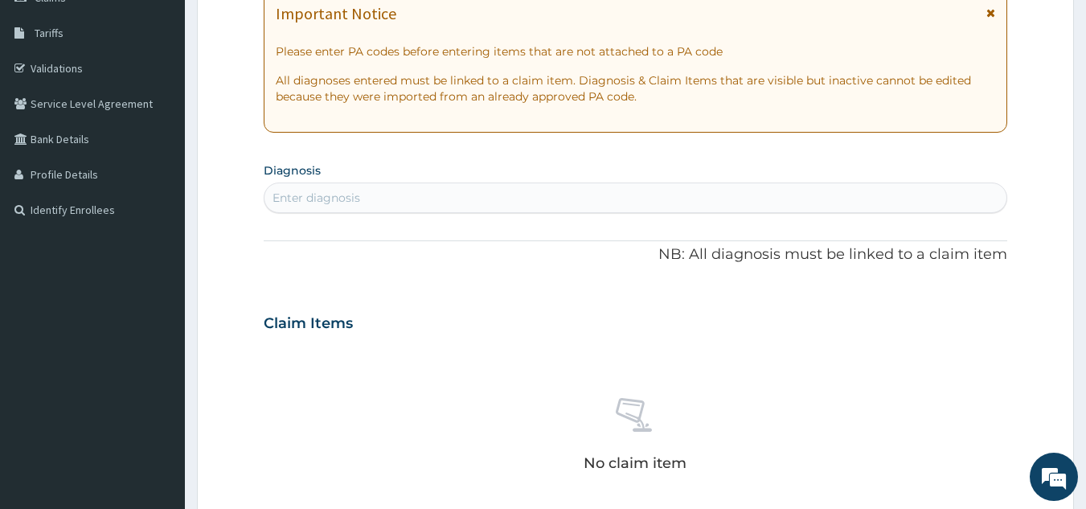
click at [400, 192] on div "Enter diagnosis" at bounding box center [635, 198] width 743 height 26
type input "dysme"
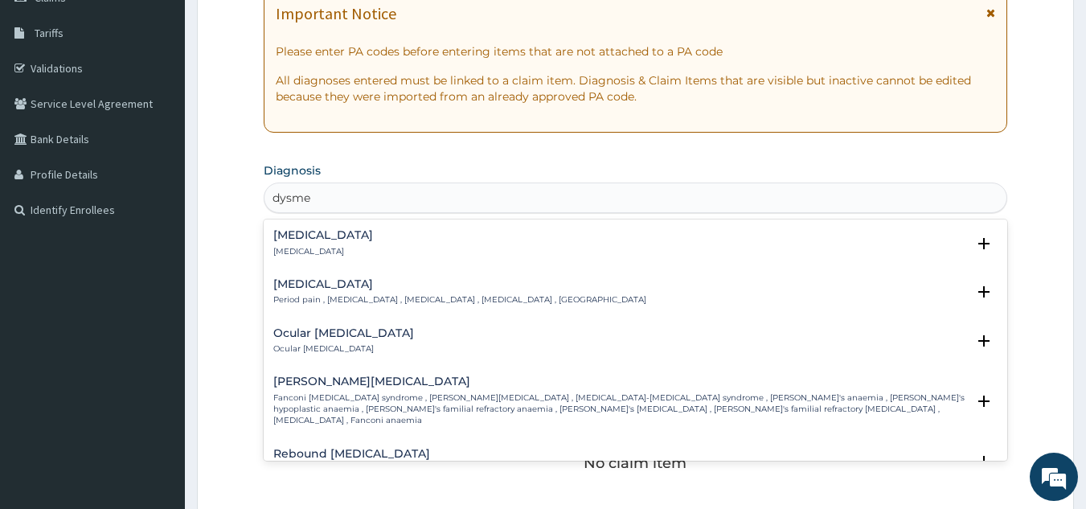
click at [379, 295] on p "Period pain , Menstrual cramps , Dysmenorrhea , Dysmenorrhoea , Menorrhalgia" at bounding box center [459, 299] width 373 height 11
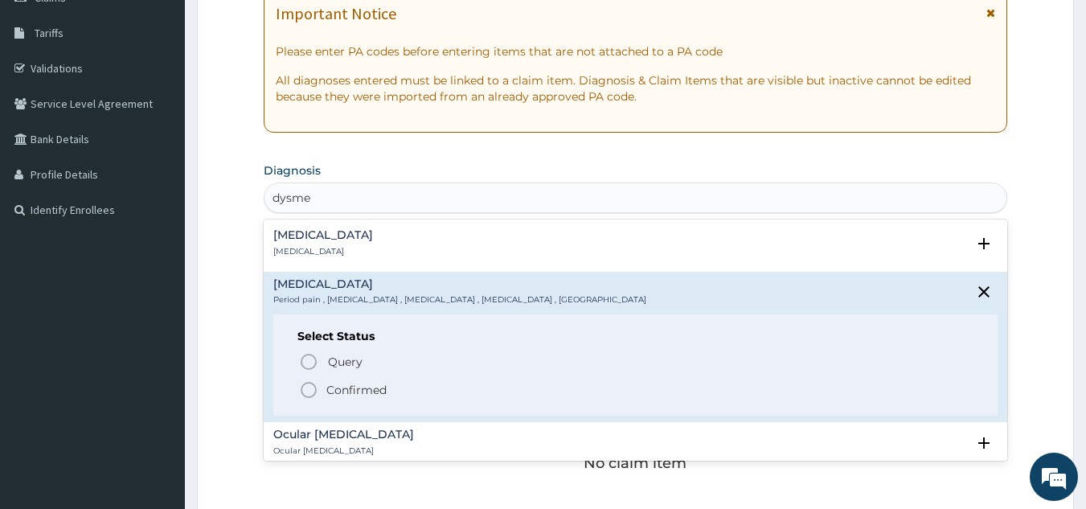
click at [372, 394] on p "Confirmed" at bounding box center [356, 390] width 60 height 16
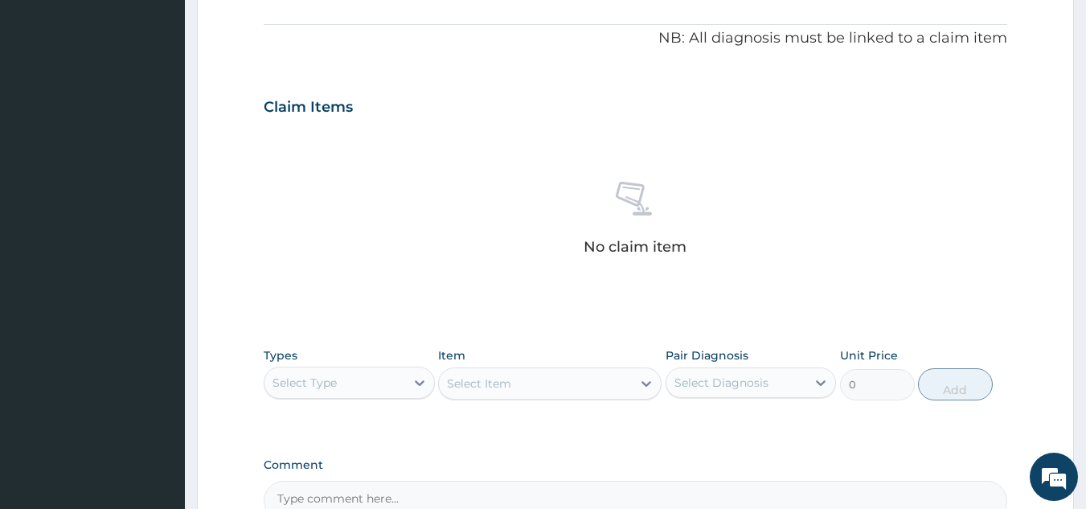
scroll to position [624, 0]
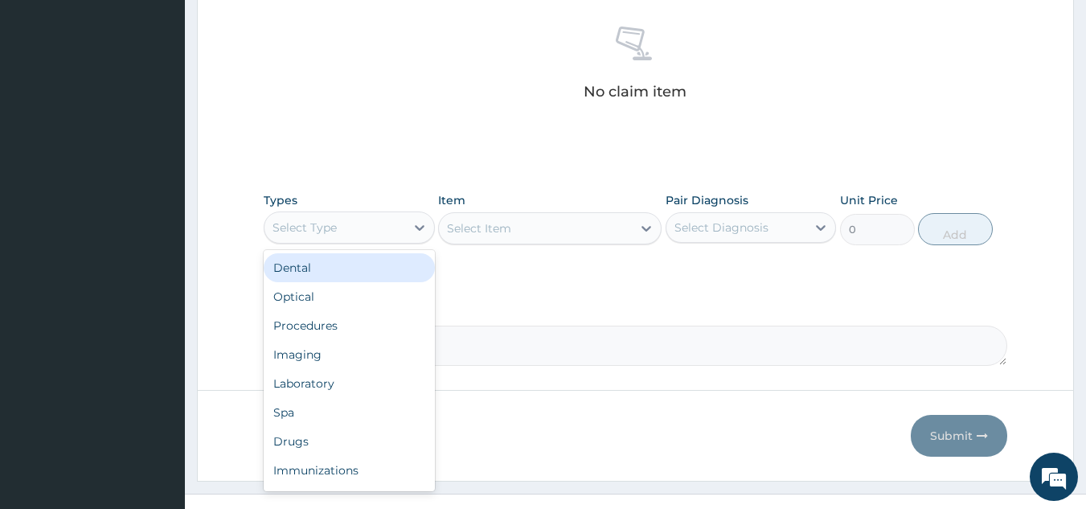
click at [392, 234] on div "Select Type" at bounding box center [334, 228] width 141 height 26
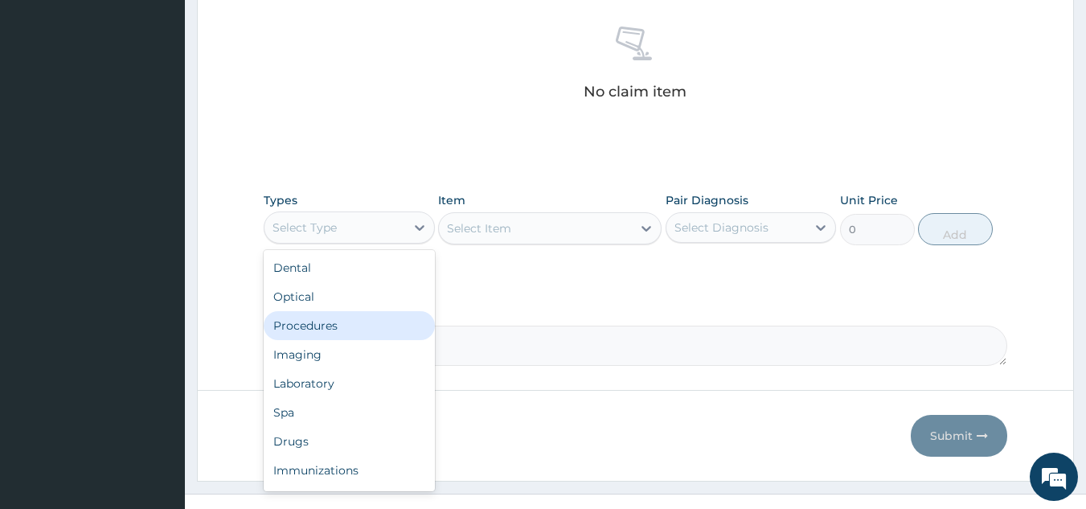
click at [368, 319] on div "Procedures" at bounding box center [349, 325] width 171 height 29
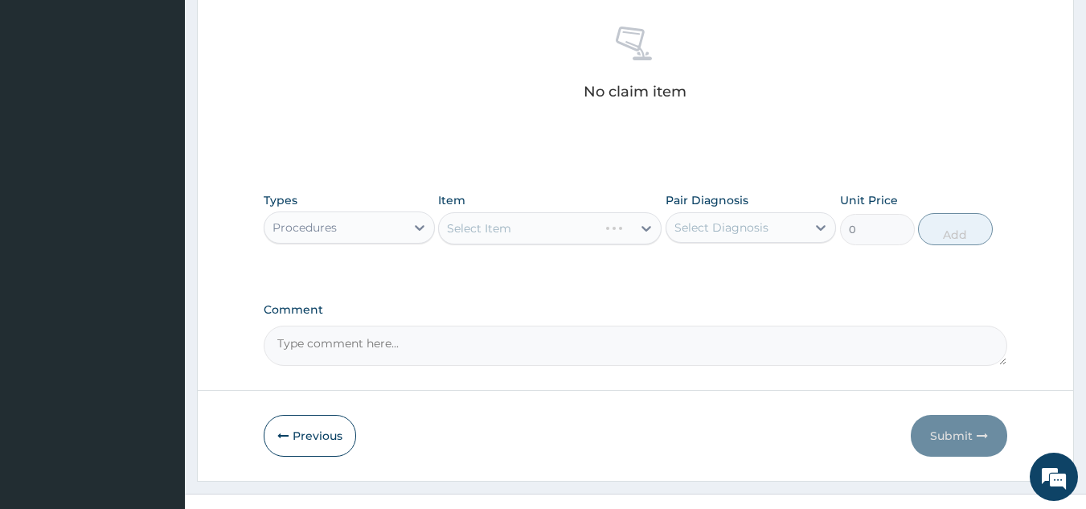
click at [597, 228] on div "Select Item" at bounding box center [549, 228] width 223 height 32
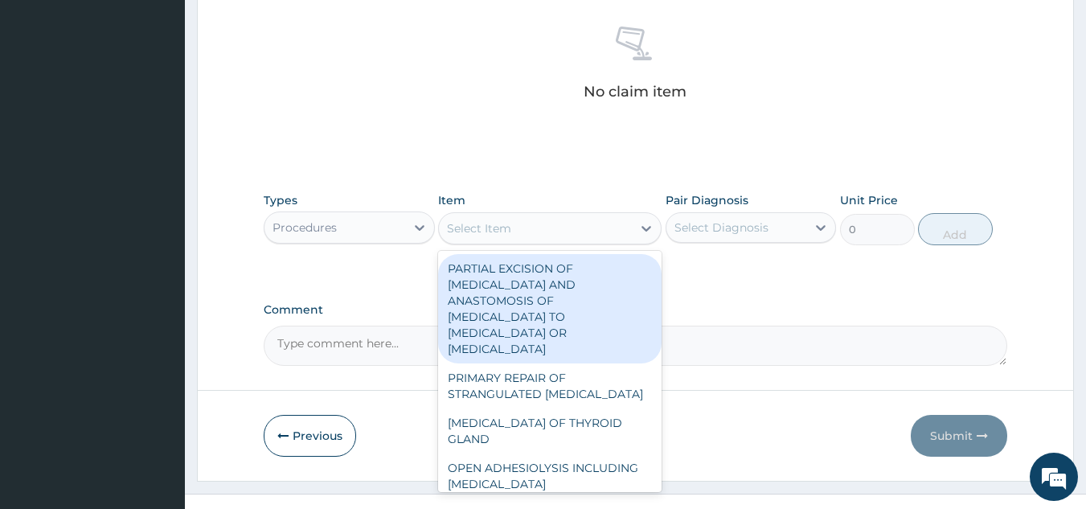
click at [625, 229] on div "Select Item" at bounding box center [535, 228] width 193 height 26
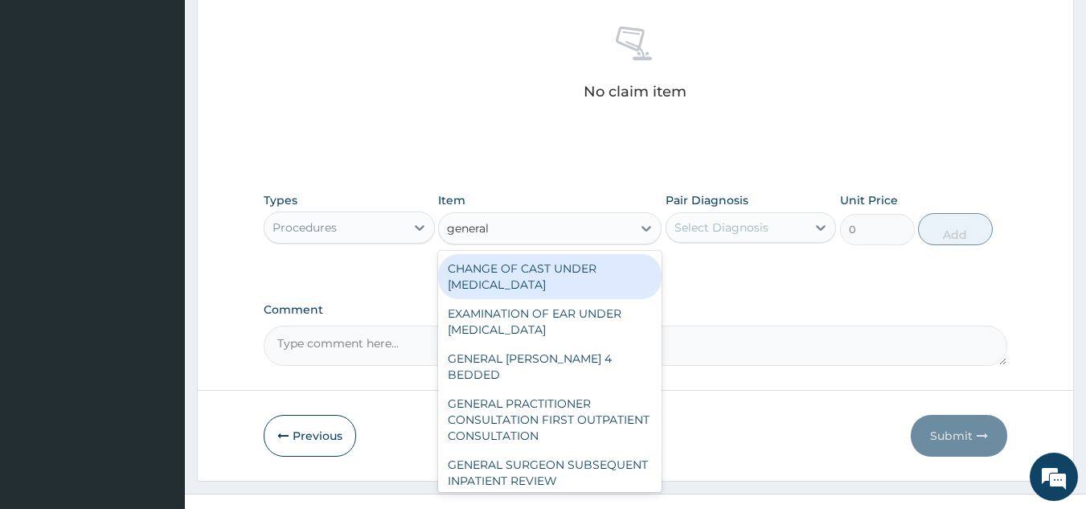
type input "general p"
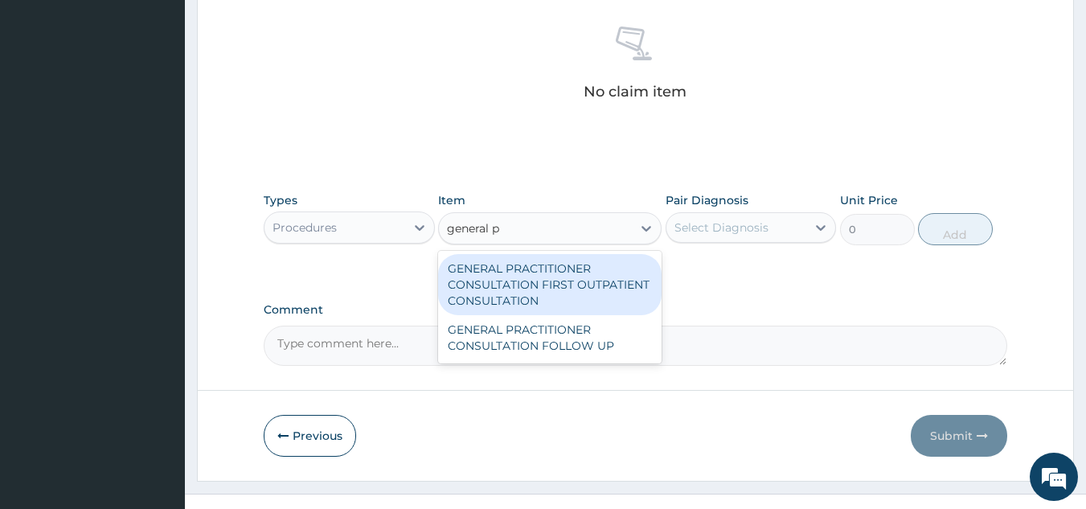
click at [583, 276] on div "GENERAL PRACTITIONER CONSULTATION FIRST OUTPATIENT CONSULTATION" at bounding box center [549, 284] width 223 height 61
type input "3370.125"
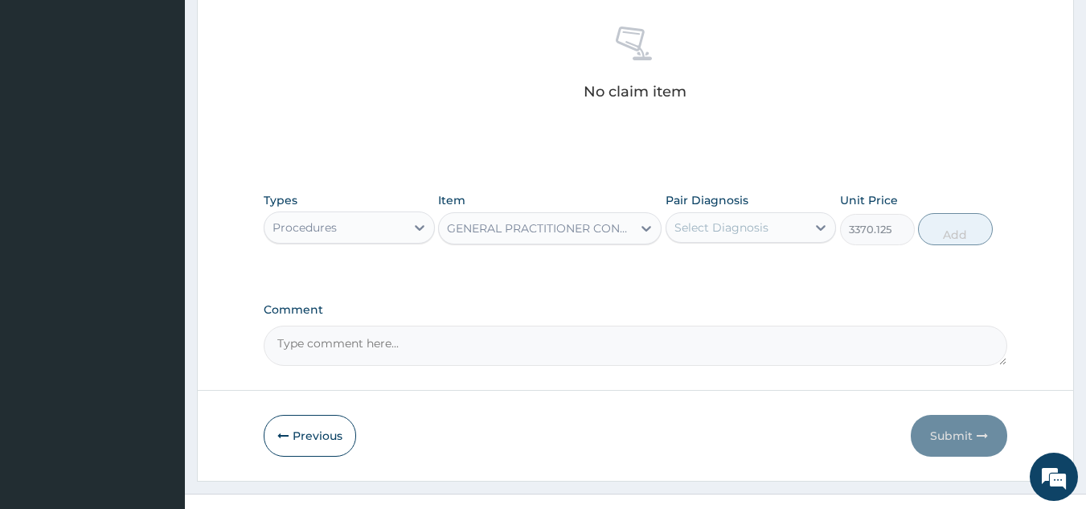
click at [706, 227] on div "Select Diagnosis" at bounding box center [721, 227] width 94 height 16
click at [721, 274] on label "Dysmenorrhea" at bounding box center [742, 267] width 100 height 16
checkbox input "true"
click at [937, 223] on button "Add" at bounding box center [955, 229] width 75 height 32
type input "0"
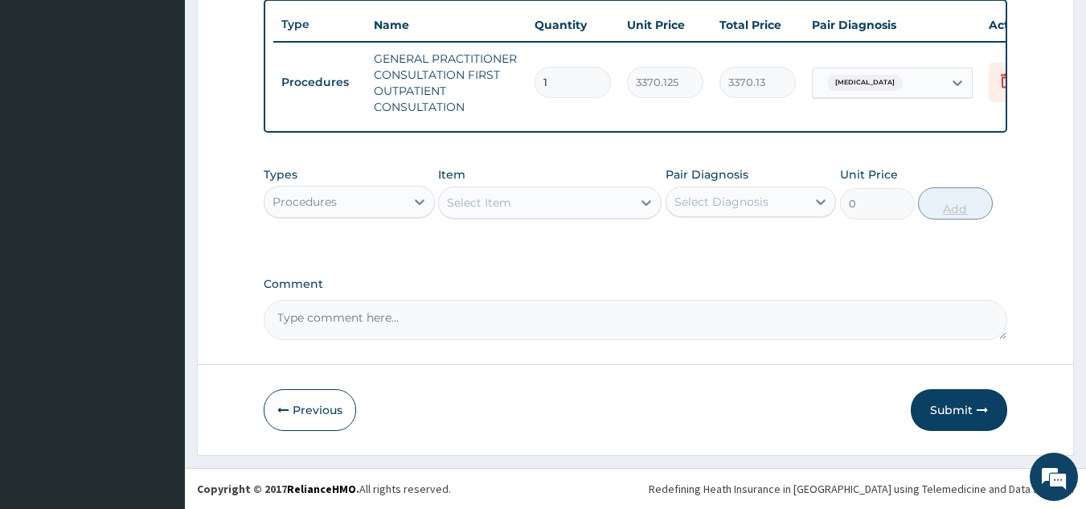
scroll to position [611, 0]
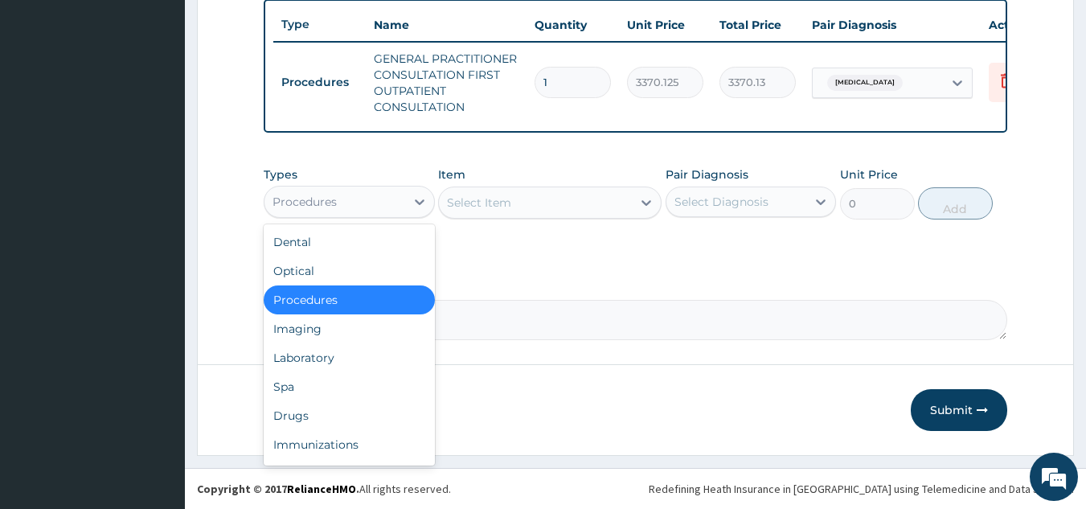
click at [404, 195] on div "Procedures" at bounding box center [334, 202] width 141 height 26
click at [371, 403] on div "Drugs" at bounding box center [349, 415] width 171 height 29
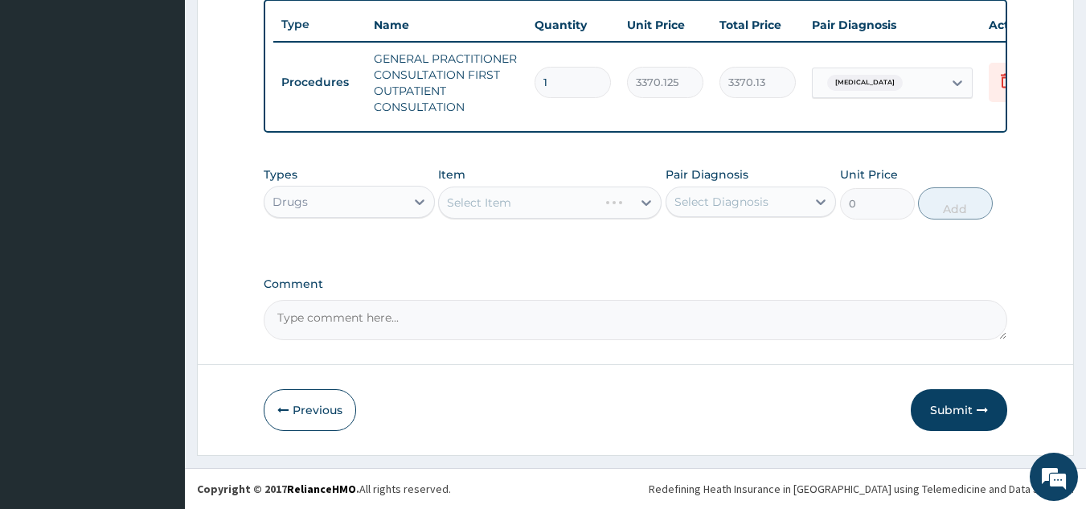
click at [567, 204] on div "Select Item" at bounding box center [549, 202] width 223 height 32
click at [606, 203] on div "Select Item" at bounding box center [549, 202] width 223 height 32
click at [612, 218] on div "Select Item" at bounding box center [549, 202] width 223 height 32
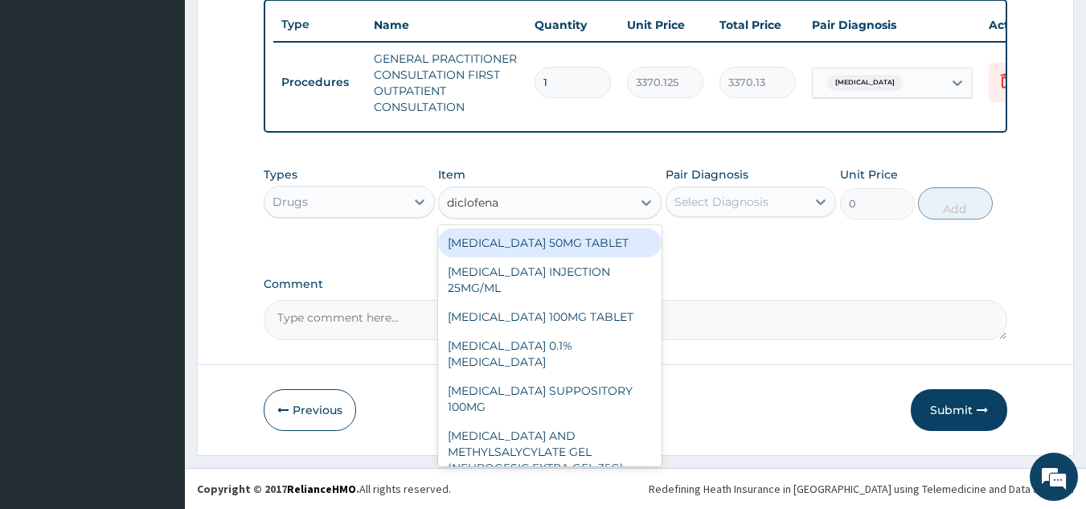
type input "diclofenac"
click at [591, 248] on div "DICLOFENAC 50MG TABLET" at bounding box center [549, 242] width 223 height 29
type input "80"
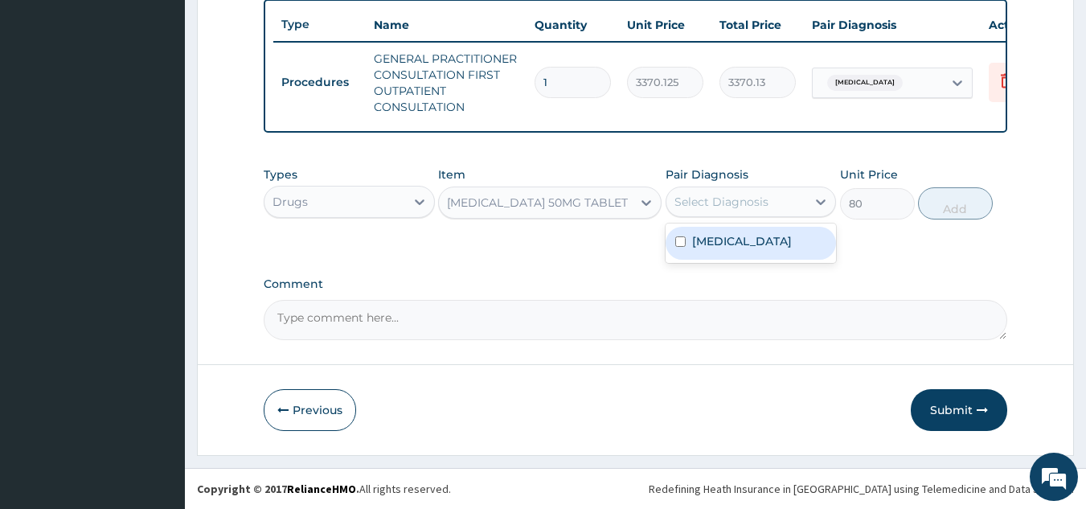
click at [718, 202] on div "Select Diagnosis" at bounding box center [721, 202] width 94 height 16
click at [750, 259] on div "Dysmenorrhea" at bounding box center [750, 243] width 171 height 33
checkbox input "true"
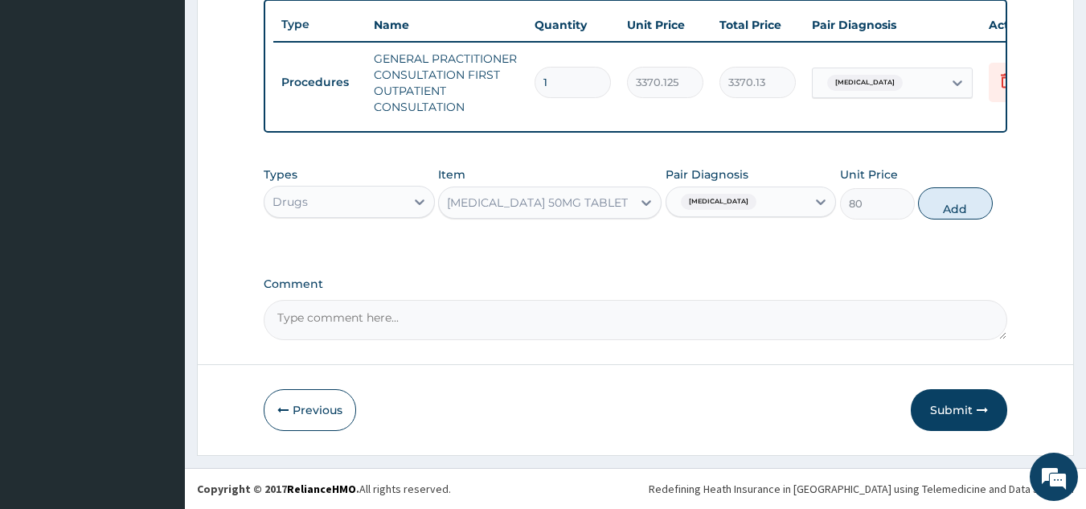
click at [944, 186] on div "Types Drugs Item DICLOFENAC 50MG TABLET Pair Diagnosis Dysmenorrhea Unit Price …" at bounding box center [636, 192] width 744 height 69
click at [945, 205] on button "Add" at bounding box center [955, 203] width 75 height 32
type input "0"
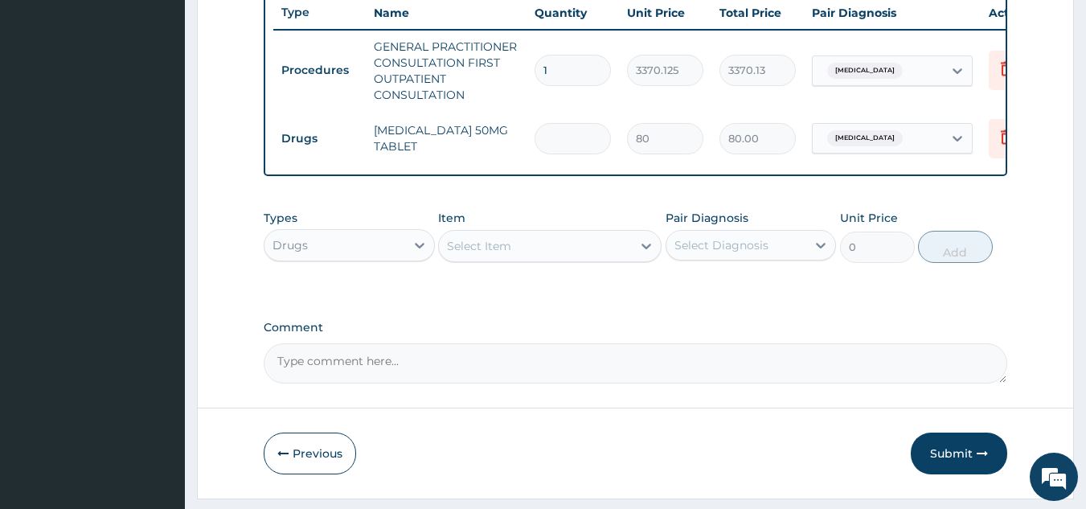
type input "0.00"
click at [582, 141] on input "number" at bounding box center [572, 138] width 76 height 31
type input "2"
type input "160.00"
type input "21"
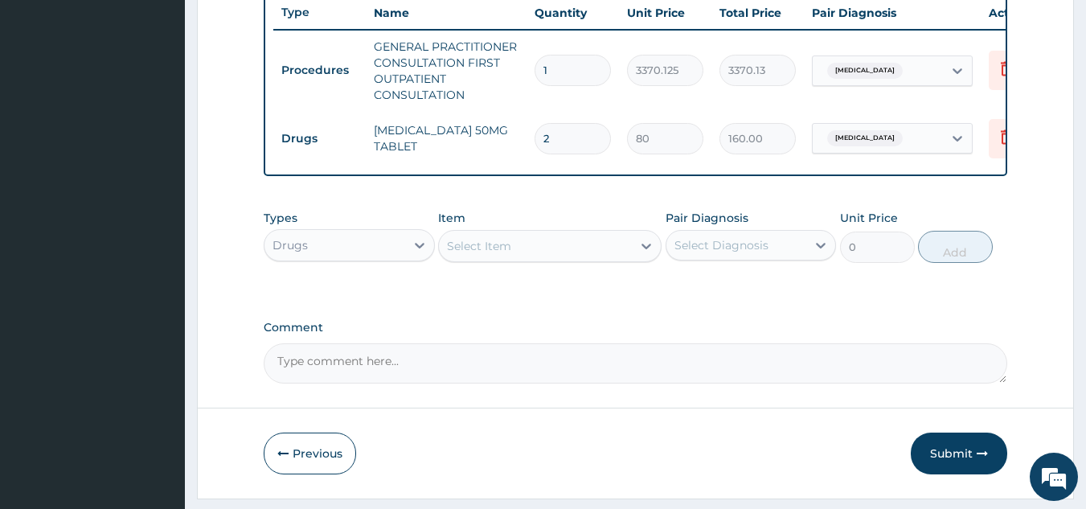
type input "1680.00"
type input "21"
click at [923, 474] on button "Submit" at bounding box center [959, 453] width 96 height 42
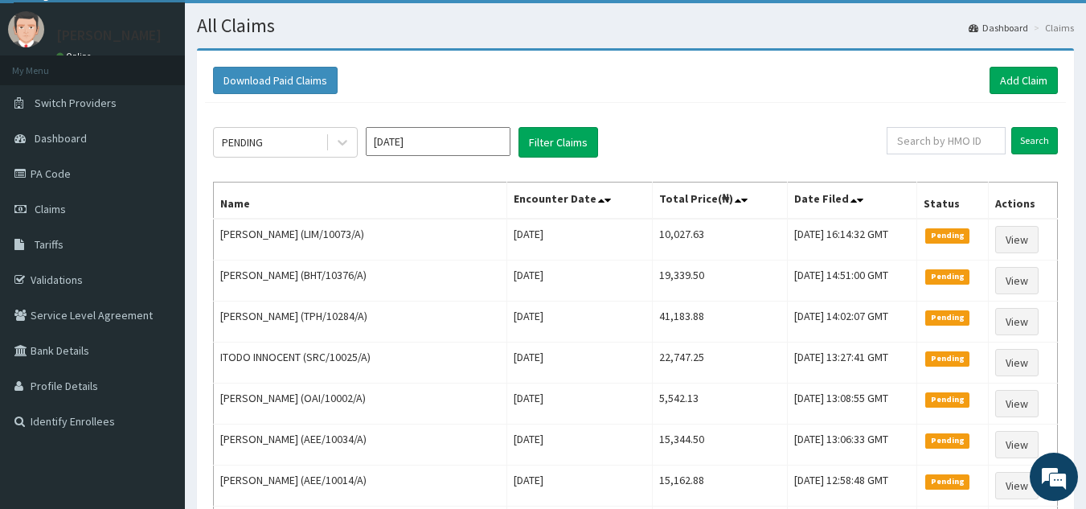
scroll to position [32, 0]
